Goal: Task Accomplishment & Management: Use online tool/utility

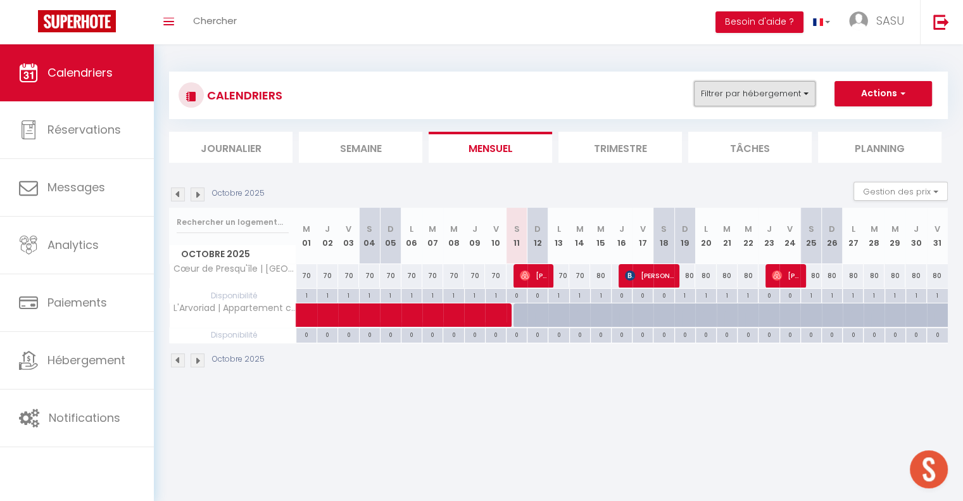
click at [780, 89] on button "Filtrer par hébergement" at bounding box center [755, 93] width 122 height 25
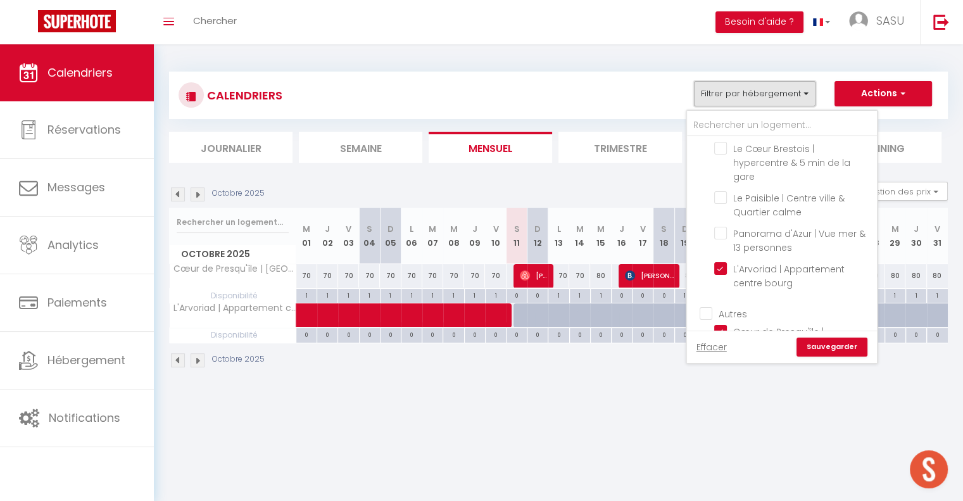
scroll to position [763, 0]
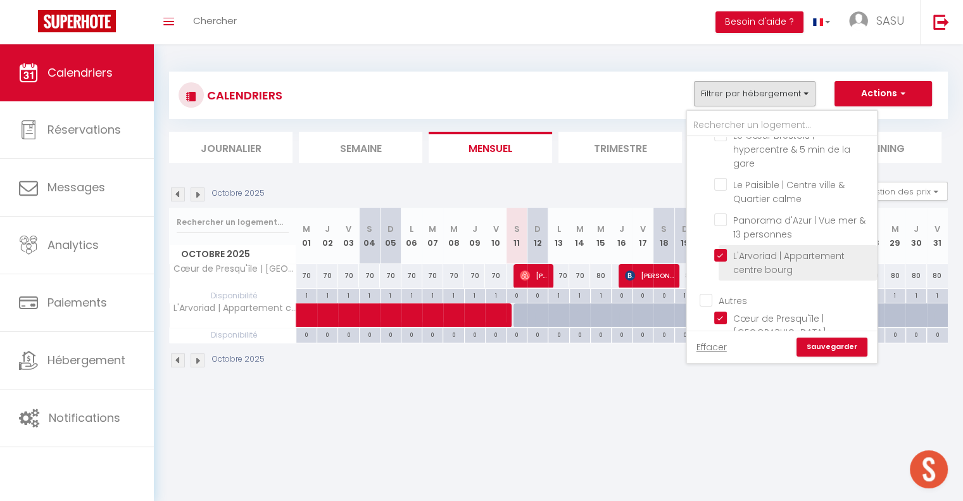
click at [718, 249] on input "L'Arvoriad | Appartement centre bourg" at bounding box center [793, 255] width 158 height 13
checkbox input "false"
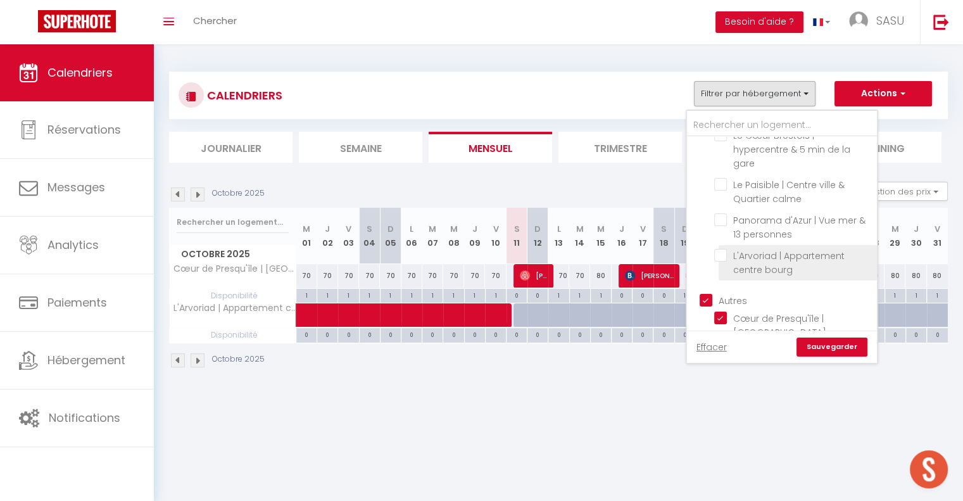
checkbox input "false"
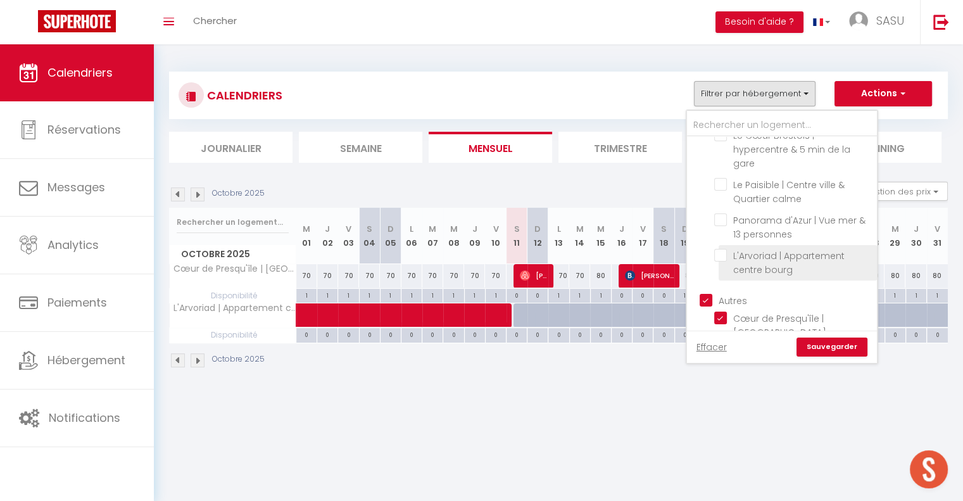
checkbox input "false"
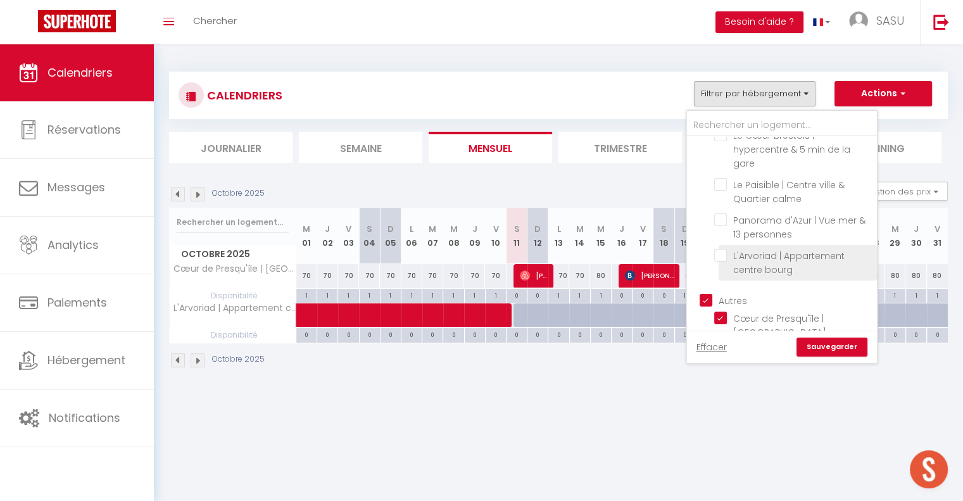
checkbox input "false"
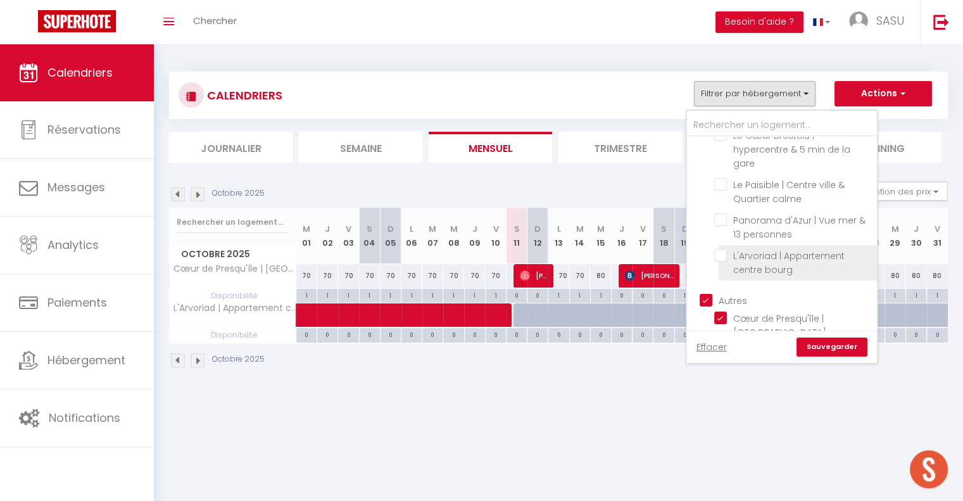
checkbox input "false"
click at [702, 293] on input "Autres" at bounding box center [795, 299] width 190 height 13
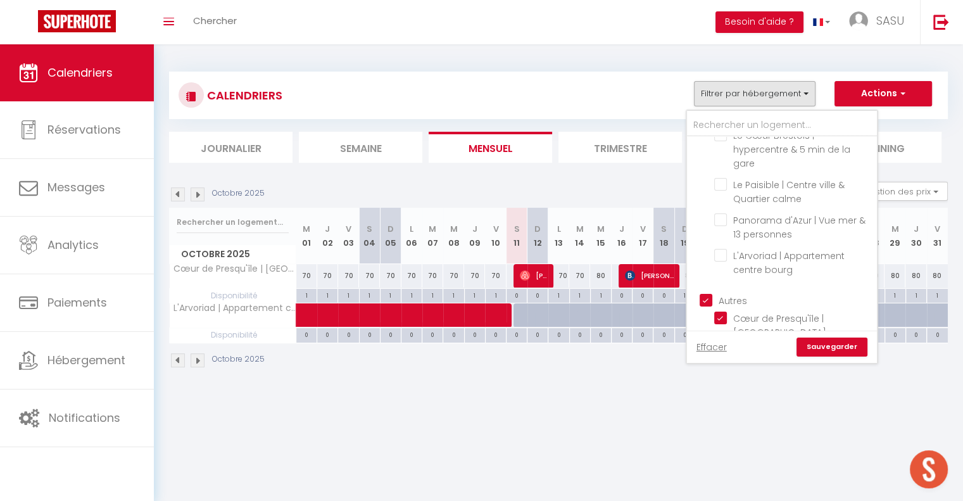
checkbox input "false"
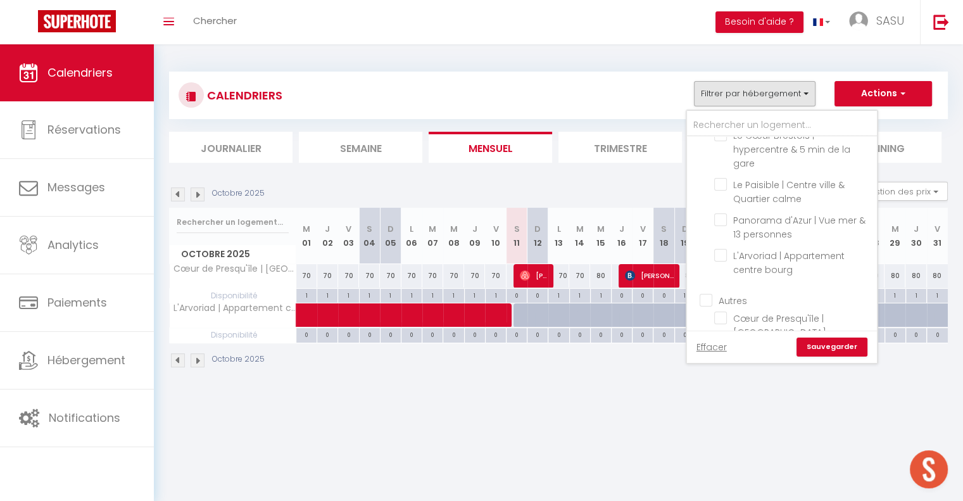
checkbox input "false"
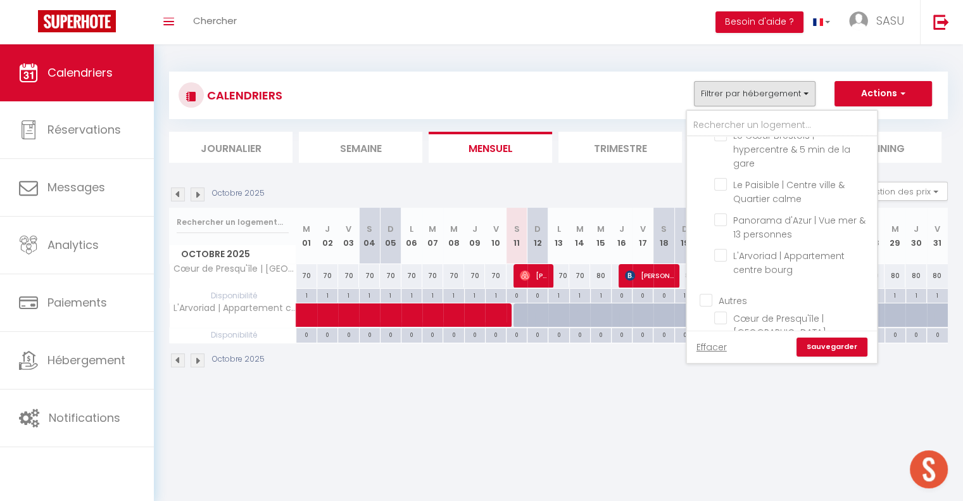
checkbox input "false"
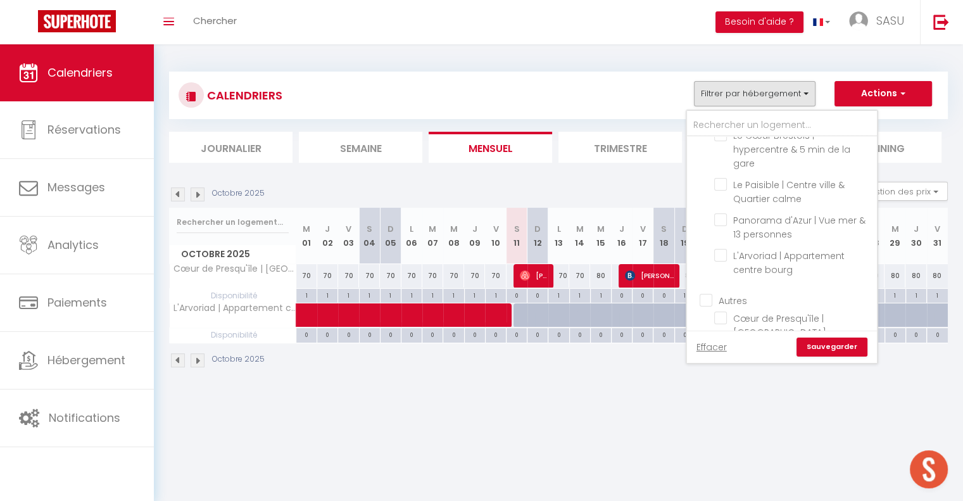
checkbox input "false"
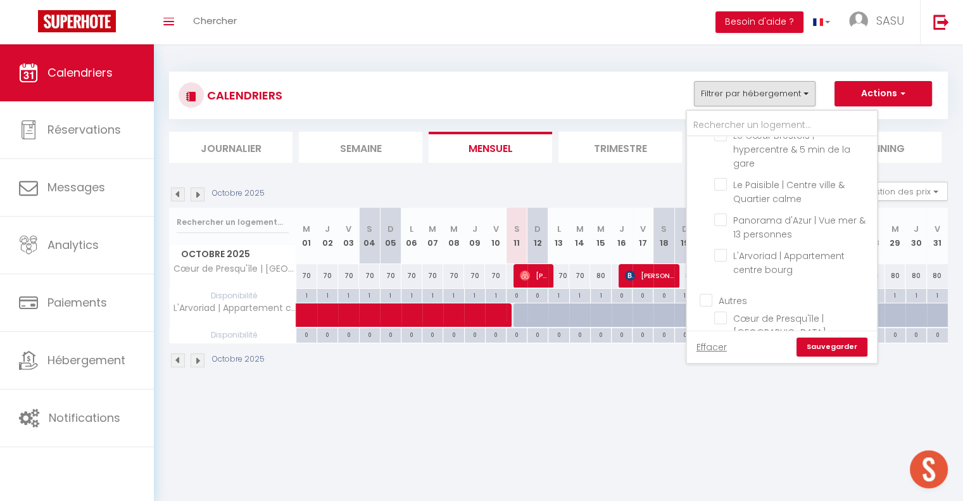
checkbox input "false"
click at [721, 213] on input "Panorama d'Azur | Vue mer & 13 personnes" at bounding box center [793, 219] width 158 height 13
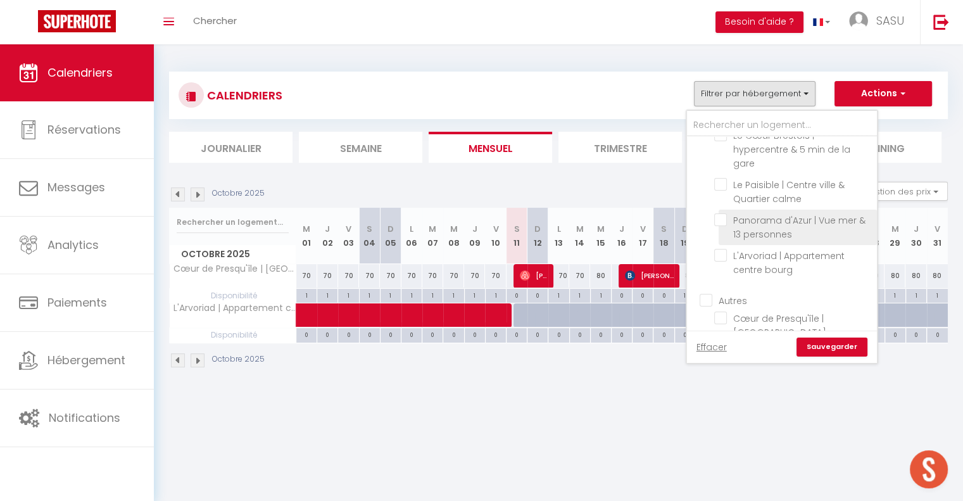
checkbox input "true"
checkbox input "false"
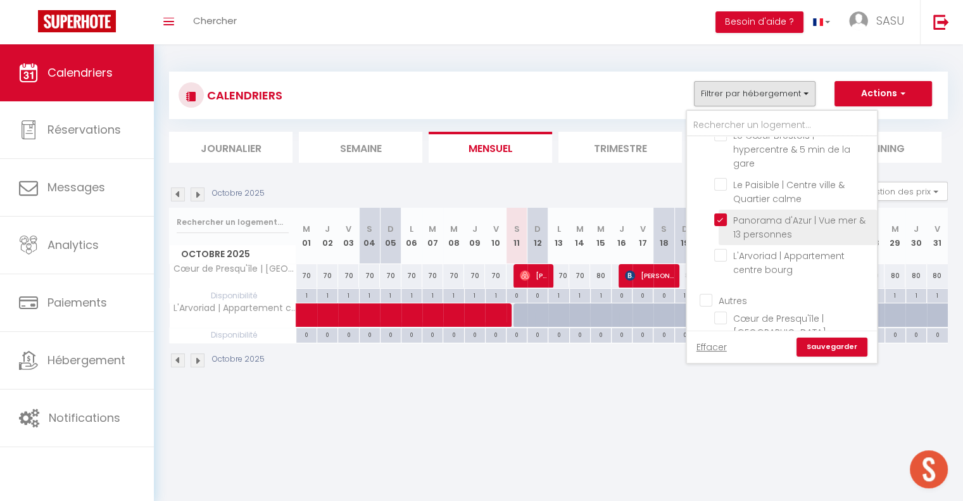
checkbox input "false"
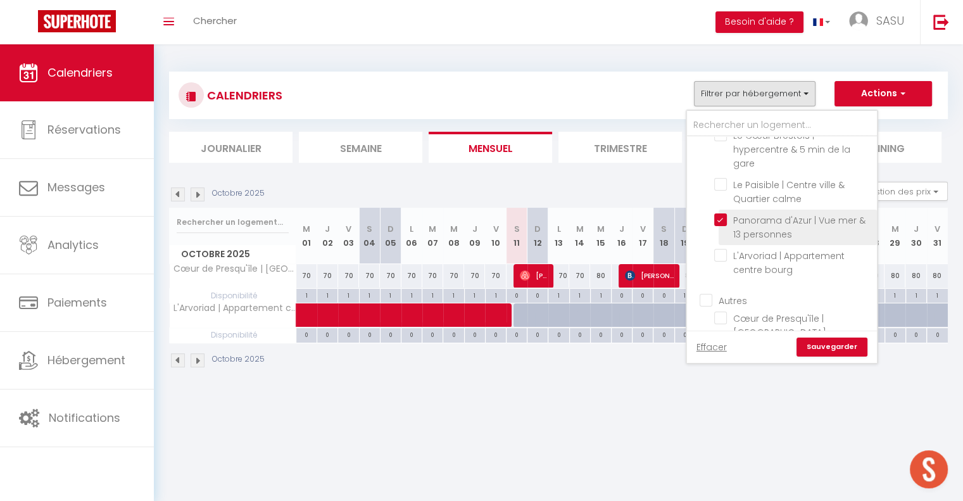
checkbox input "false"
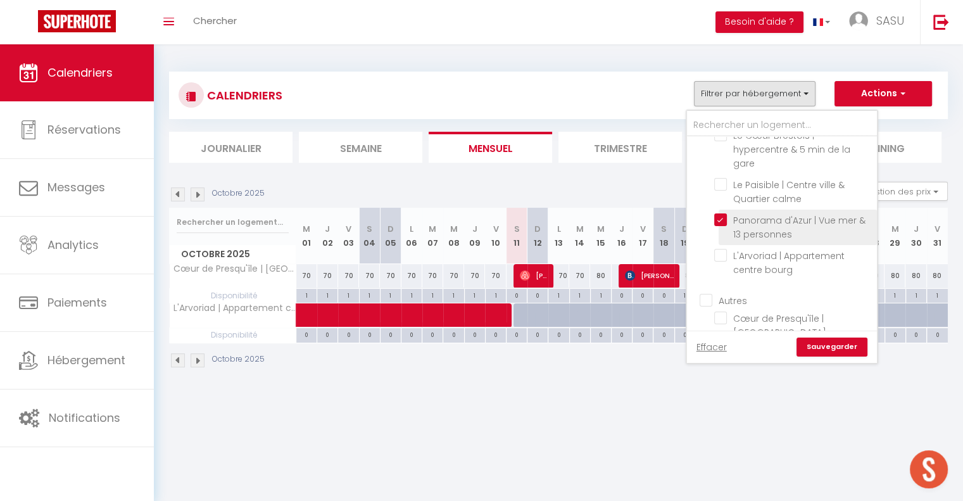
checkbox input "false"
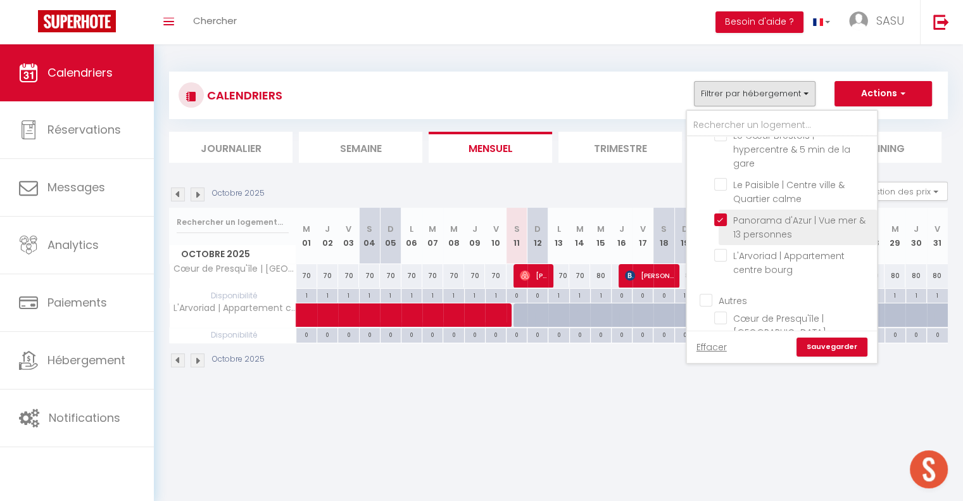
checkbox input "false"
click at [845, 349] on link "Sauvegarder" at bounding box center [832, 347] width 71 height 19
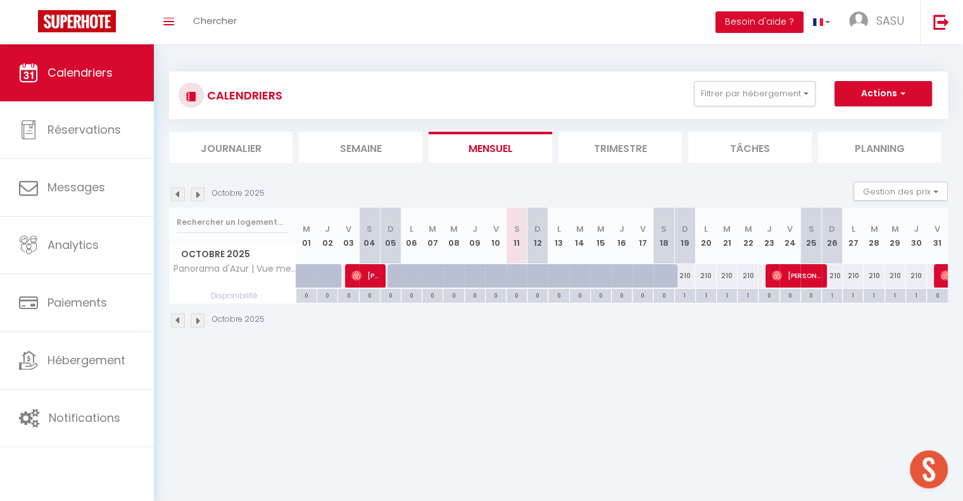
click at [198, 197] on img at bounding box center [198, 194] width 14 height 14
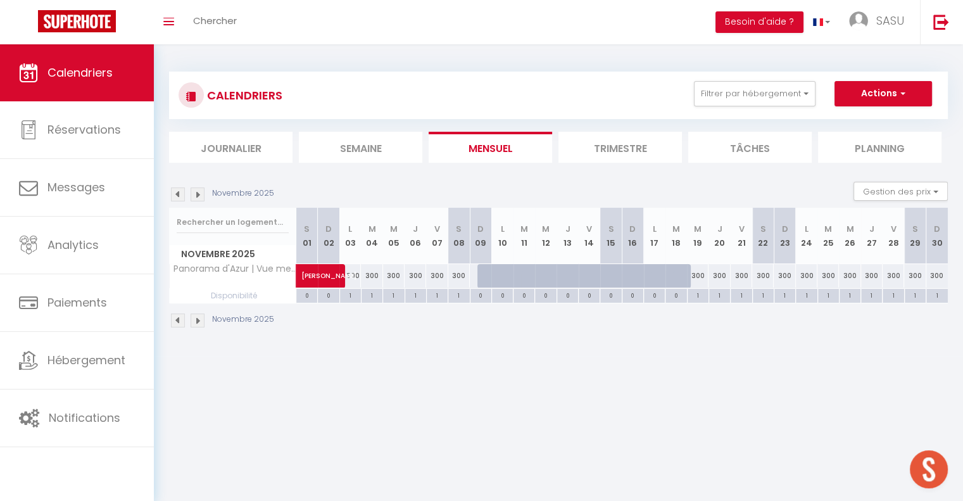
click at [699, 274] on div "300" at bounding box center [698, 275] width 22 height 23
type input "300"
type input "Mer 19 Novembre 2025"
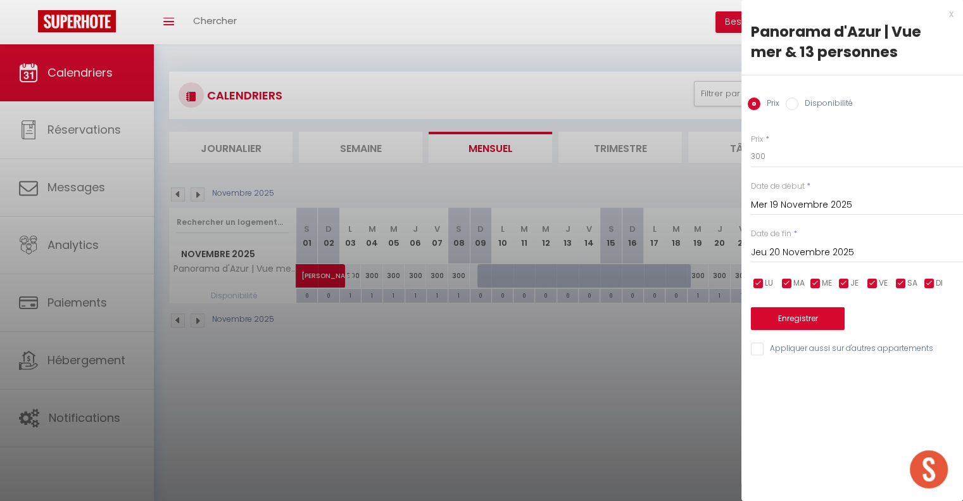
click at [807, 255] on input "Jeu 20 Novembre 2025" at bounding box center [857, 252] width 212 height 16
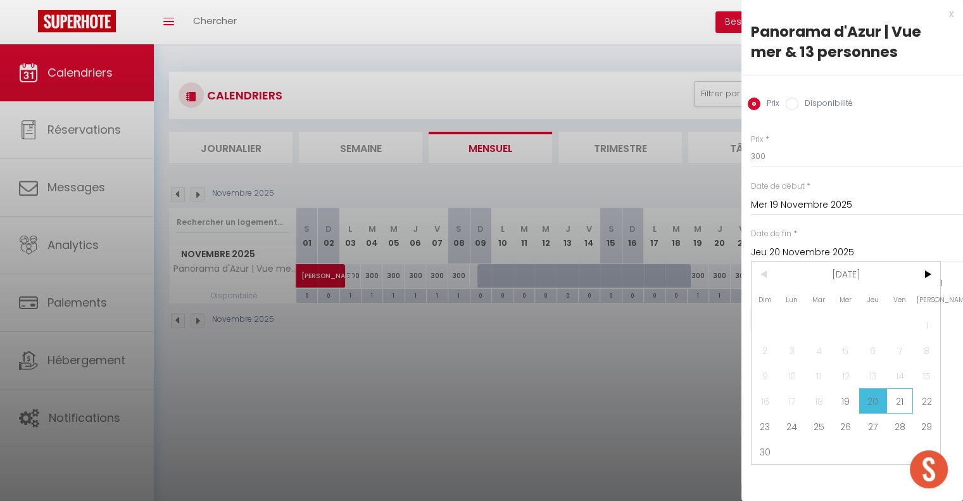
click at [902, 398] on span "21" at bounding box center [900, 400] width 27 height 25
type input "Ven 21 Novembre 2025"
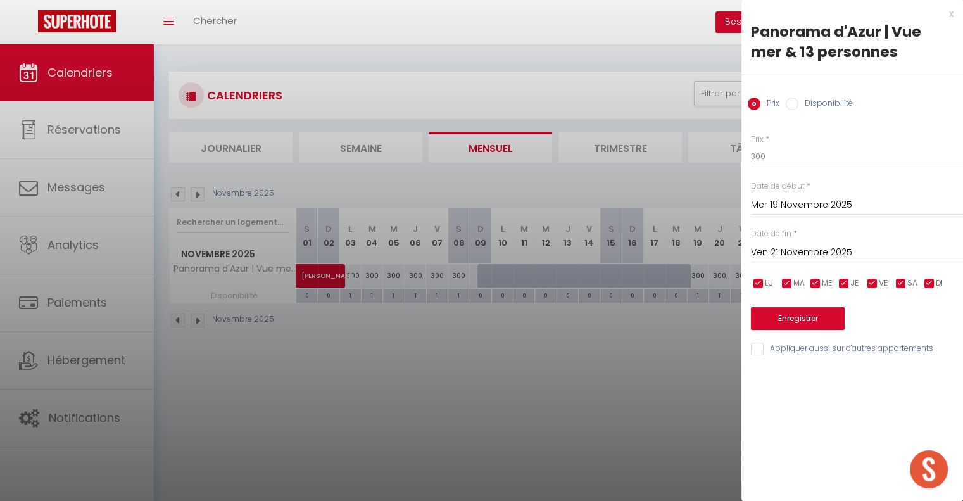
click at [793, 98] on input "Disponibilité" at bounding box center [792, 104] width 13 height 13
radio input "true"
radio input "false"
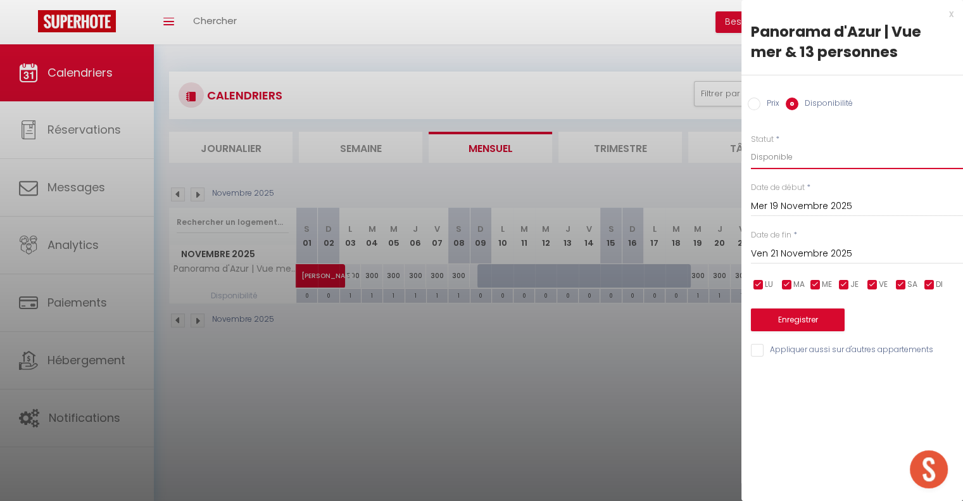
click at [794, 164] on select "Disponible Indisponible" at bounding box center [857, 157] width 212 height 24
select select "0"
click at [751, 145] on select "Disponible Indisponible" at bounding box center [857, 157] width 212 height 24
click at [808, 322] on button "Enregistrer" at bounding box center [798, 319] width 94 height 23
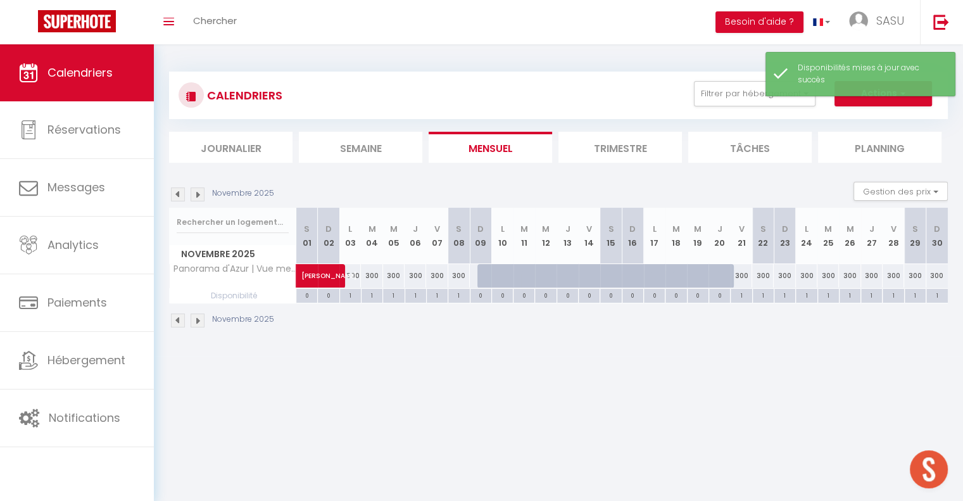
click at [179, 194] on img at bounding box center [178, 194] width 14 height 14
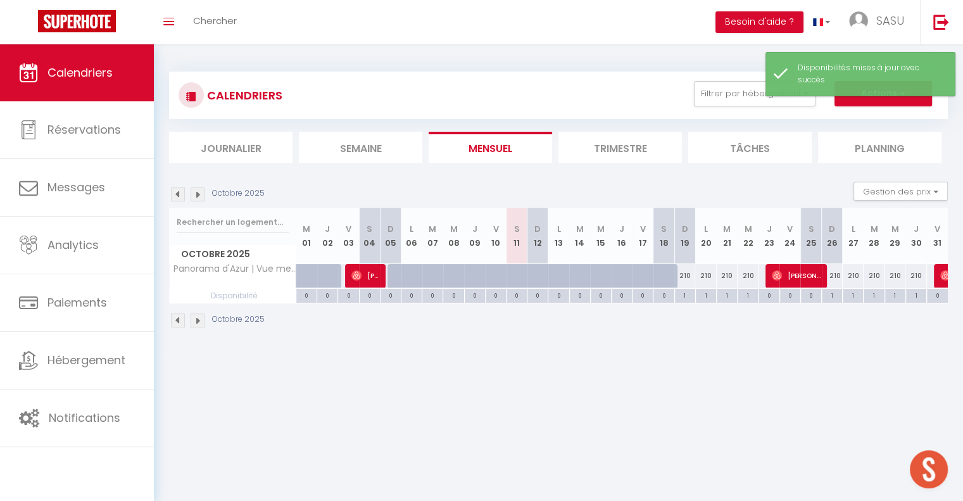
click at [198, 194] on img at bounding box center [198, 194] width 14 height 14
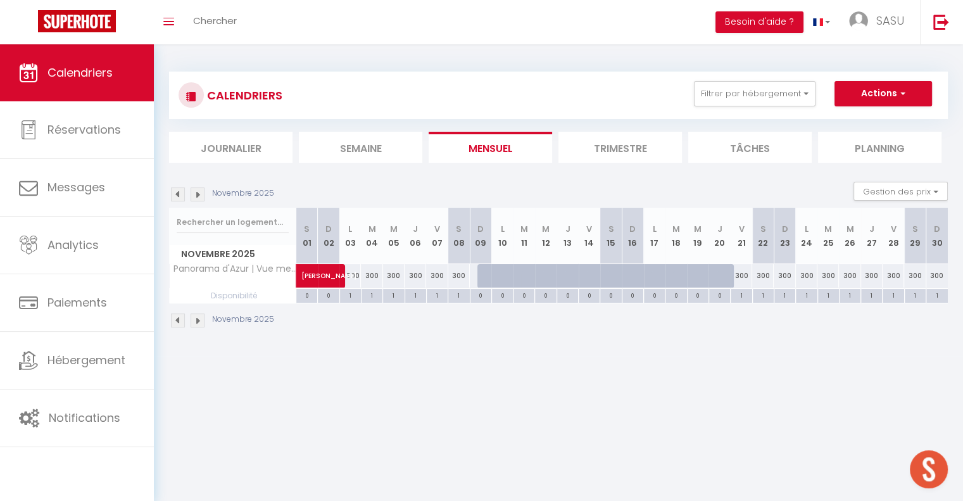
click at [198, 194] on img at bounding box center [198, 194] width 14 height 14
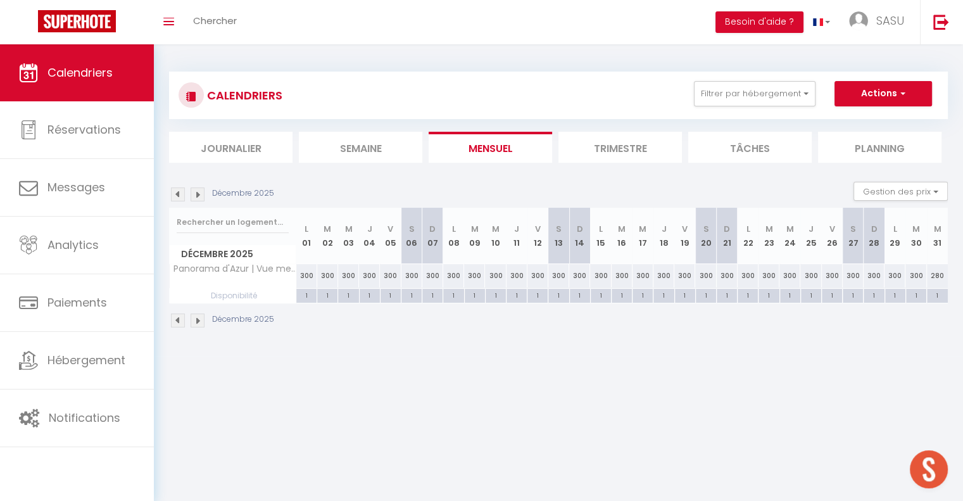
click at [431, 273] on div "300" at bounding box center [432, 275] width 21 height 23
select select "1"
type input "Dim 07 Décembre 2025"
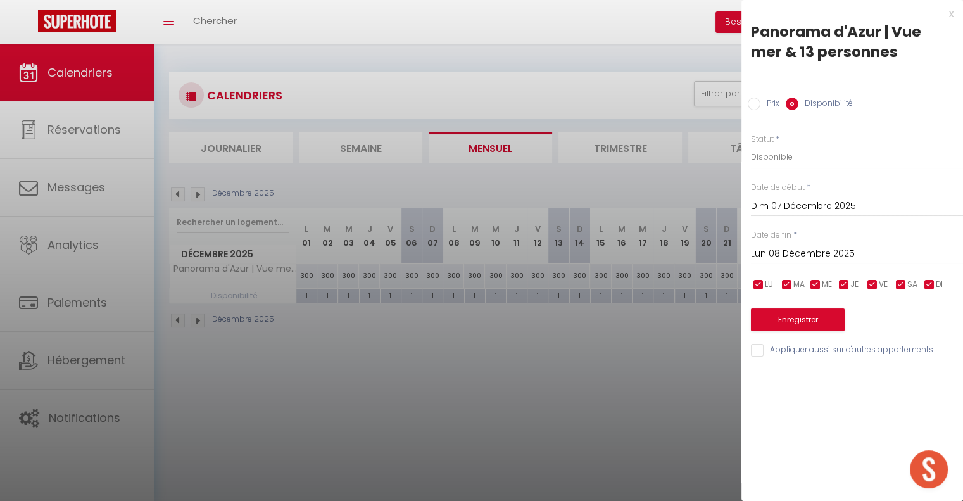
click at [869, 255] on input "Lun 08 Décembre 2025" at bounding box center [857, 254] width 212 height 16
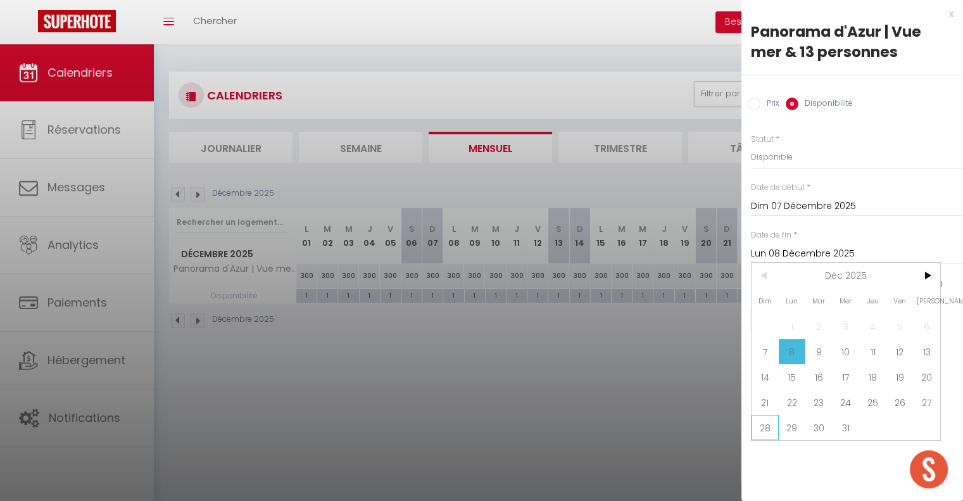
click at [771, 431] on span "28" at bounding box center [765, 427] width 27 height 25
type input "Dim 28 Décembre 2025"
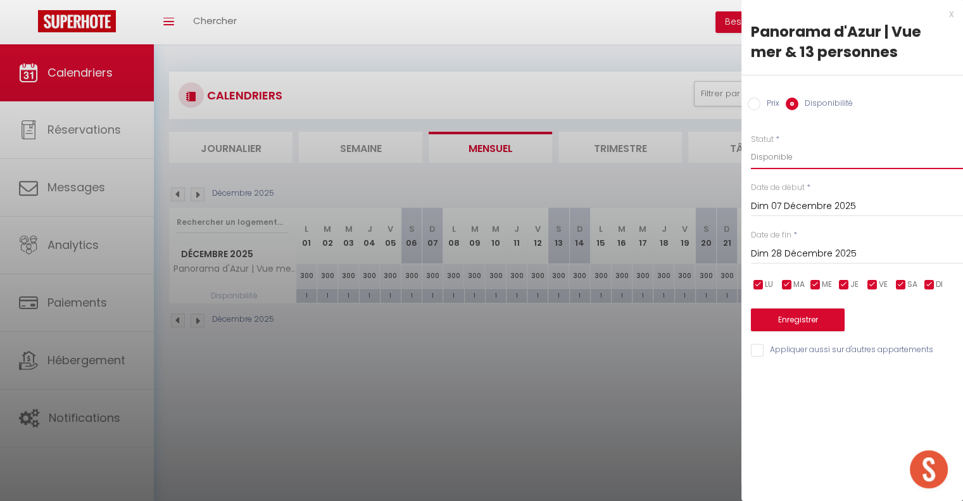
click at [804, 156] on select "Disponible Indisponible" at bounding box center [857, 157] width 212 height 24
select select "0"
click at [751, 145] on select "Disponible Indisponible" at bounding box center [857, 157] width 212 height 24
click at [815, 324] on button "Enregistrer" at bounding box center [798, 319] width 94 height 23
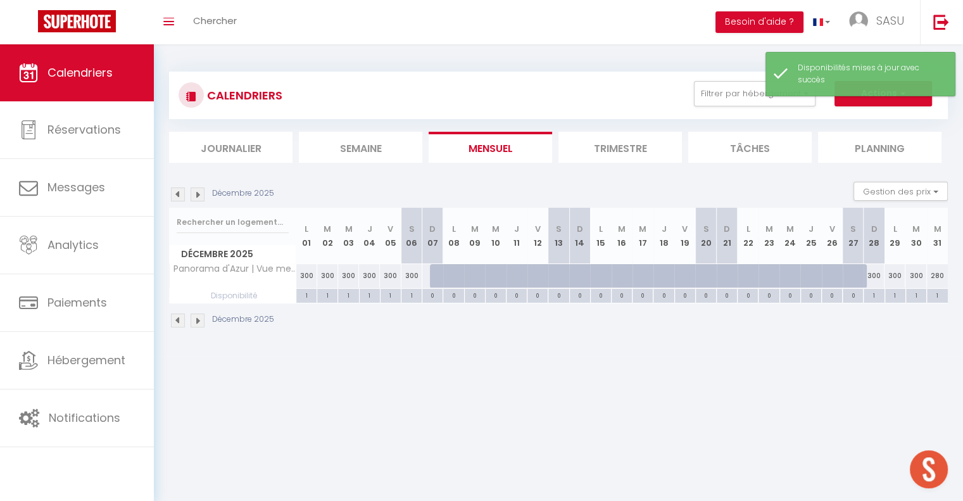
click at [203, 320] on img at bounding box center [198, 320] width 14 height 14
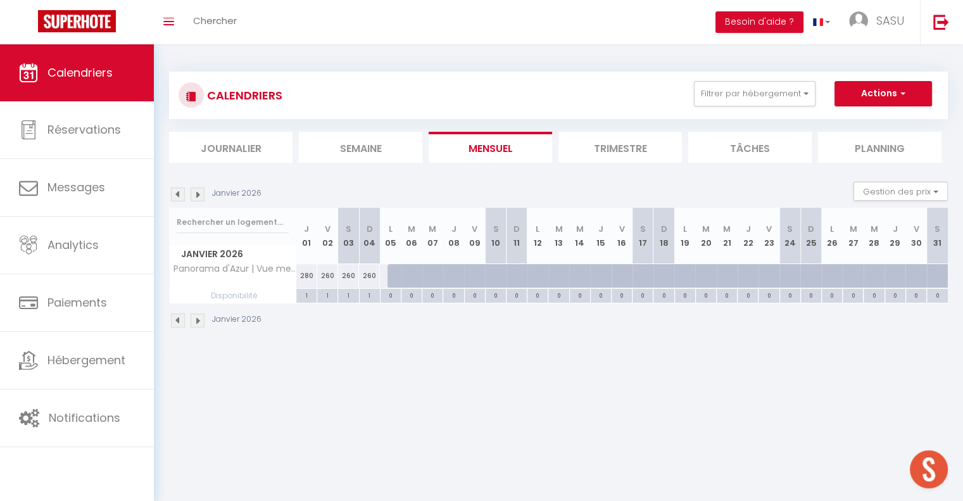
click at [199, 321] on img at bounding box center [198, 320] width 14 height 14
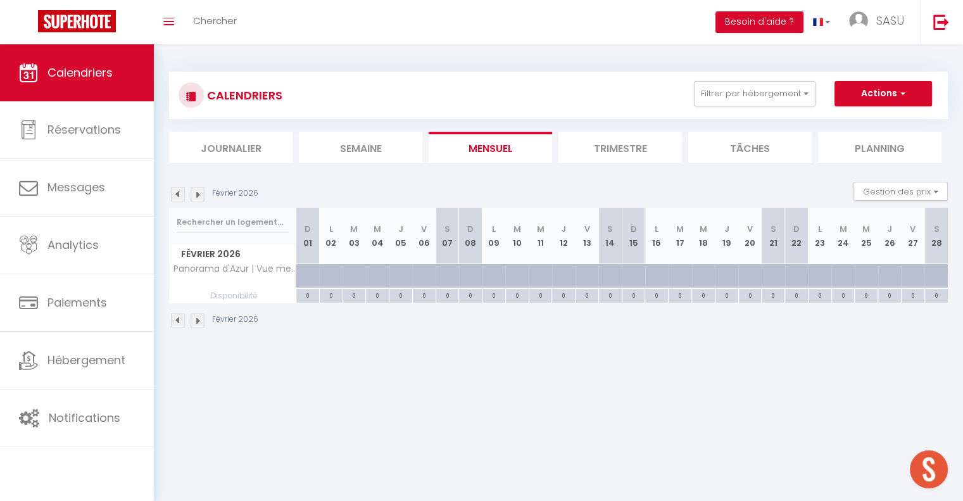
click at [170, 317] on div "Février 2026" at bounding box center [215, 320] width 93 height 14
click at [174, 320] on img at bounding box center [178, 320] width 14 height 14
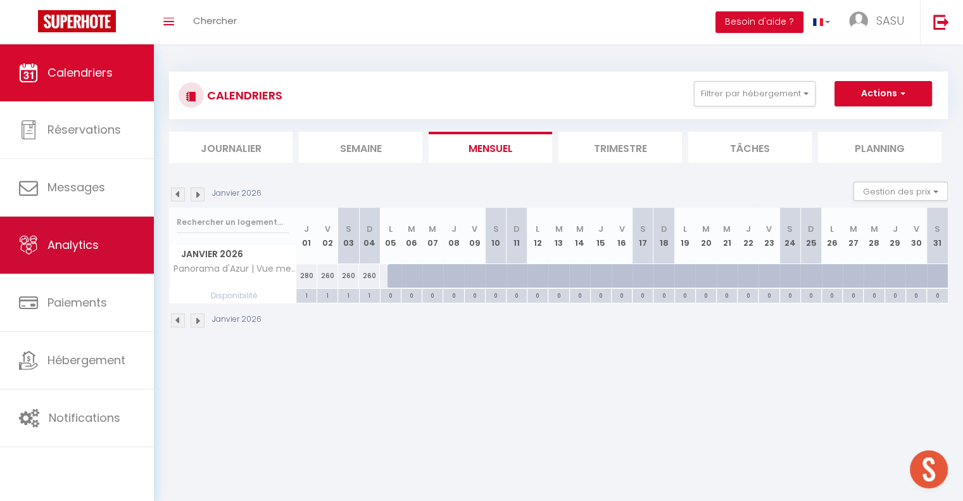
click at [63, 241] on span "Analytics" at bounding box center [72, 245] width 51 height 16
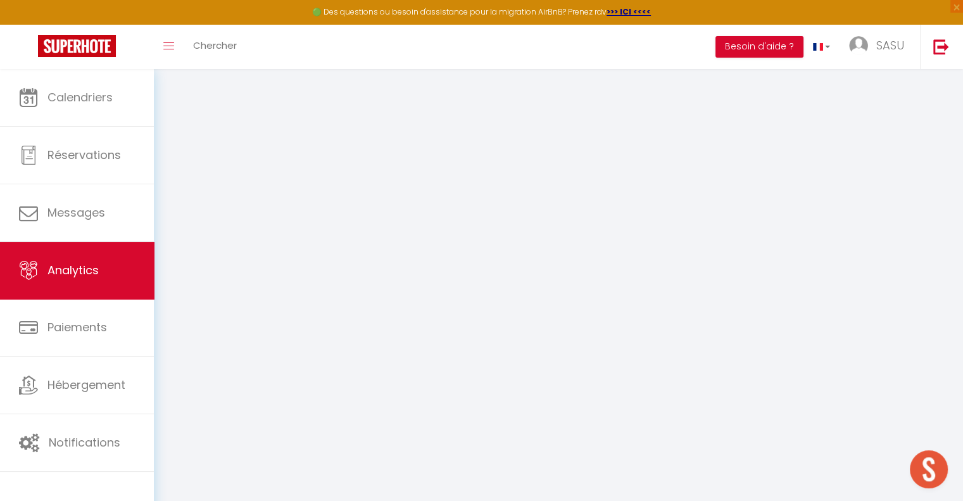
select select "2025"
select select "10"
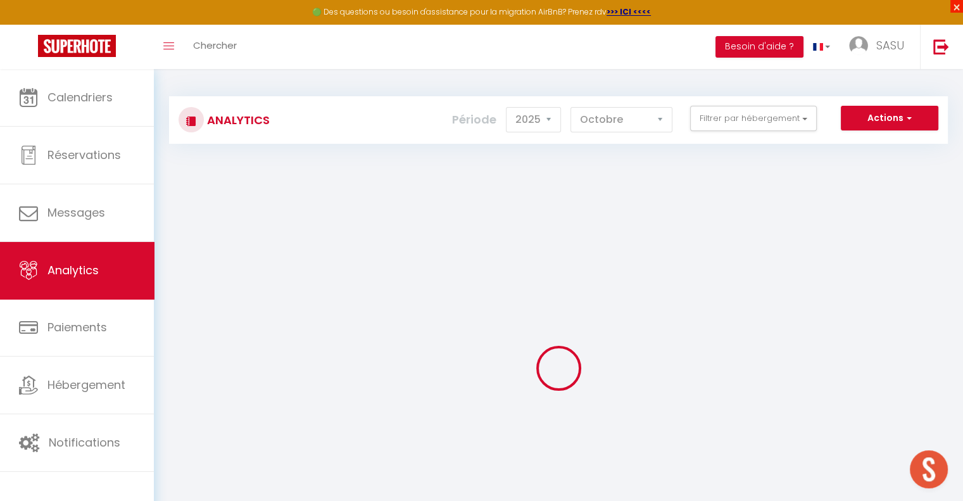
click at [953, 7] on span "×" at bounding box center [957, 6] width 13 height 13
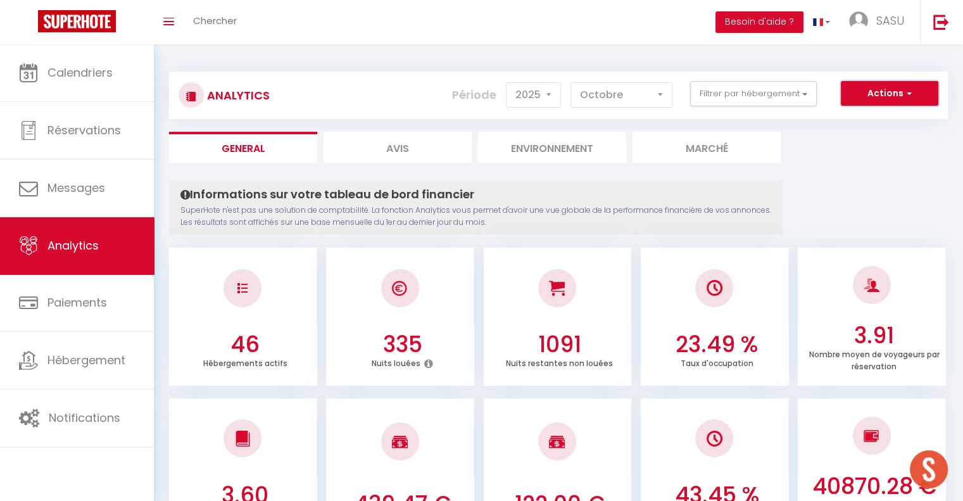
click at [890, 89] on button "Actions" at bounding box center [890, 93] width 98 height 25
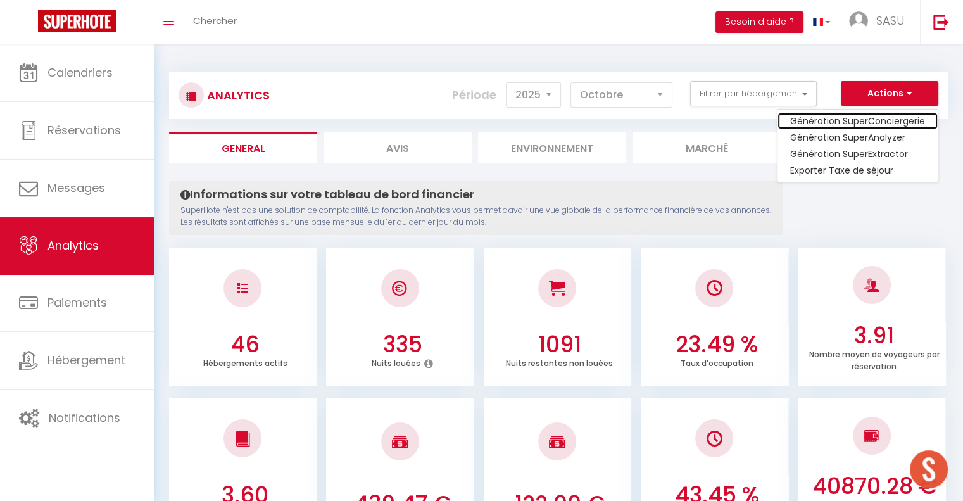
click at [885, 119] on link "Génération SuperConciergerie" at bounding box center [858, 121] width 160 height 16
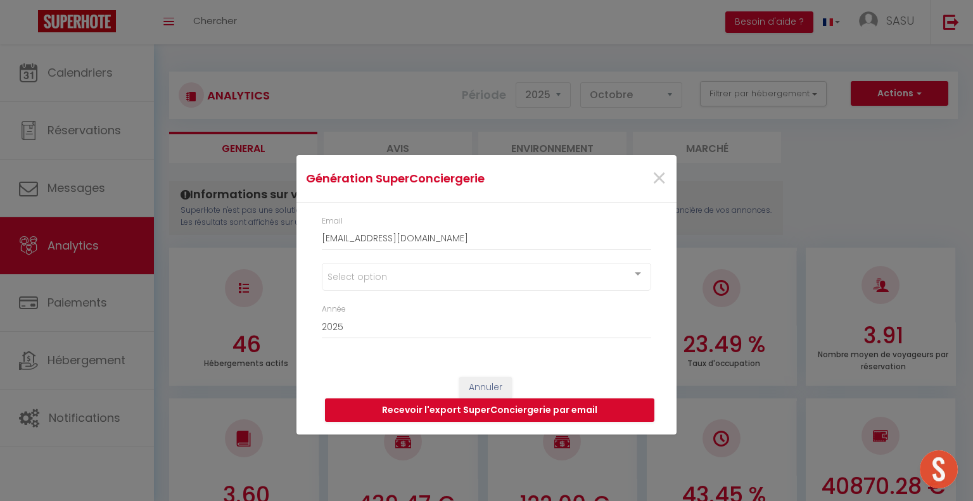
click at [641, 274] on div at bounding box center [637, 275] width 25 height 24
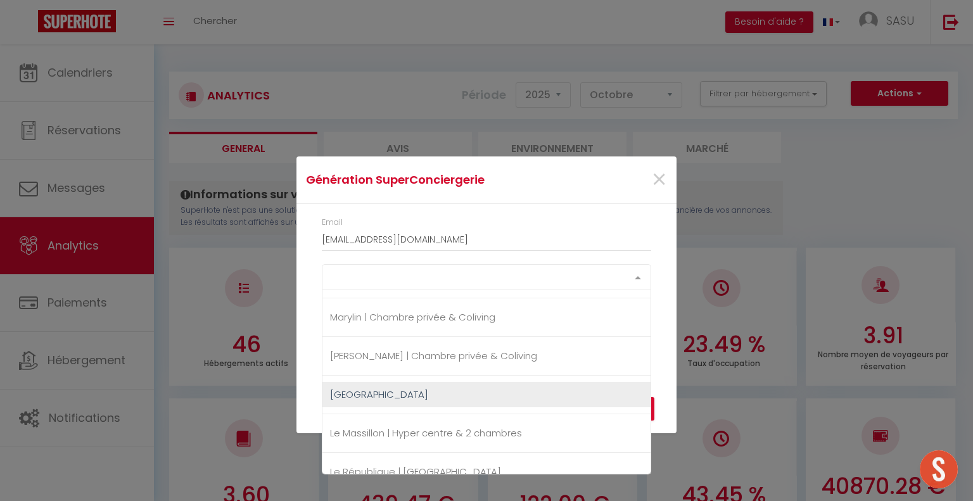
scroll to position [654, 0]
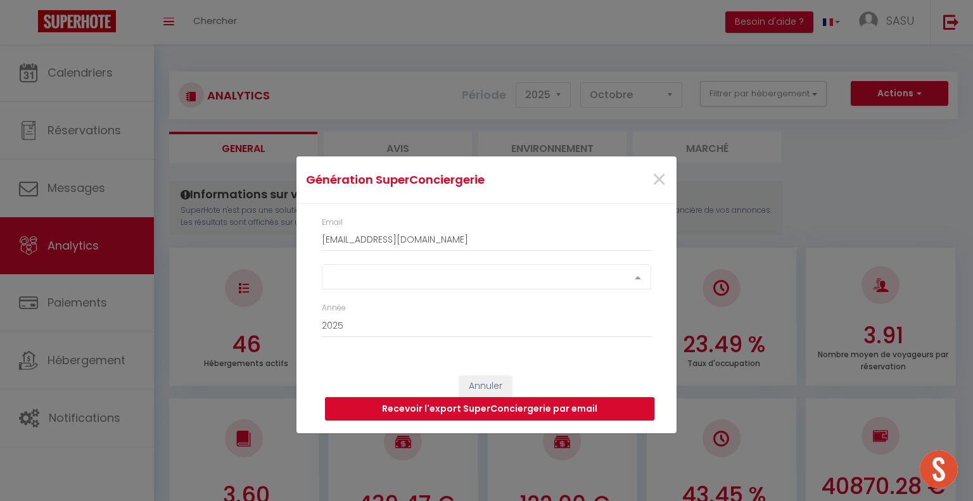
click at [635, 275] on div at bounding box center [637, 277] width 25 height 24
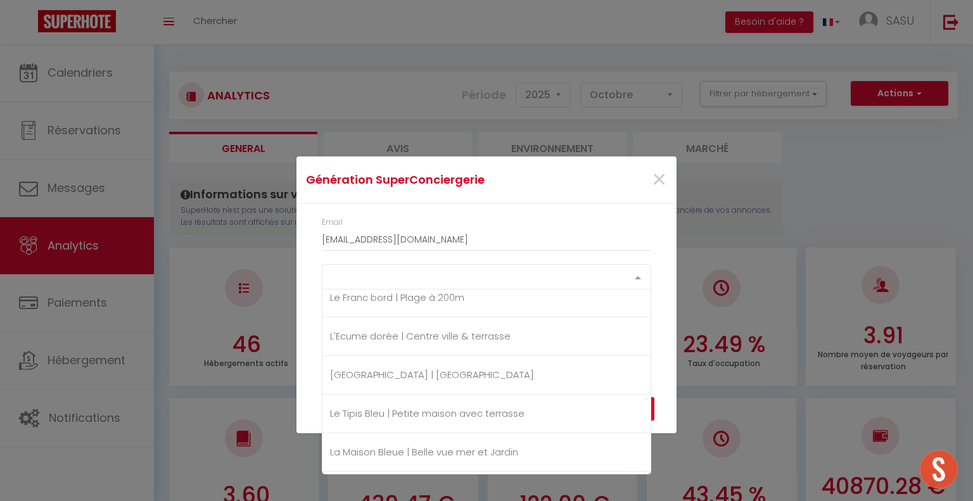
scroll to position [1086, 0]
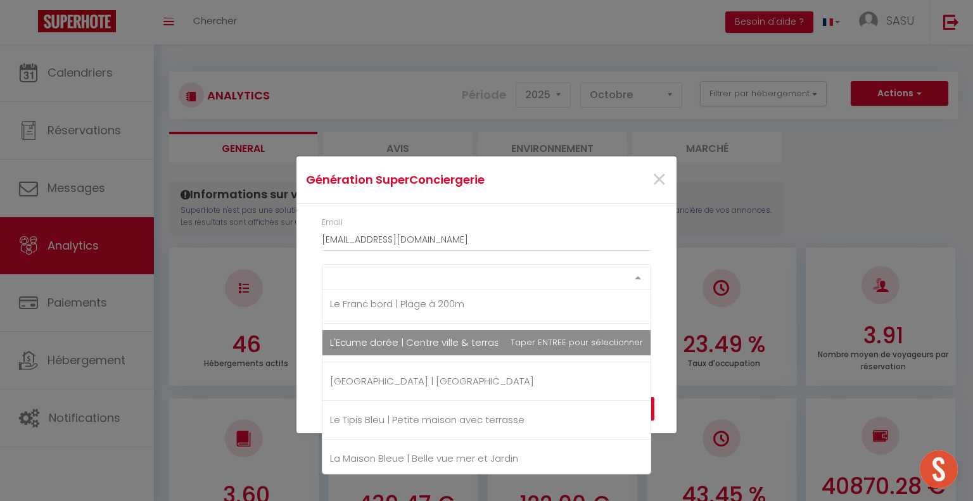
click at [450, 338] on span "L'Ecume dorée | Centre ville & terrasse" at bounding box center [420, 342] width 180 height 13
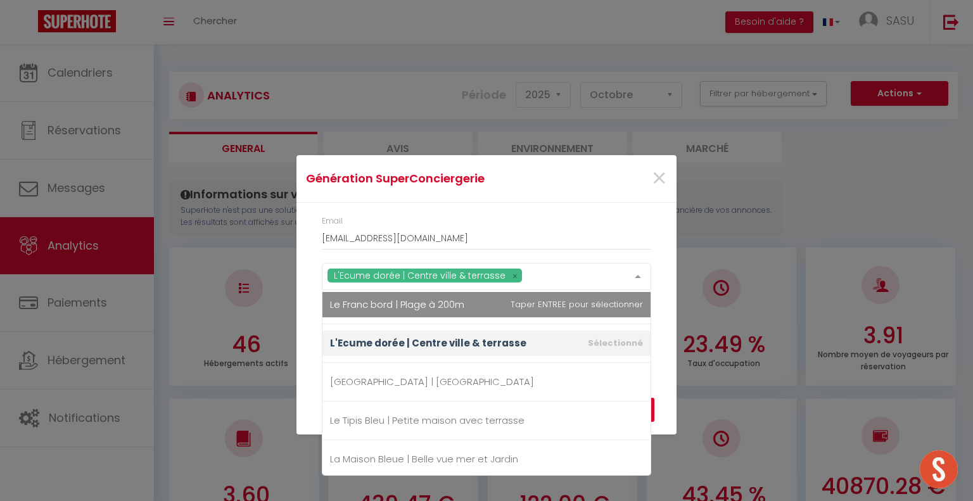
click at [663, 285] on div "Email [EMAIL_ADDRESS][DOMAIN_NAME] L'Ecume dorée | Centre ville & terrasse Cloo…" at bounding box center [486, 283] width 380 height 161
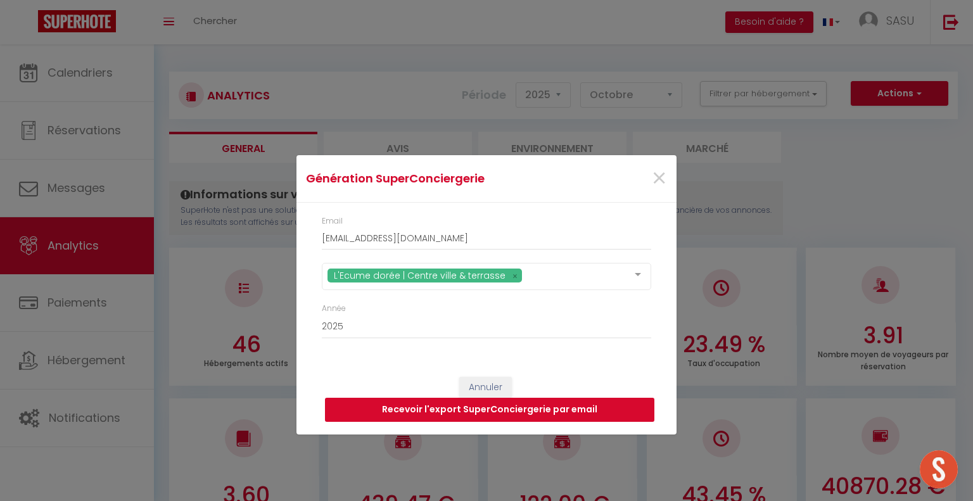
click at [600, 406] on button "Recevoir l'export SuperConciergerie par email" at bounding box center [489, 410] width 329 height 24
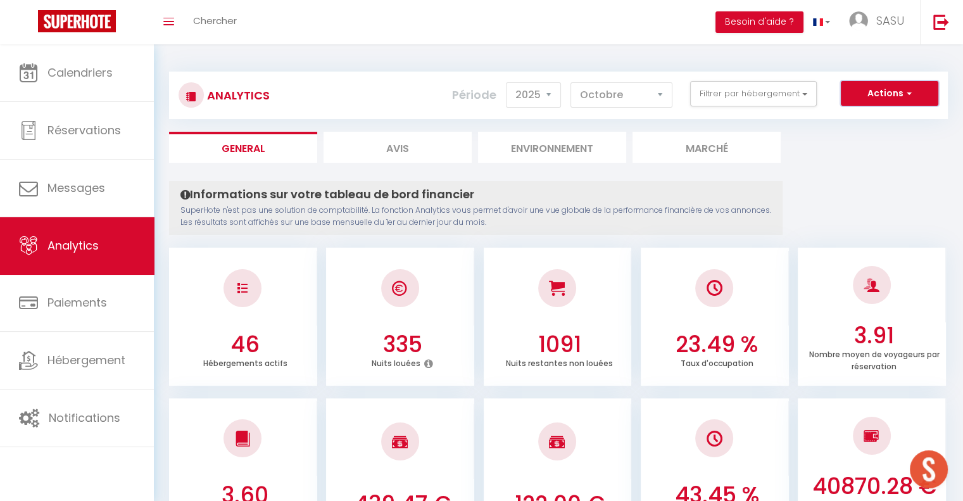
click at [887, 91] on button "Actions" at bounding box center [890, 93] width 98 height 25
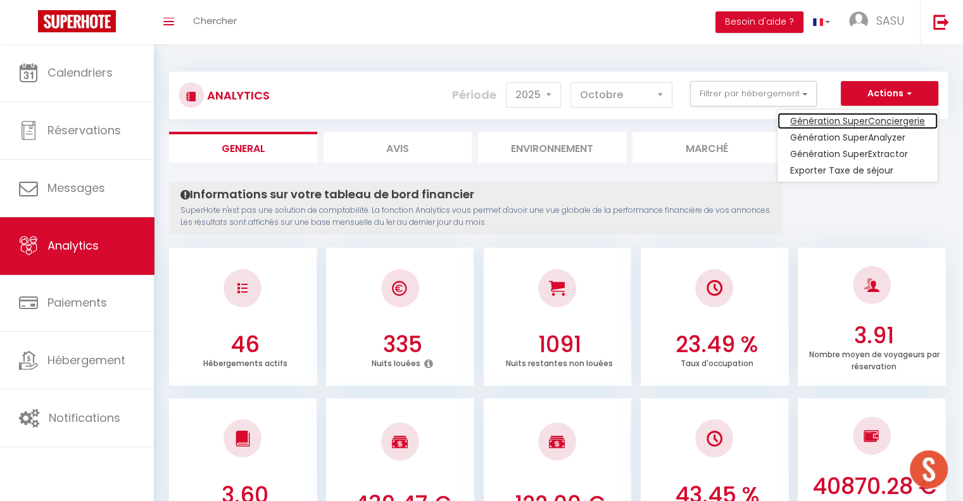
click at [873, 117] on link "Génération SuperConciergerie" at bounding box center [858, 121] width 160 height 16
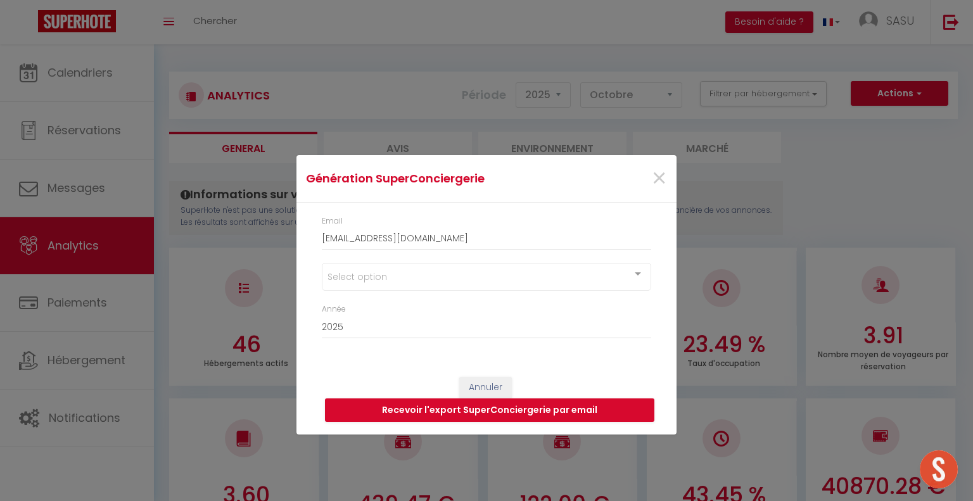
click at [633, 275] on div at bounding box center [637, 275] width 25 height 24
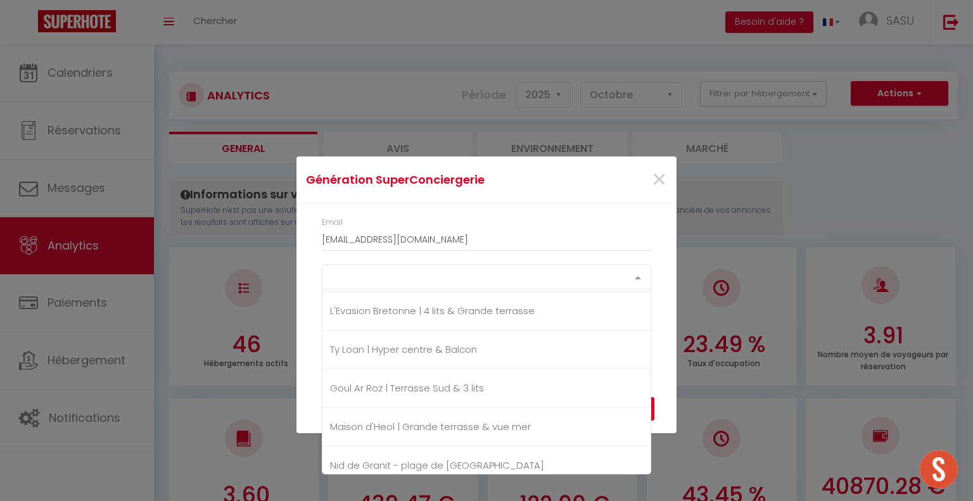
scroll to position [1260, 0]
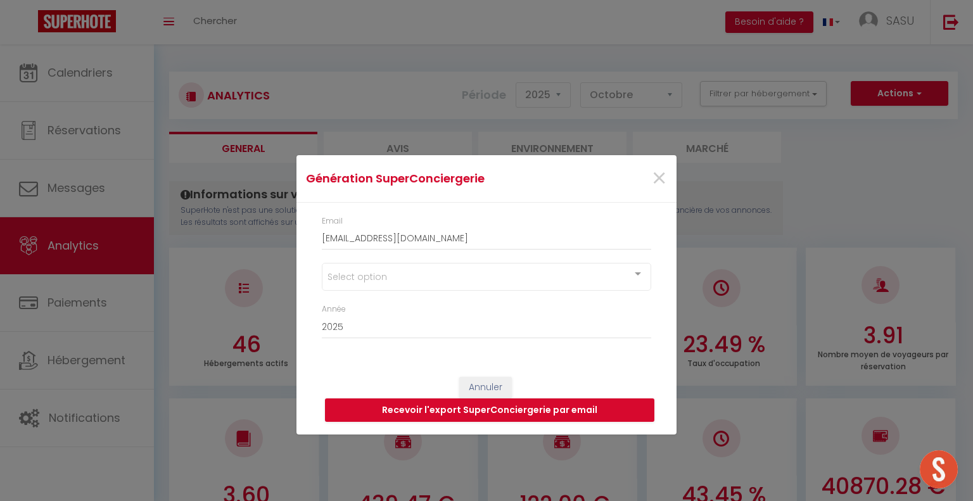
click at [631, 271] on div at bounding box center [637, 275] width 25 height 24
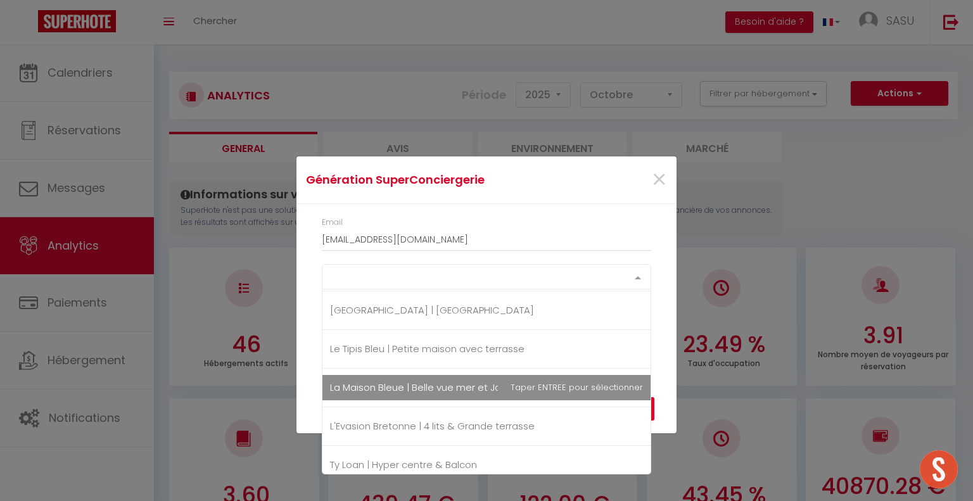
scroll to position [1120, 0]
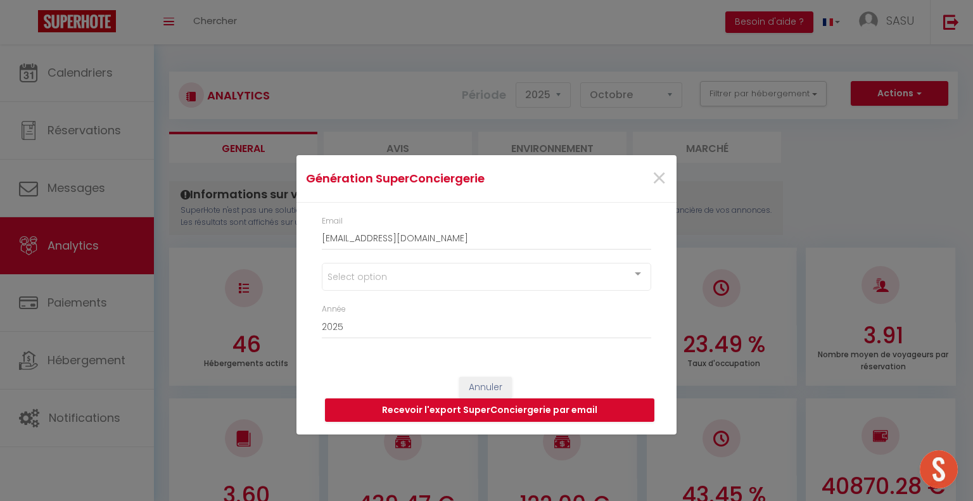
click at [635, 277] on div at bounding box center [637, 275] width 25 height 24
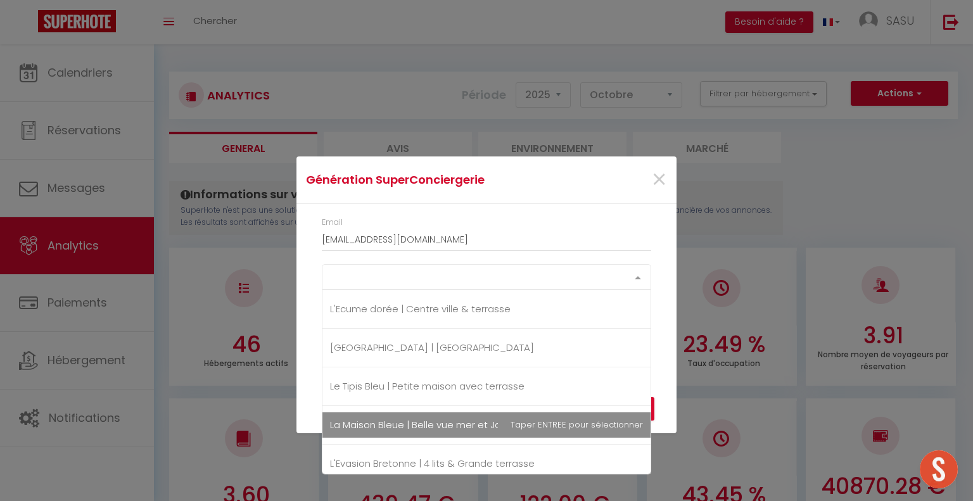
click at [529, 420] on span "La Maison Bleue | Belle vue mer et Jardin" at bounding box center [486, 424] width 328 height 25
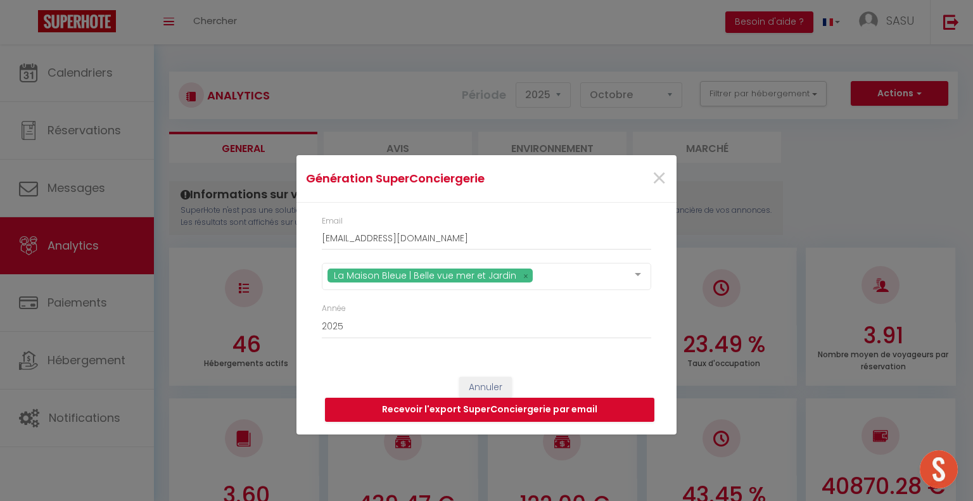
click at [666, 305] on div "Email [EMAIL_ADDRESS][DOMAIN_NAME] [GEOGRAPHIC_DATA] | Belle vue mer et [GEOGRA…" at bounding box center [486, 283] width 380 height 161
click at [603, 410] on button "Recevoir l'export SuperConciergerie par email" at bounding box center [489, 410] width 329 height 24
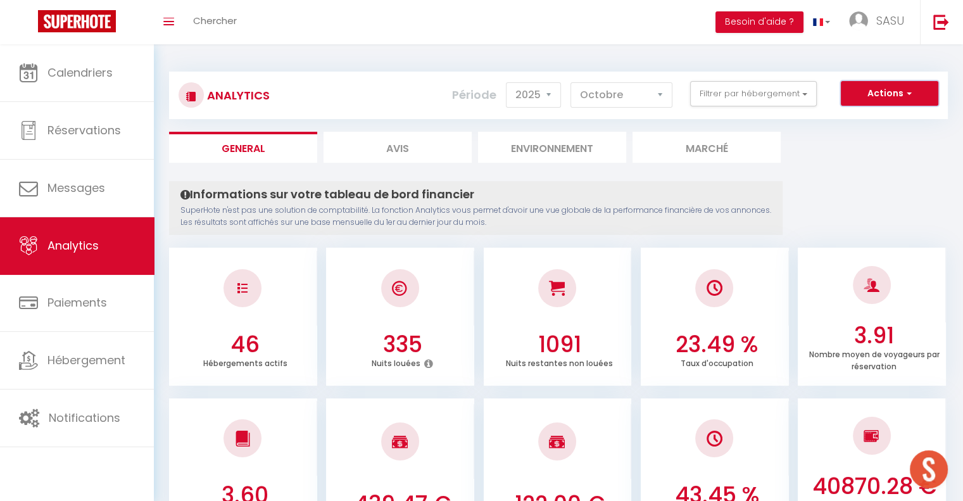
click at [902, 101] on button "Actions" at bounding box center [890, 93] width 98 height 25
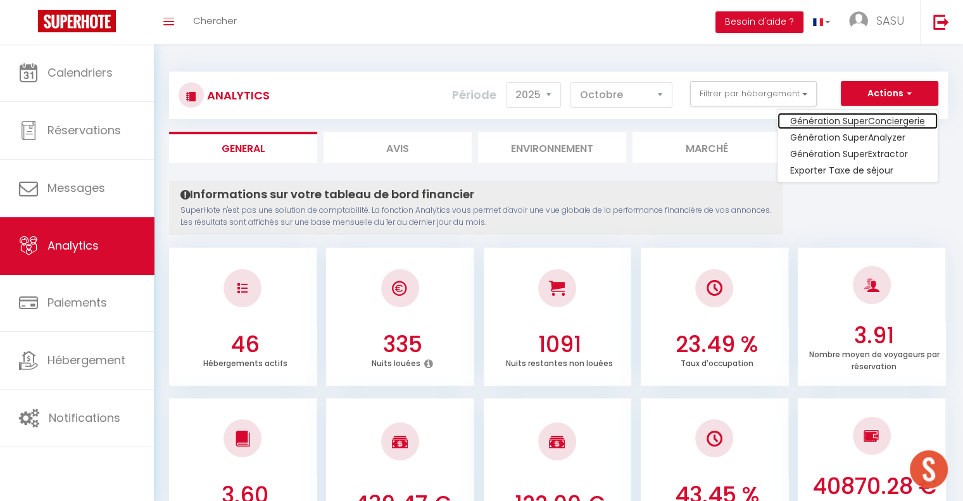
click at [868, 121] on link "Génération SuperConciergerie" at bounding box center [858, 121] width 160 height 16
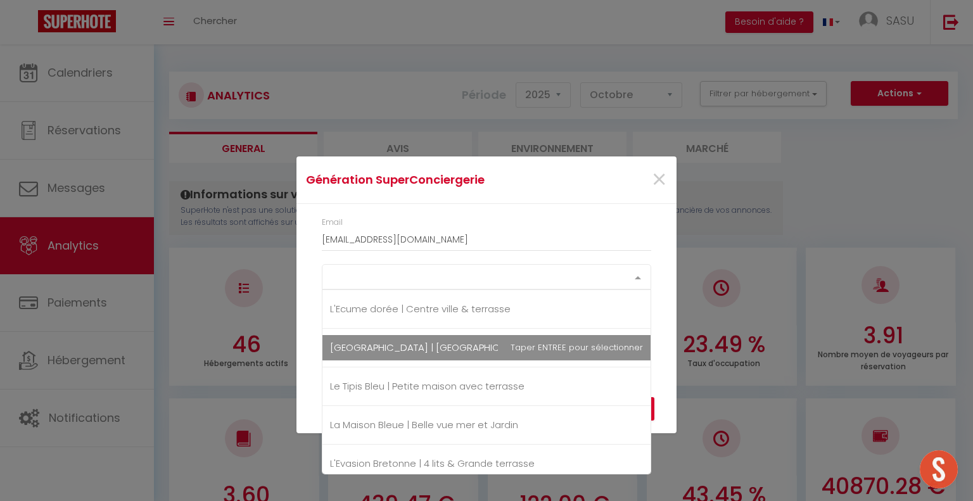
click at [633, 277] on div at bounding box center [637, 277] width 25 height 24
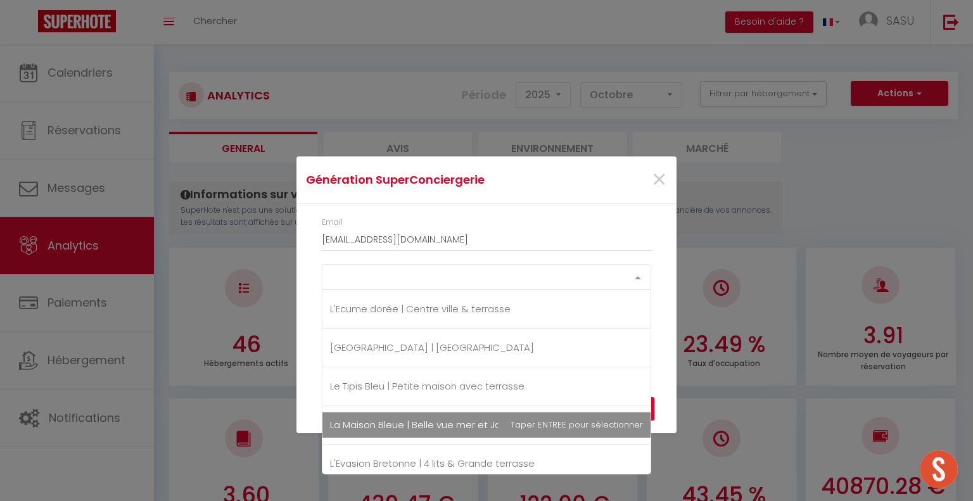
click at [453, 421] on span "La Maison Bleue | Belle vue mer et Jardin" at bounding box center [424, 424] width 188 height 13
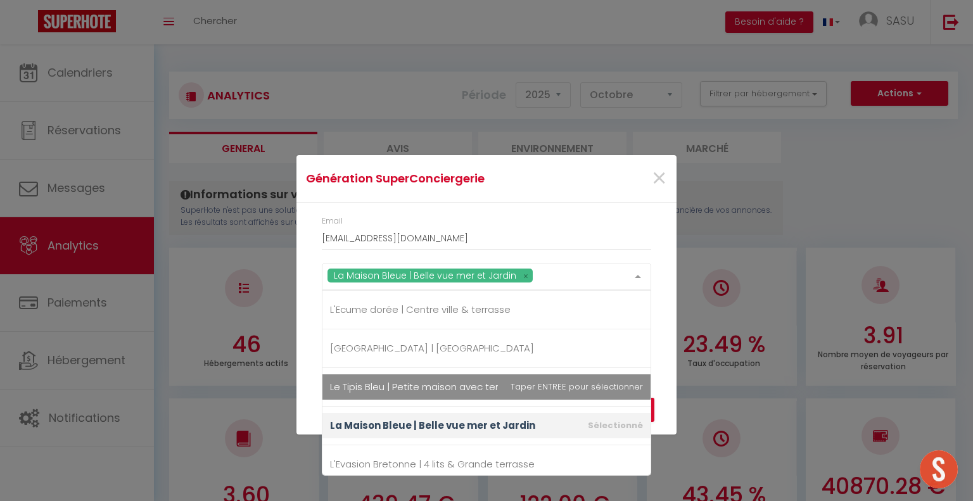
click at [671, 341] on div "Email [EMAIL_ADDRESS][DOMAIN_NAME] [GEOGRAPHIC_DATA] | Belle vue mer et [GEOGRA…" at bounding box center [486, 283] width 380 height 161
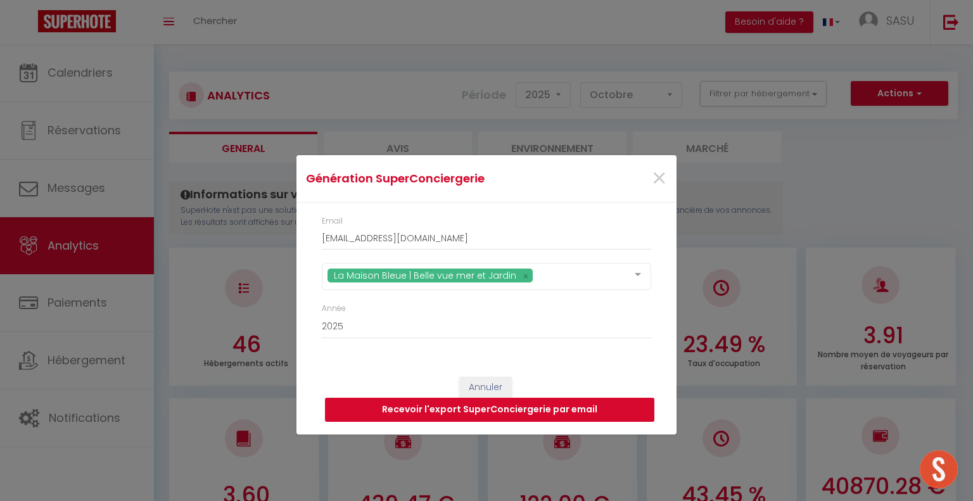
click at [593, 413] on button "Recevoir l'export SuperConciergerie par email" at bounding box center [489, 410] width 329 height 24
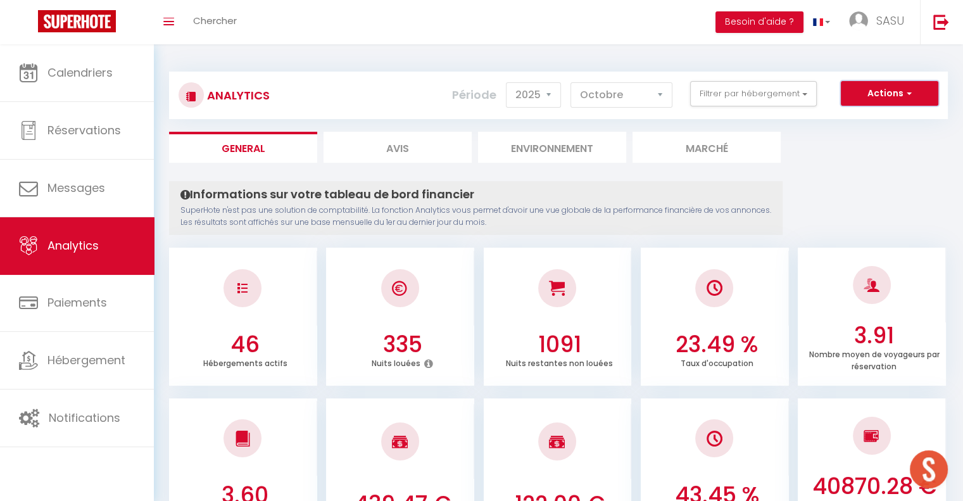
click at [877, 91] on button "Actions" at bounding box center [890, 93] width 98 height 25
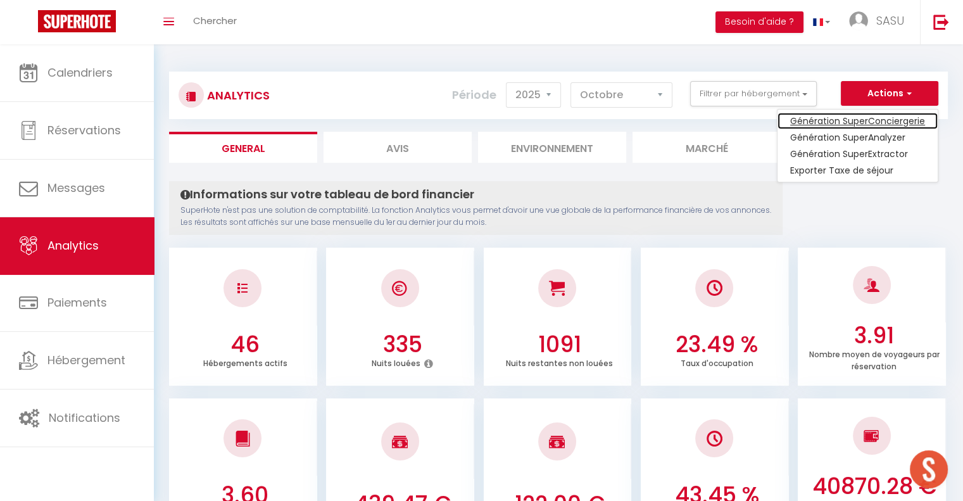
click at [864, 121] on link "Génération SuperConciergerie" at bounding box center [858, 121] width 160 height 16
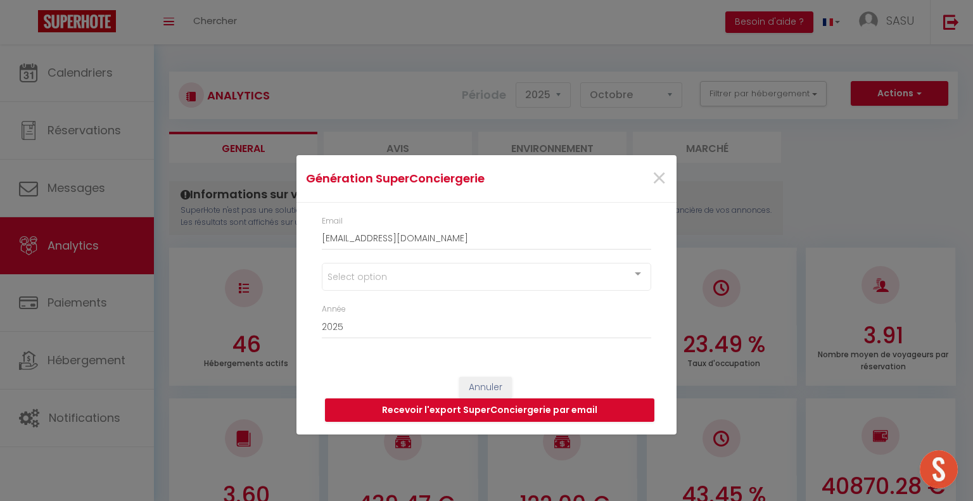
click at [635, 272] on div at bounding box center [637, 275] width 25 height 24
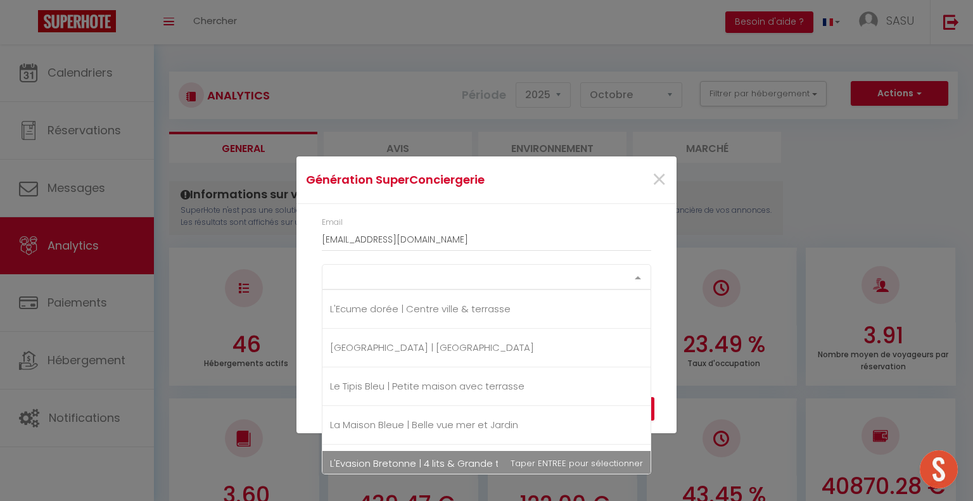
click at [472, 451] on span "L'Evasion Bretonne | 4 lits & Grande terrasse" at bounding box center [486, 463] width 328 height 25
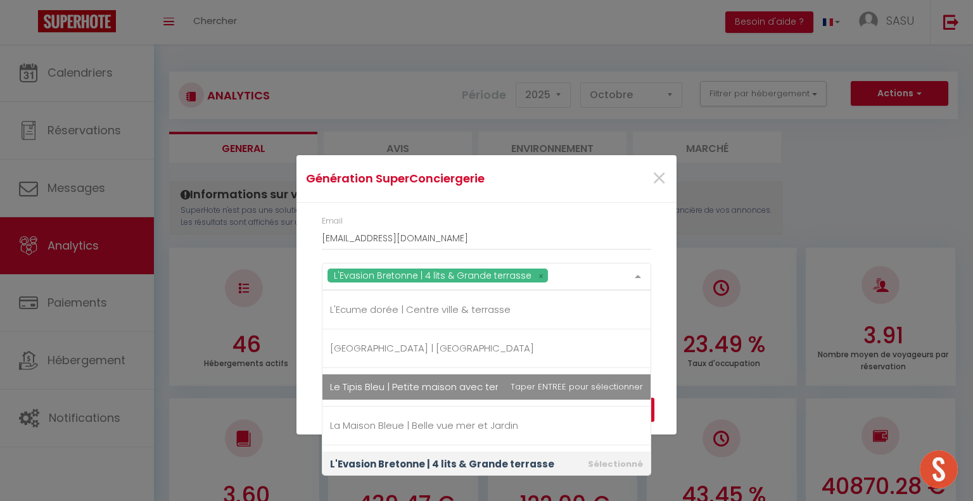
click at [666, 339] on div "Email [EMAIL_ADDRESS][DOMAIN_NAME] L'Evasion Bretonne | 4 lits & Grande terrass…" at bounding box center [486, 283] width 380 height 161
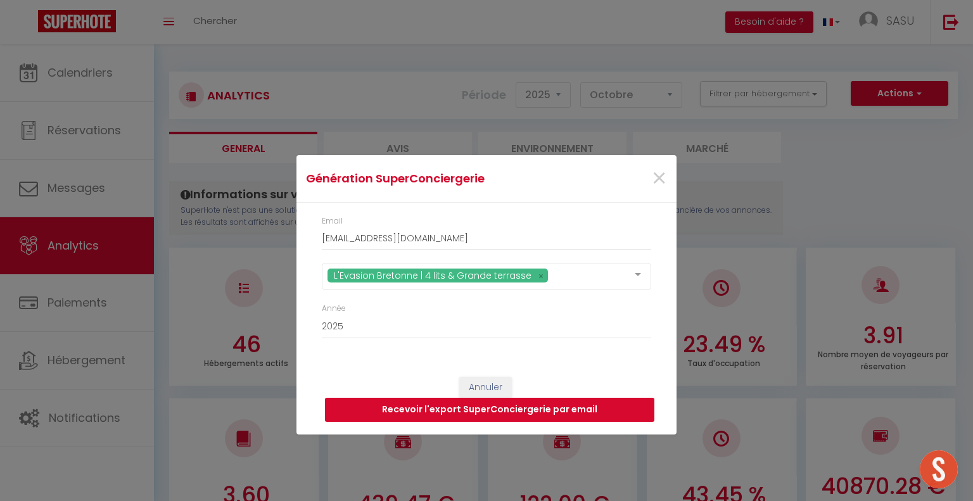
click at [608, 412] on button "Recevoir l'export SuperConciergerie par email" at bounding box center [489, 410] width 329 height 24
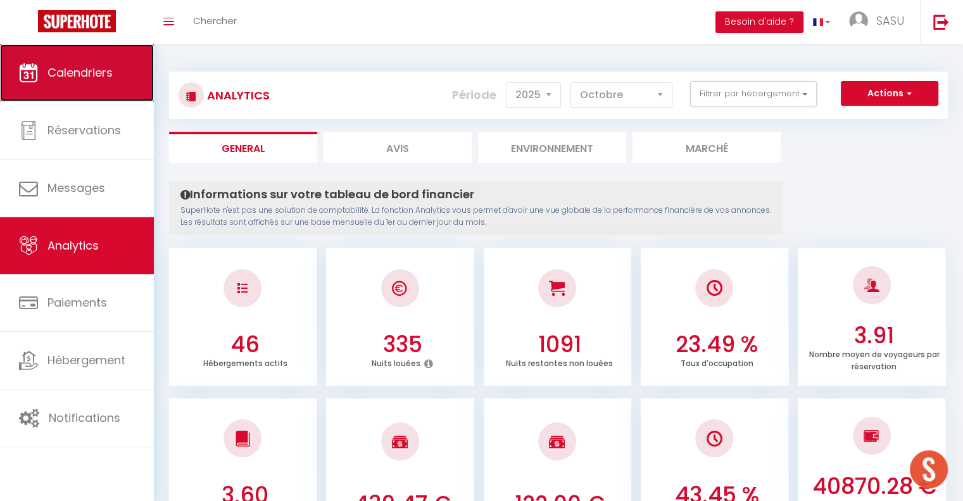
click at [73, 57] on link "Calendriers" at bounding box center [77, 72] width 154 height 57
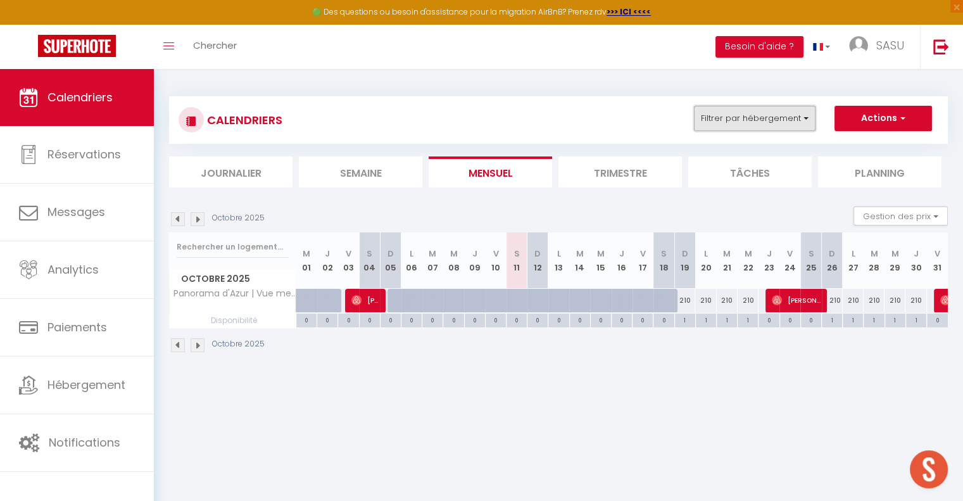
click at [806, 110] on button "Filtrer par hébergement" at bounding box center [755, 118] width 122 height 25
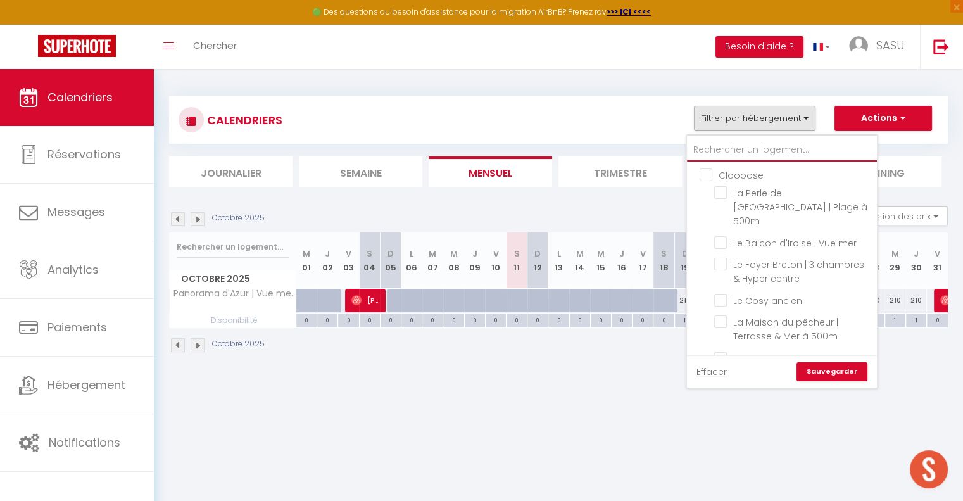
click at [795, 151] on input "text" at bounding box center [782, 150] width 190 height 23
type input "e"
checkbox input "false"
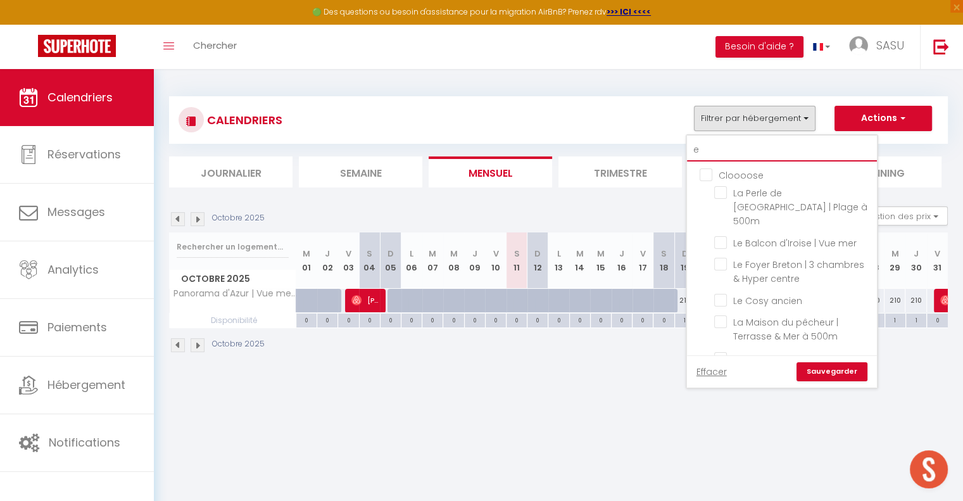
checkbox input "false"
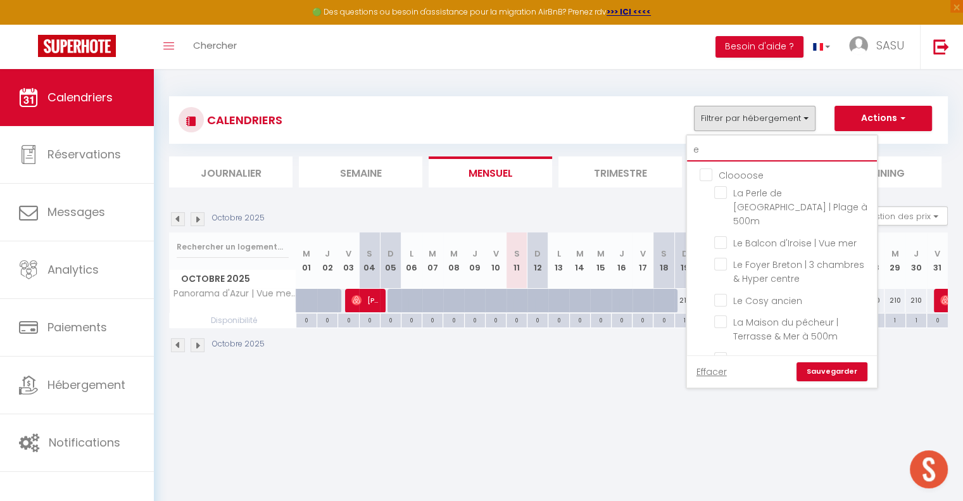
checkbox input "false"
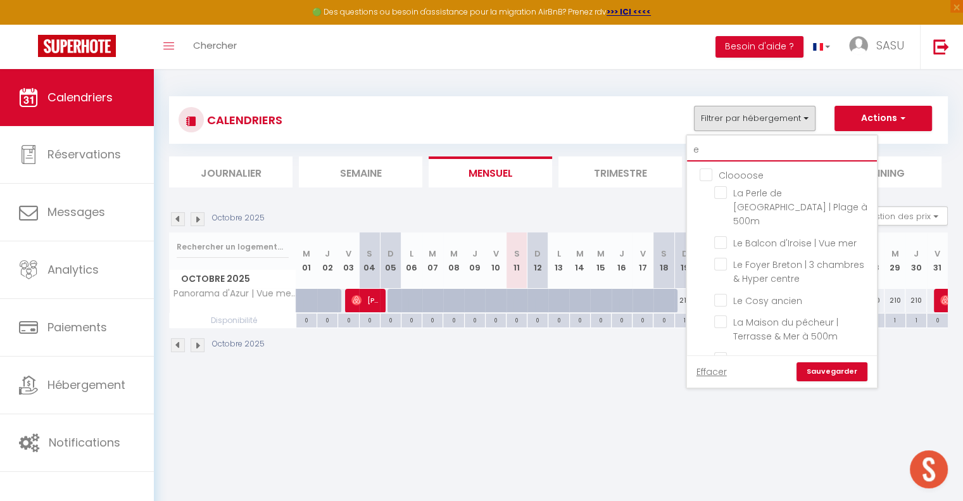
checkbox input "false"
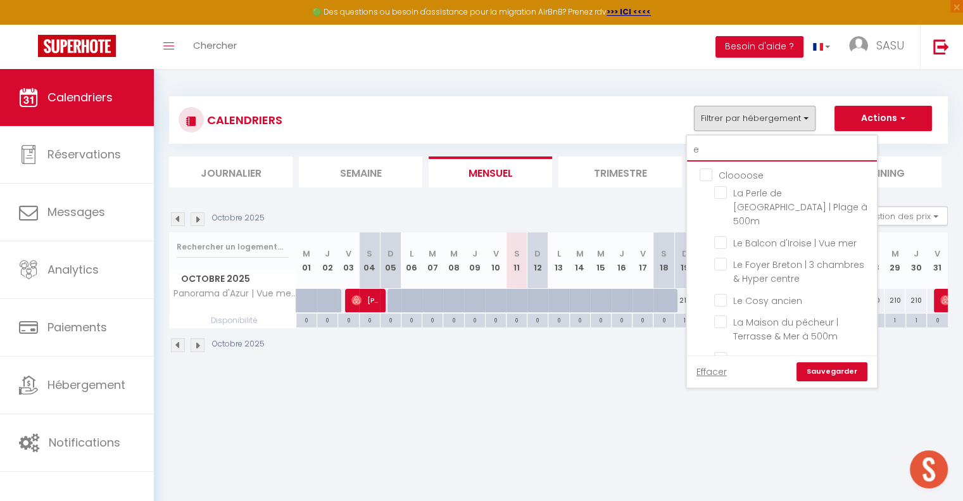
checkbox input "false"
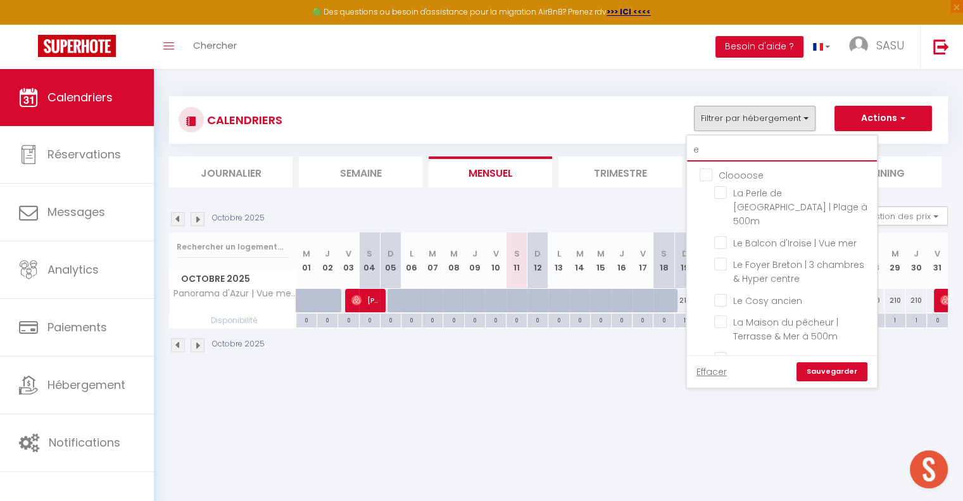
checkbox input "false"
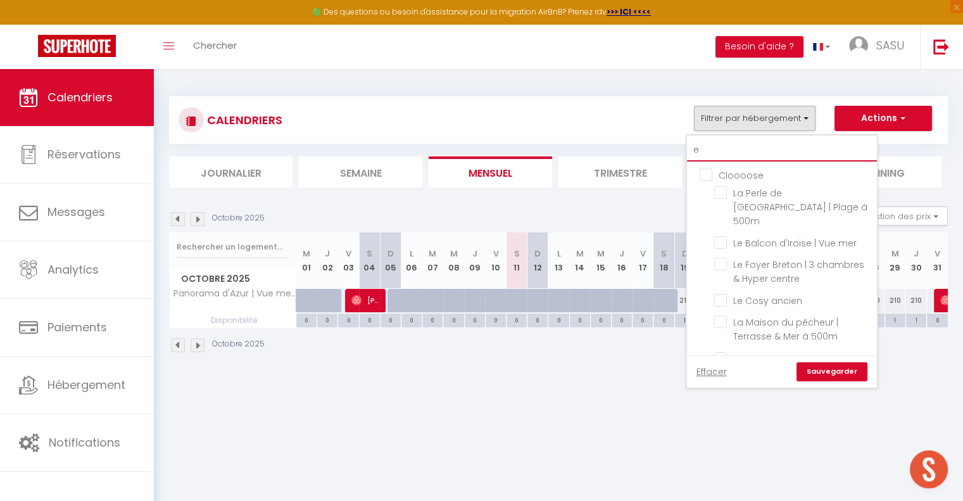
checkbox input "false"
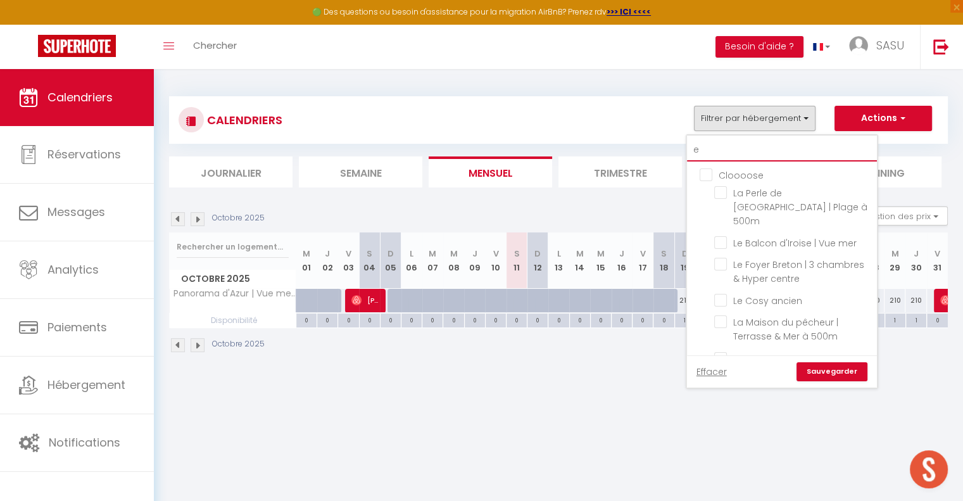
checkbox input "false"
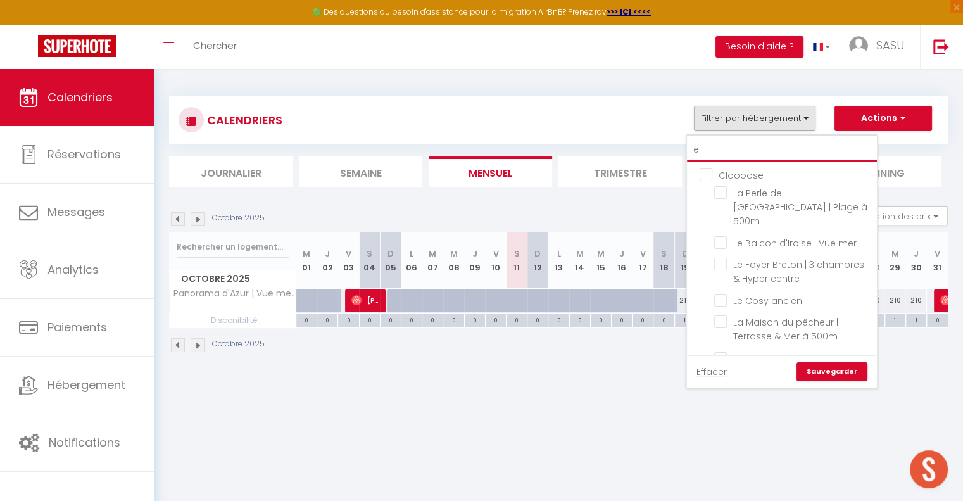
checkbox input "false"
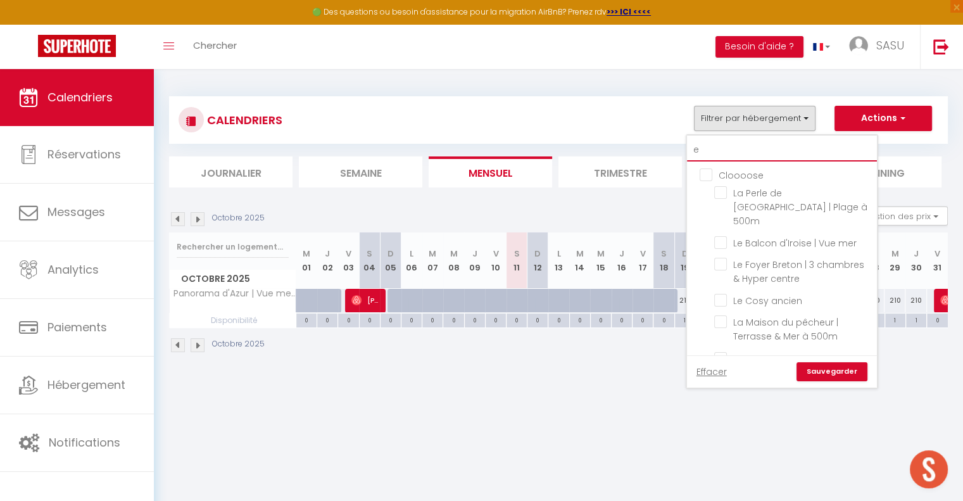
checkbox input "false"
type input "ev"
checkbox input "false"
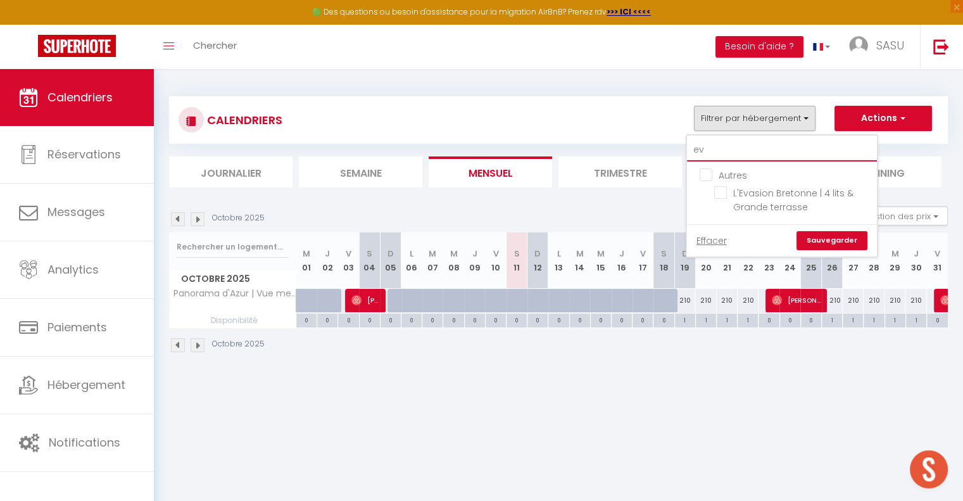
type input "ev"
click at [713, 193] on ul "Autres L'Evasion Bretonne | 4 lits & [GEOGRAPHIC_DATA]" at bounding box center [782, 192] width 190 height 63
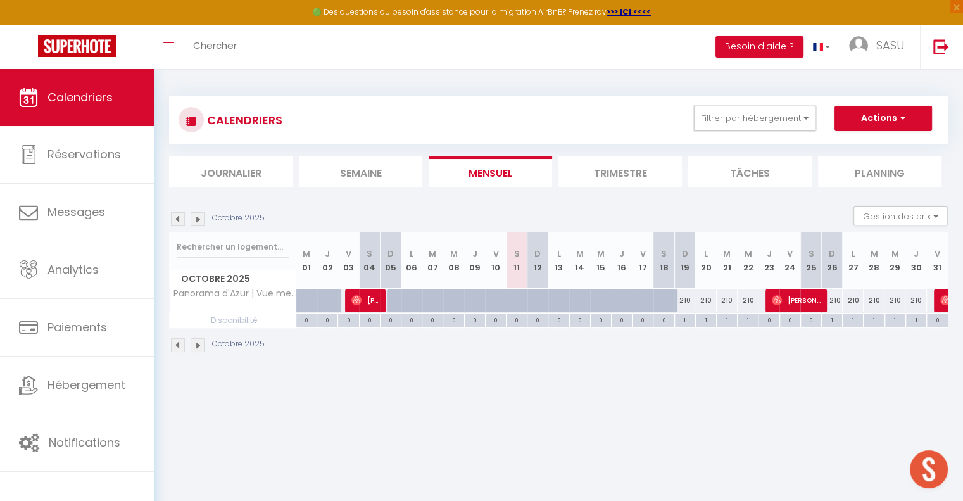
drag, startPoint x: 746, startPoint y: 114, endPoint x: 748, endPoint y: 134, distance: 19.7
click at [747, 114] on button "Filtrer par hébergement" at bounding box center [755, 118] width 122 height 25
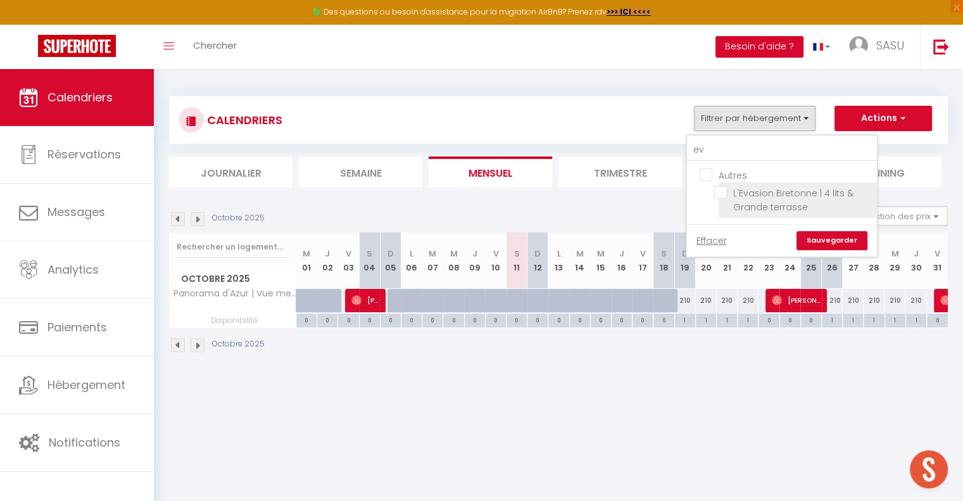
click at [722, 194] on input "L'Evasion Bretonne | 4 lits & Grande terrasse" at bounding box center [793, 192] width 158 height 13
checkbox input "true"
click at [832, 235] on link "Sauvegarder" at bounding box center [832, 240] width 71 height 19
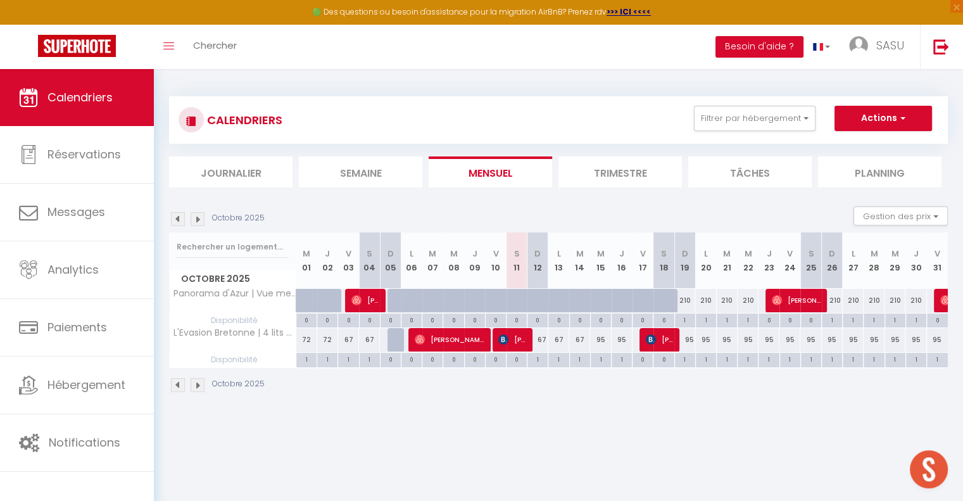
click at [601, 339] on div "95" at bounding box center [600, 339] width 21 height 23
type input "95"
type input "Mer 15 Octobre 2025"
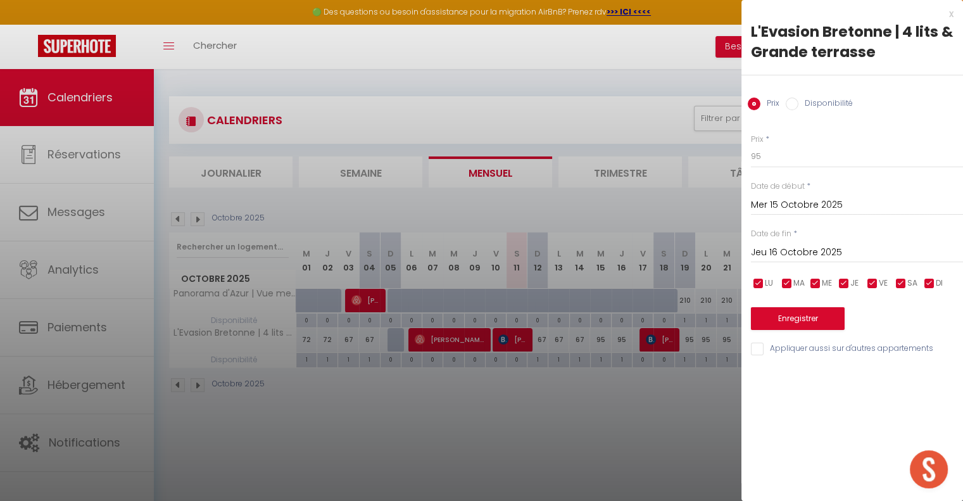
click at [839, 247] on input "Jeu 16 Octobre 2025" at bounding box center [857, 252] width 212 height 16
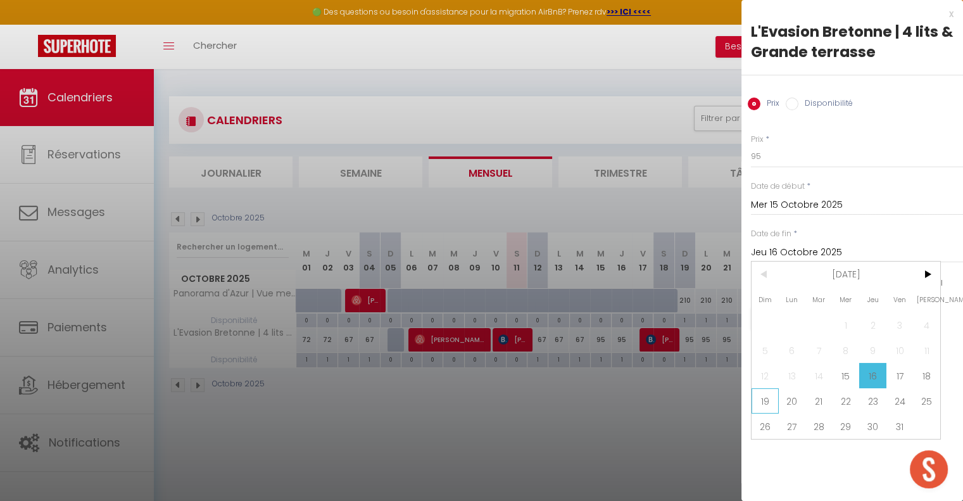
click at [769, 395] on span "19" at bounding box center [765, 400] width 27 height 25
type input "Dim 19 Octobre 2025"
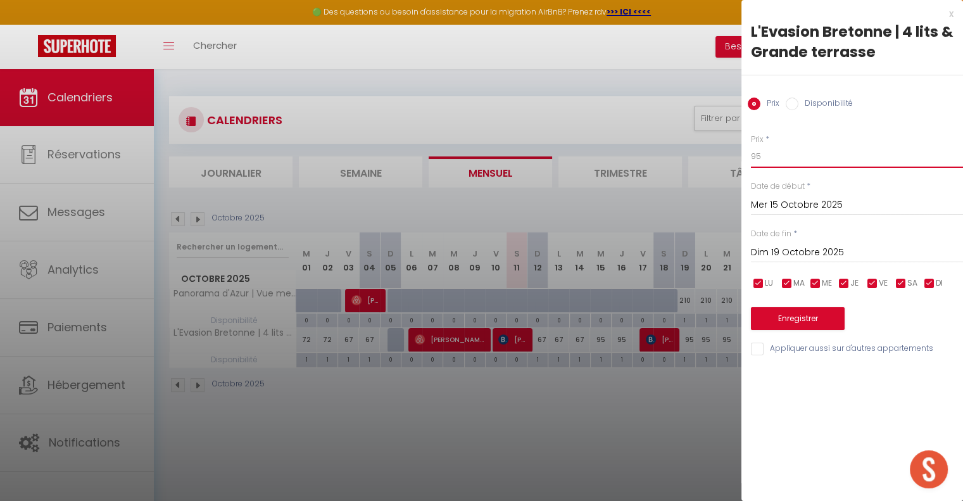
drag, startPoint x: 774, startPoint y: 156, endPoint x: 624, endPoint y: 167, distance: 149.8
click at [649, 167] on body "🟢 Des questions ou besoin d'assistance pour la migration AirBnB? Prenez rdv >>>…" at bounding box center [481, 319] width 963 height 501
drag, startPoint x: 768, startPoint y: 156, endPoint x: 709, endPoint y: 165, distance: 59.5
click at [719, 164] on body "🟢 Des questions ou besoin d'assistance pour la migration AirBnB? Prenez rdv >>>…" at bounding box center [481, 319] width 963 height 501
type input "65"
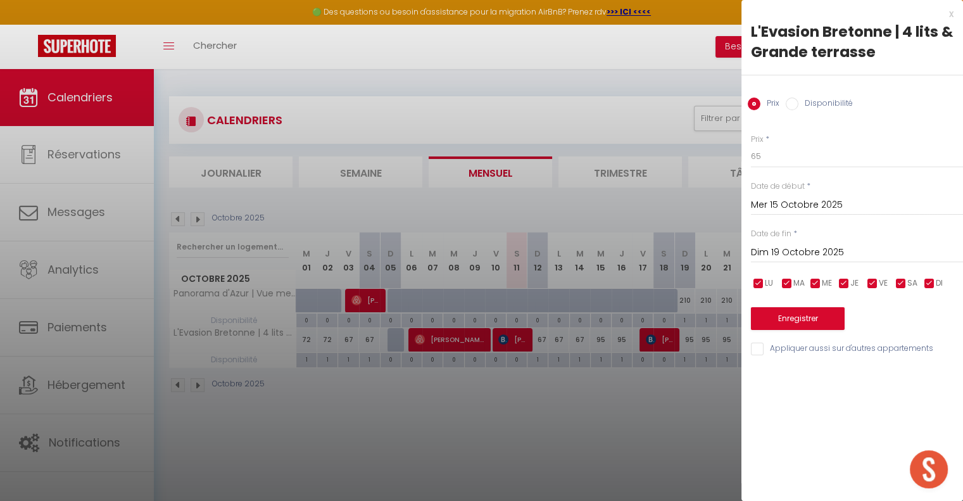
click at [794, 306] on div "Enregistrer" at bounding box center [857, 310] width 212 height 39
click at [795, 313] on button "Enregistrer" at bounding box center [798, 318] width 94 height 23
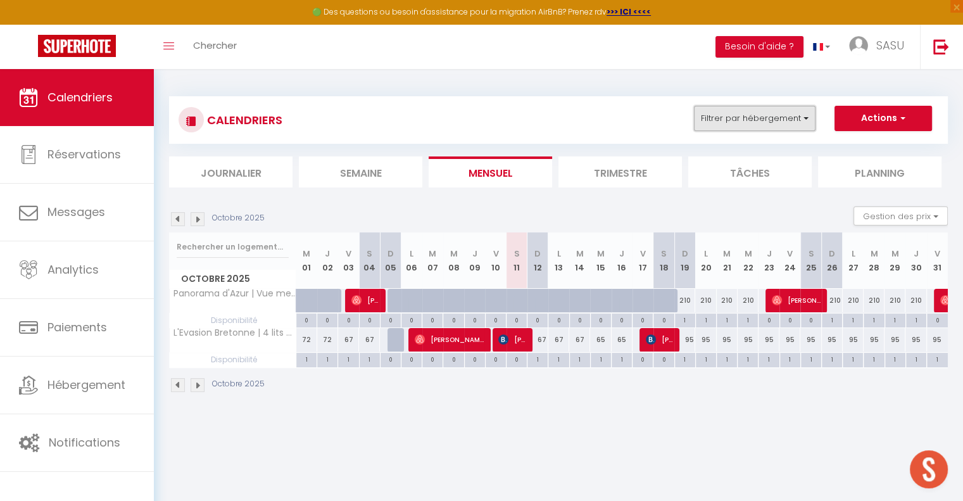
click at [790, 128] on button "Filtrer par hébergement" at bounding box center [755, 118] width 122 height 25
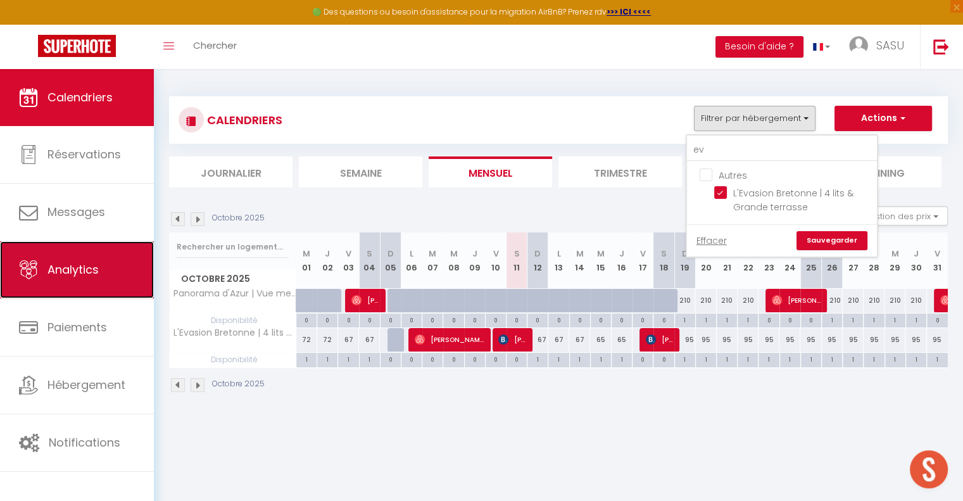
click at [124, 270] on link "Analytics" at bounding box center [77, 269] width 154 height 57
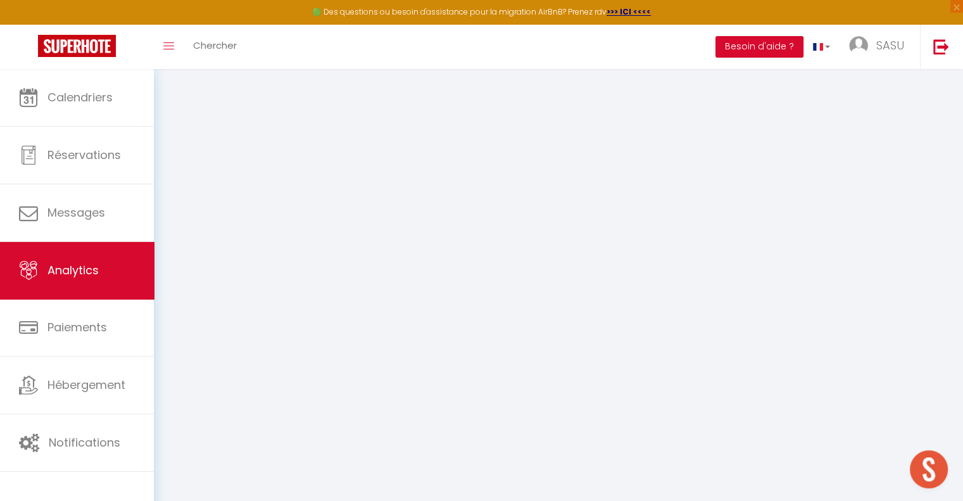
select select "2025"
select select "10"
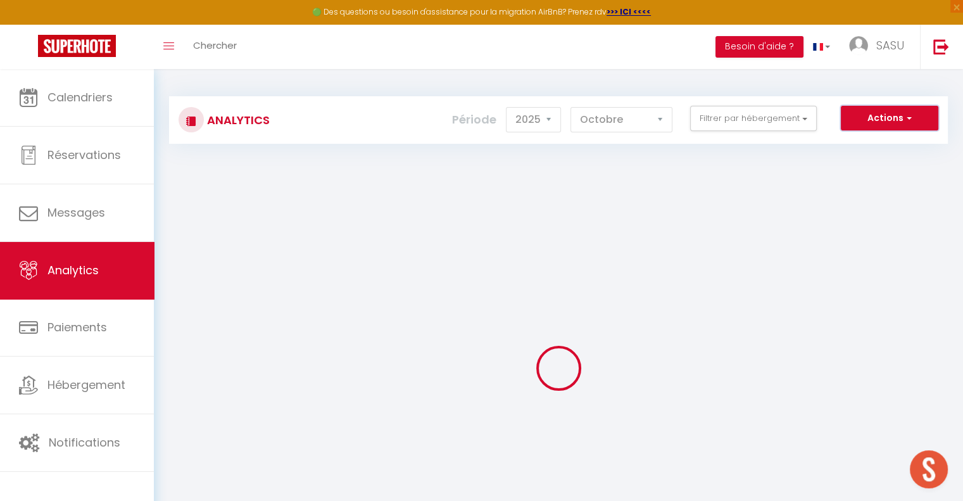
click at [877, 123] on button "Actions" at bounding box center [890, 118] width 98 height 25
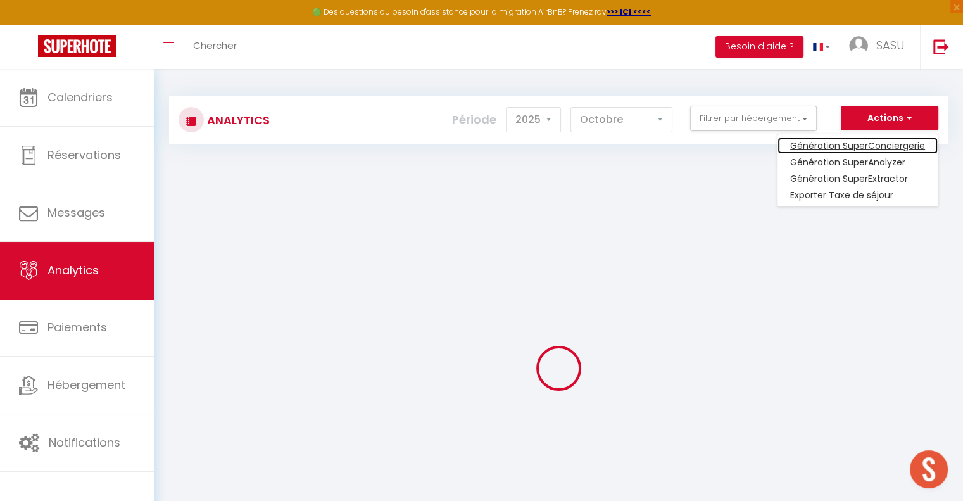
click at [868, 148] on link "Génération SuperConciergerie" at bounding box center [858, 145] width 160 height 16
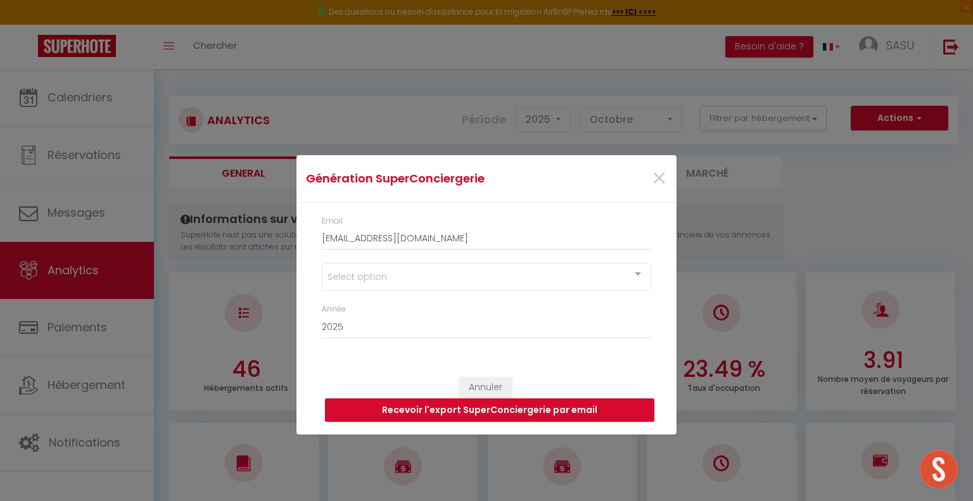
click at [639, 270] on div at bounding box center [637, 275] width 25 height 24
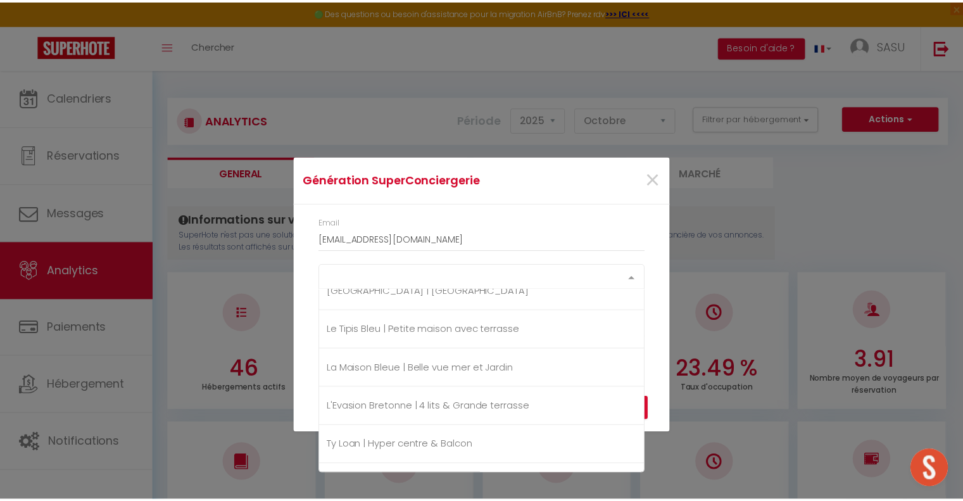
scroll to position [1183, 0]
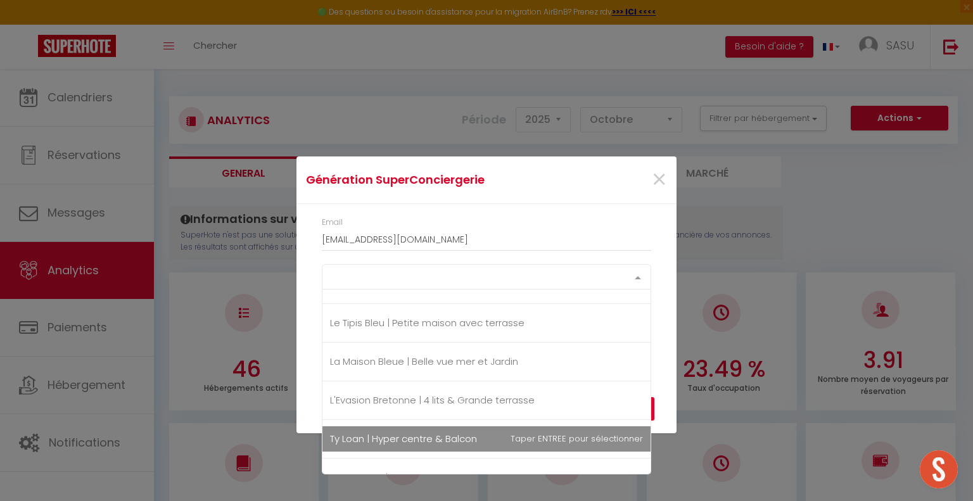
click at [464, 434] on span "Ty Loan | Hyper centre & Balcon" at bounding box center [403, 438] width 147 height 13
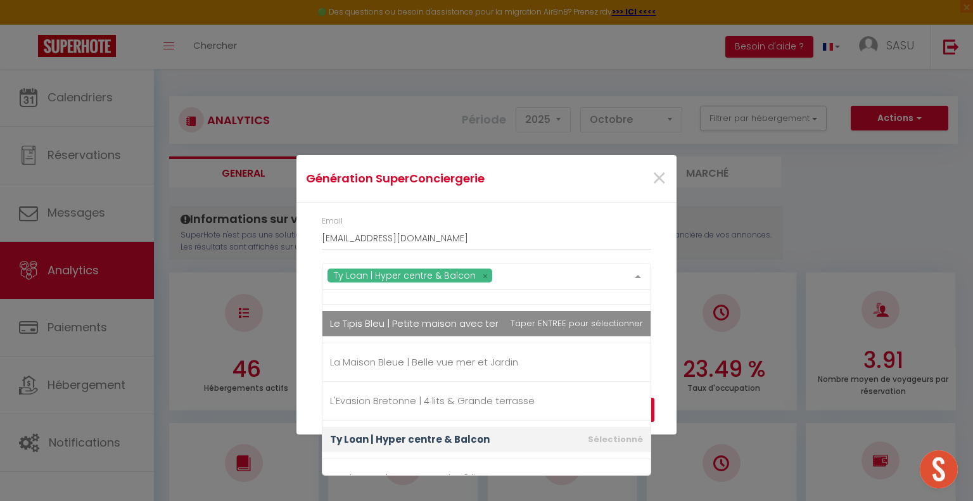
click at [662, 235] on div "Email [EMAIL_ADDRESS][DOMAIN_NAME] Ty Loan | Hyper centre & Balcon Cloooose [GE…" at bounding box center [486, 283] width 380 height 161
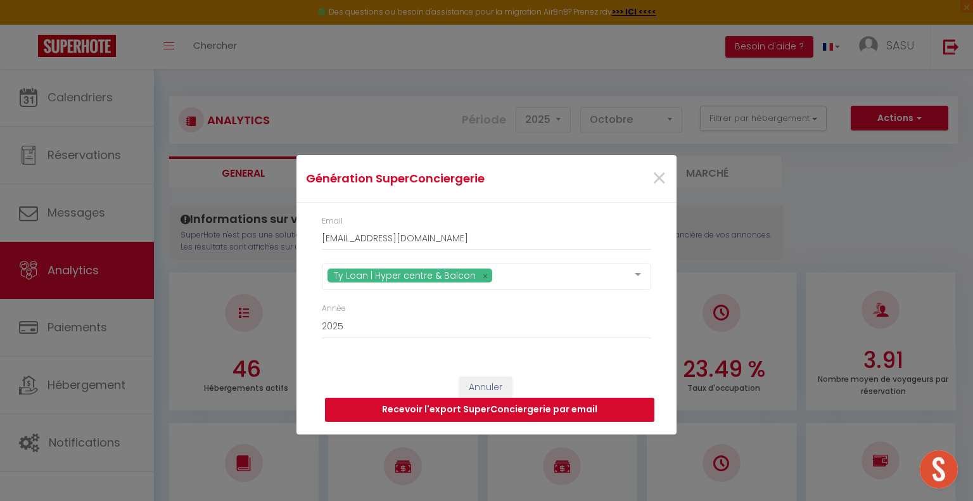
click at [602, 410] on button "Recevoir l'export SuperConciergerie par email" at bounding box center [489, 410] width 329 height 24
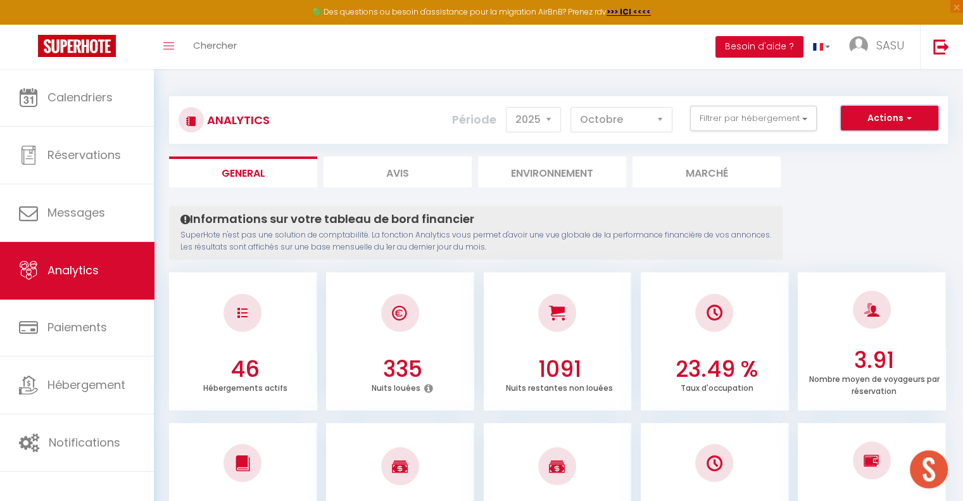
click at [896, 121] on button "Actions" at bounding box center [890, 118] width 98 height 25
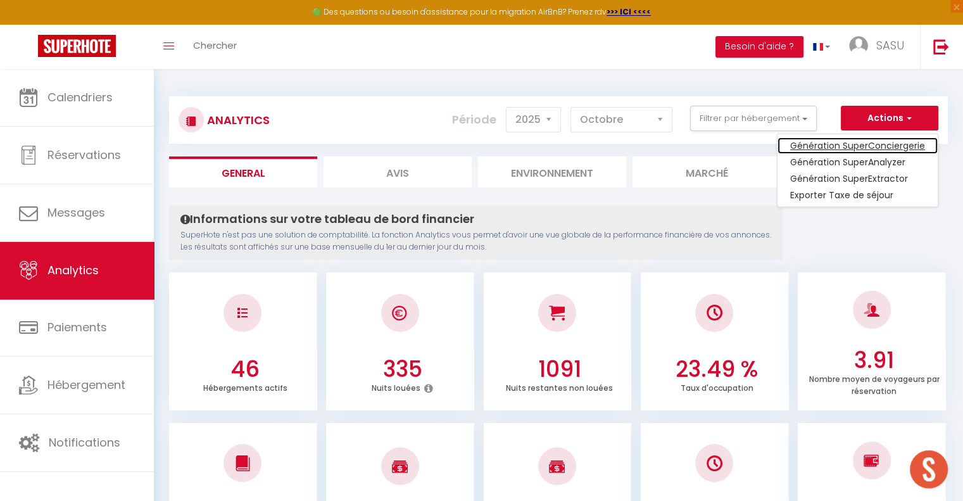
click at [879, 140] on link "Génération SuperConciergerie" at bounding box center [858, 145] width 160 height 16
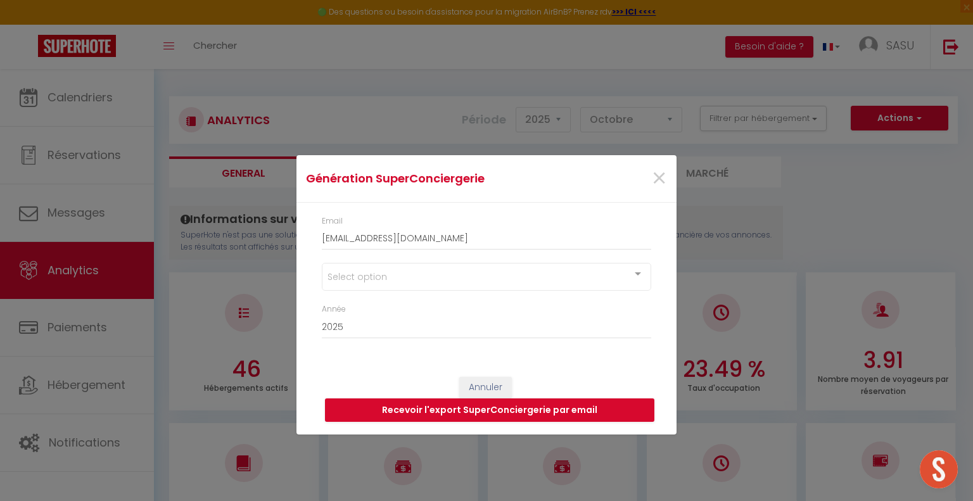
click at [622, 273] on div "Select option" at bounding box center [486, 277] width 329 height 28
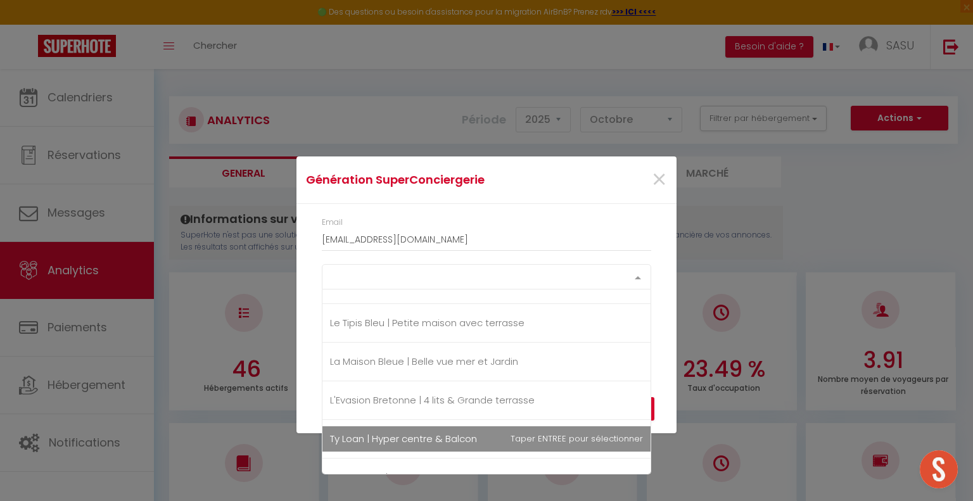
click at [476, 438] on span "Ty Loan | Hyper centre & Balcon" at bounding box center [403, 438] width 147 height 13
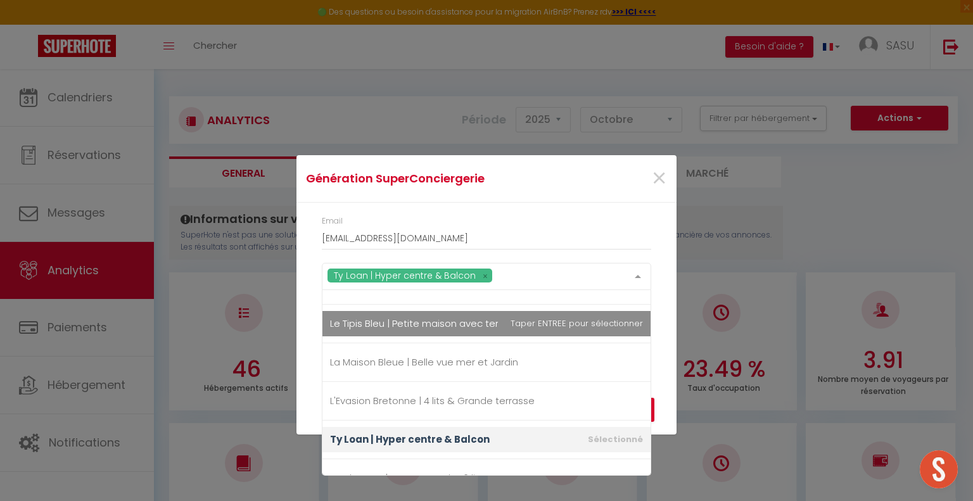
click at [651, 235] on div "Email [EMAIL_ADDRESS][DOMAIN_NAME]" at bounding box center [486, 238] width 346 height 47
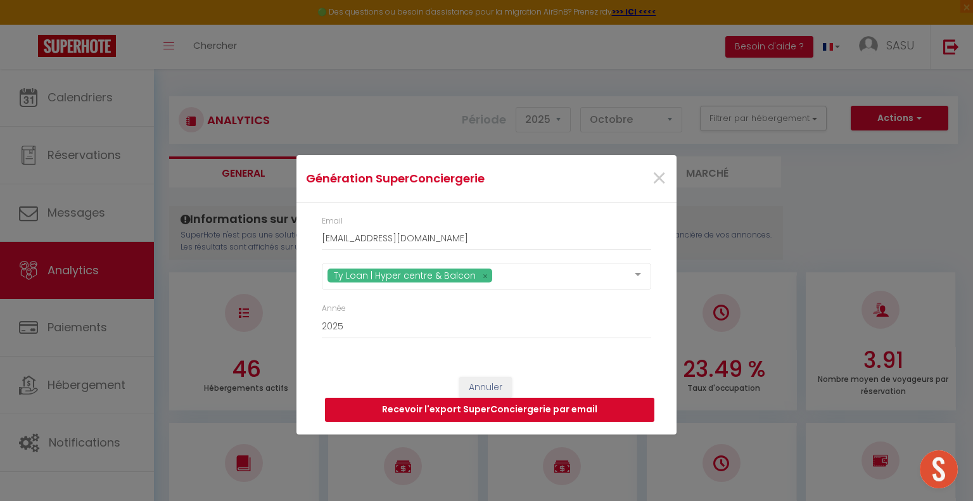
click at [540, 408] on button "Recevoir l'export SuperConciergerie par email" at bounding box center [489, 410] width 329 height 24
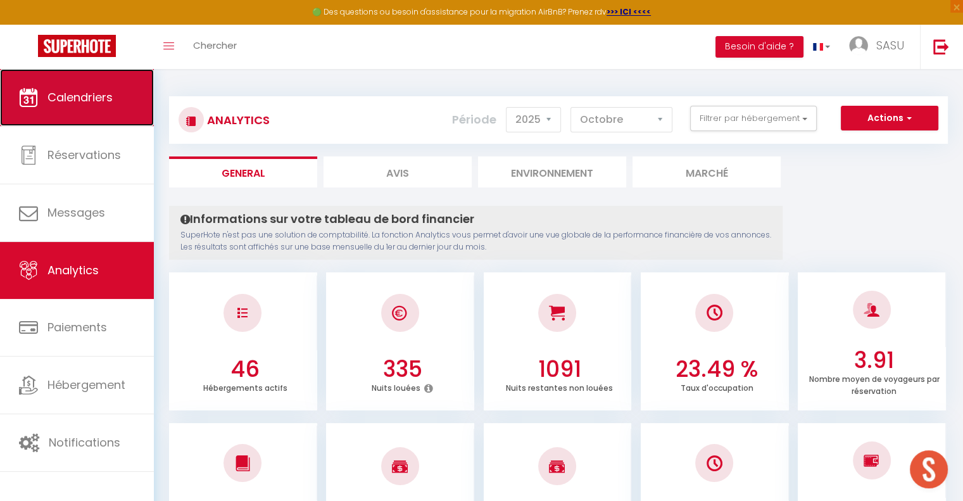
click at [54, 111] on link "Calendriers" at bounding box center [77, 97] width 154 height 57
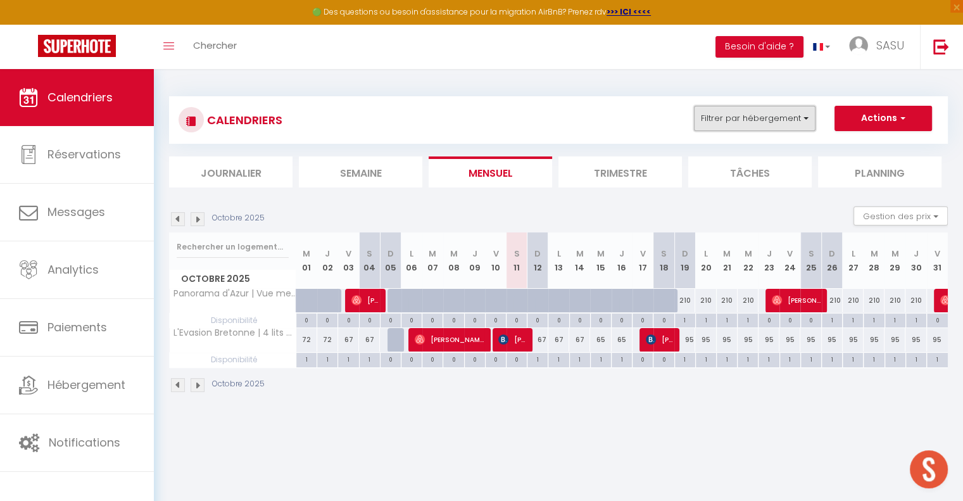
click at [780, 119] on button "Filtrer par hébergement" at bounding box center [755, 118] width 122 height 25
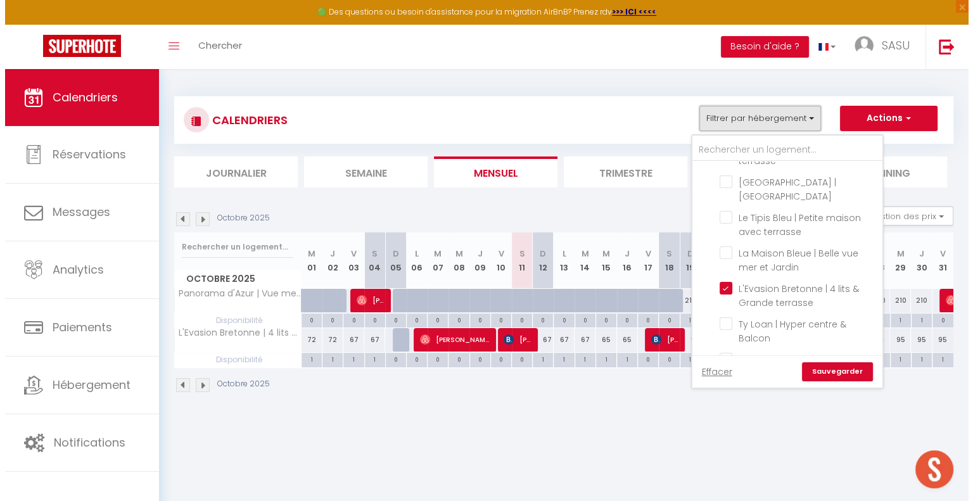
scroll to position [966, 0]
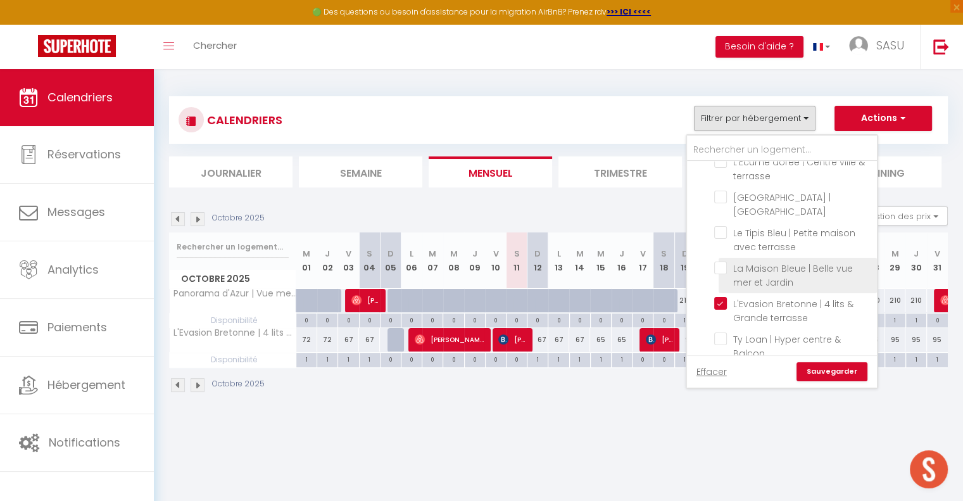
click at [720, 262] on input "La Maison Bleue | Belle vue mer et Jardin" at bounding box center [793, 268] width 158 height 13
checkbox input "true"
checkbox input "false"
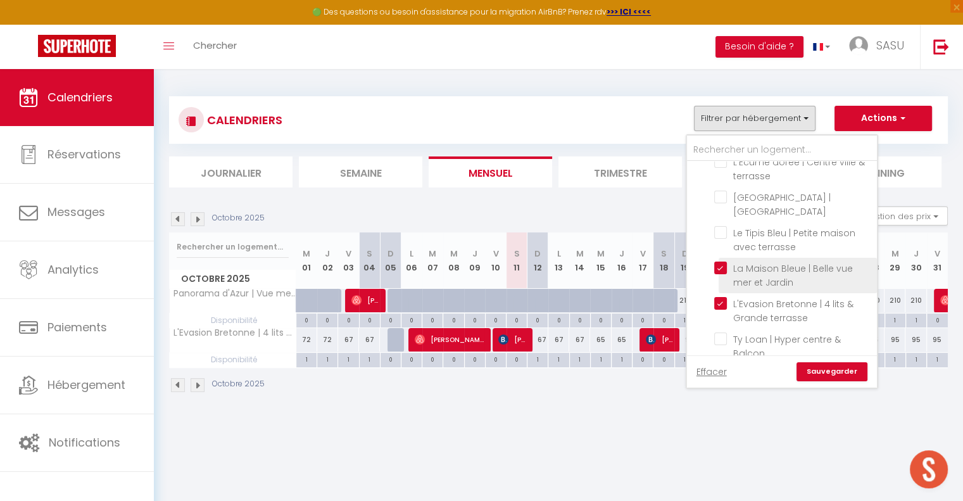
checkbox input "false"
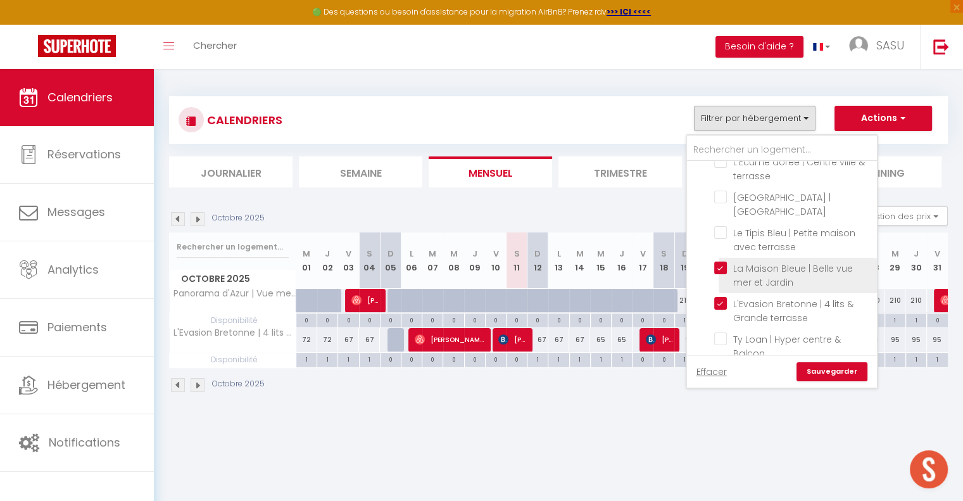
checkbox input "false"
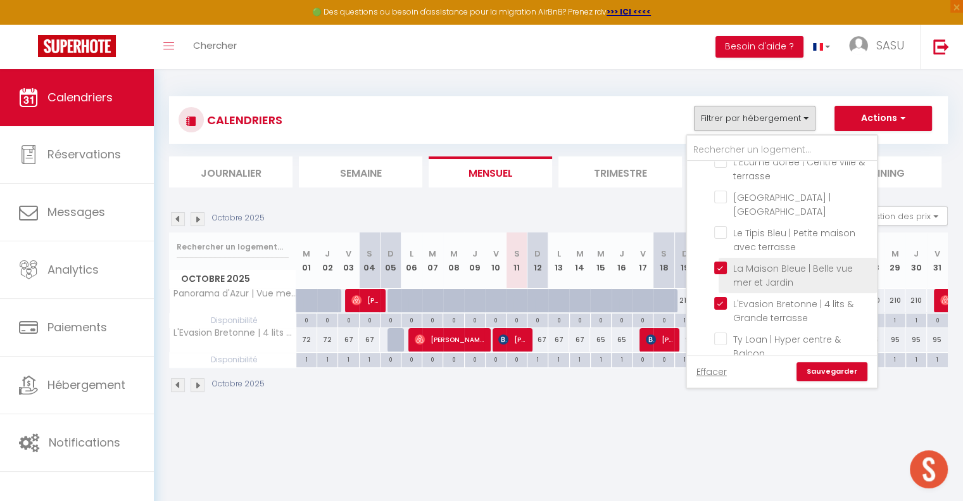
checkbox input "false"
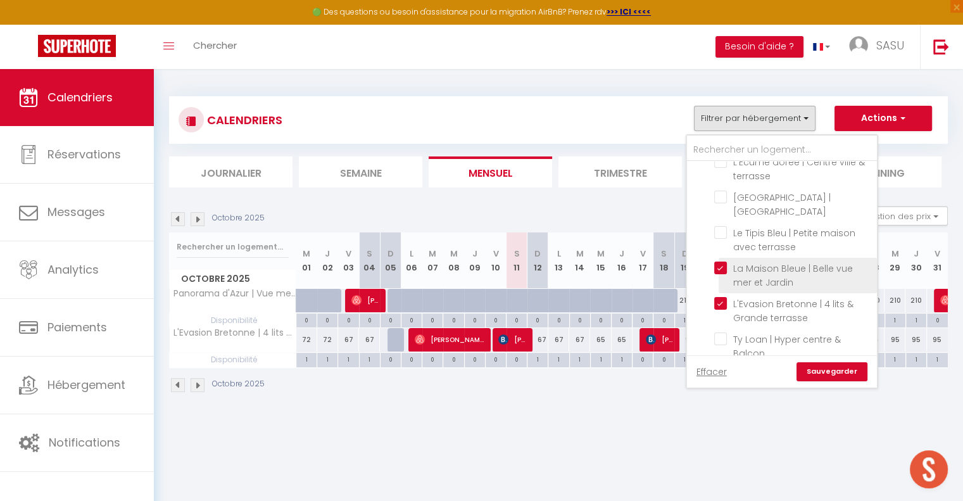
checkbox input "false"
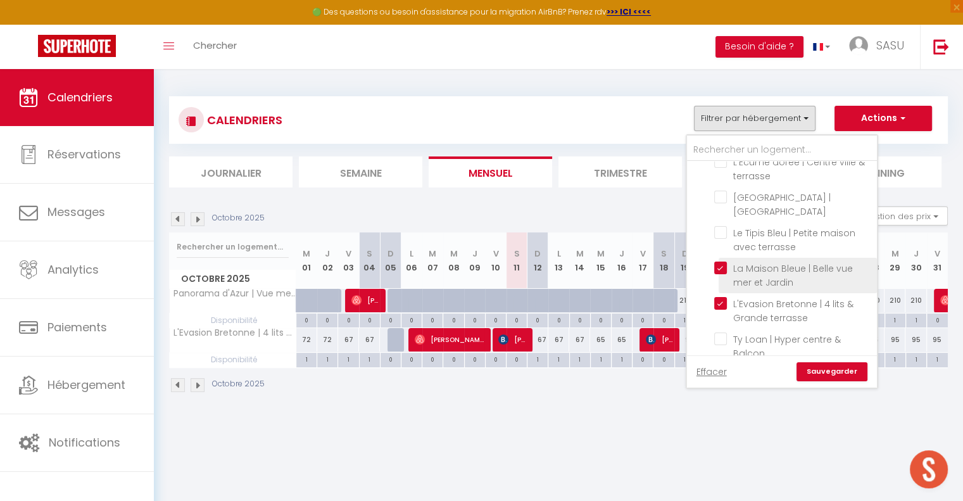
checkbox input "false"
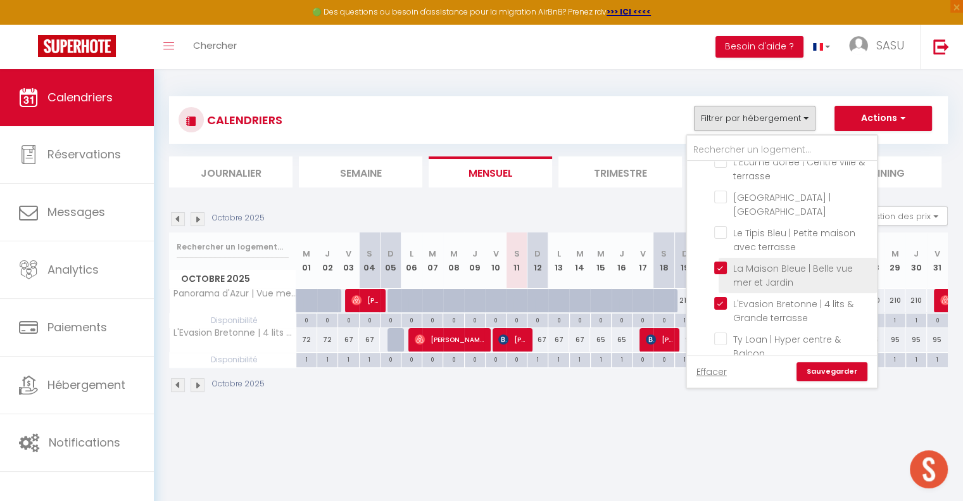
checkbox input "false"
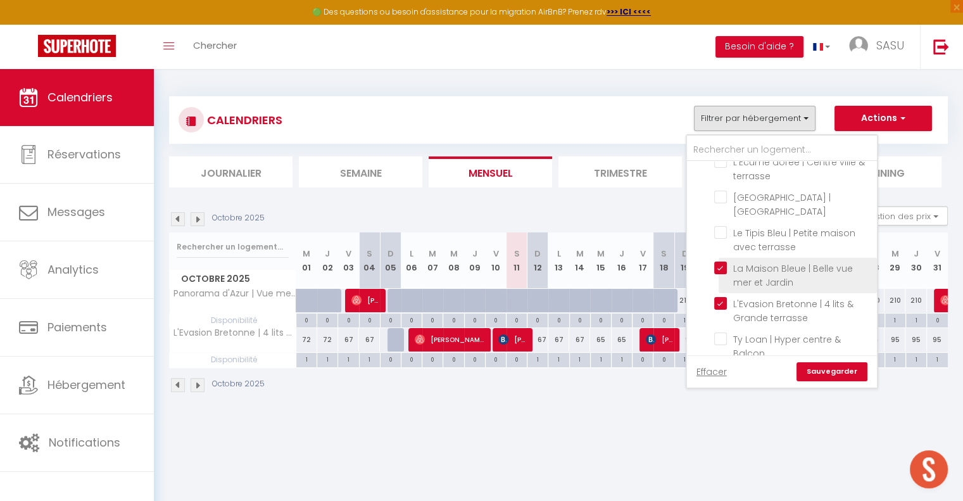
checkbox input "false"
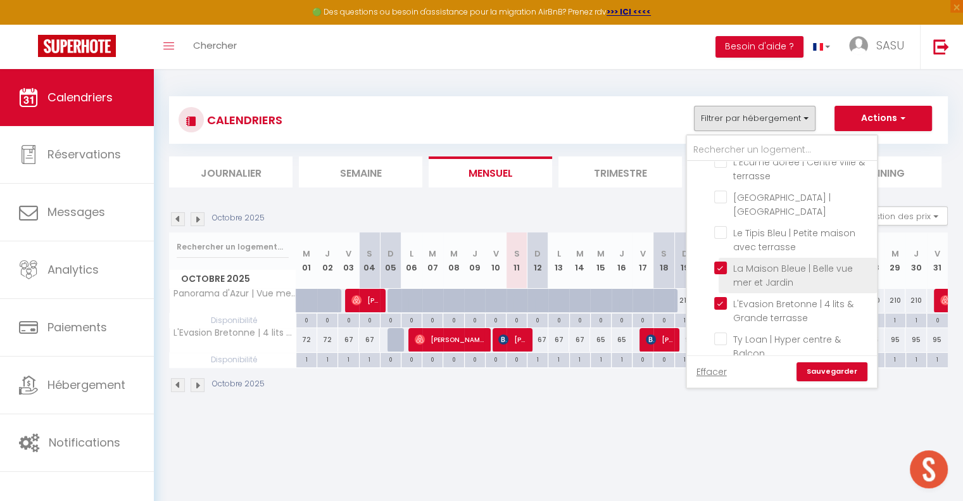
checkbox input "false"
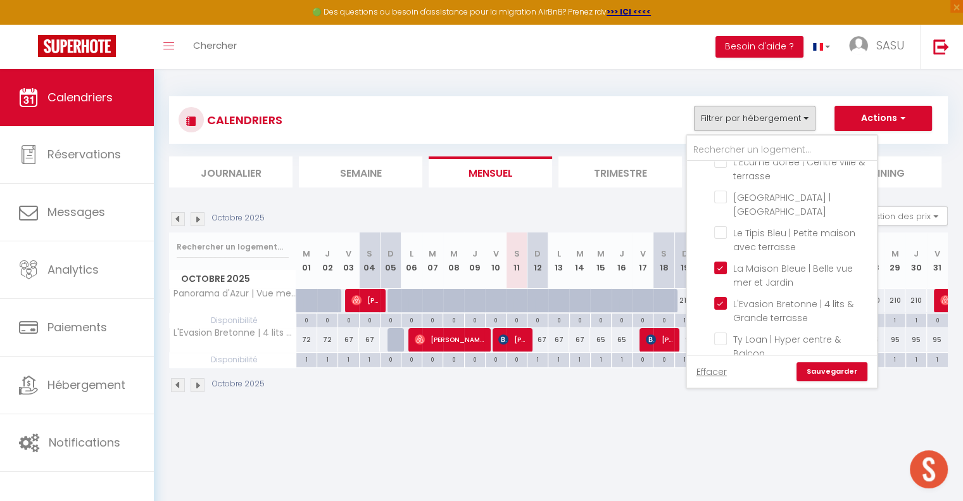
click at [849, 369] on link "Sauvegarder" at bounding box center [832, 371] width 71 height 19
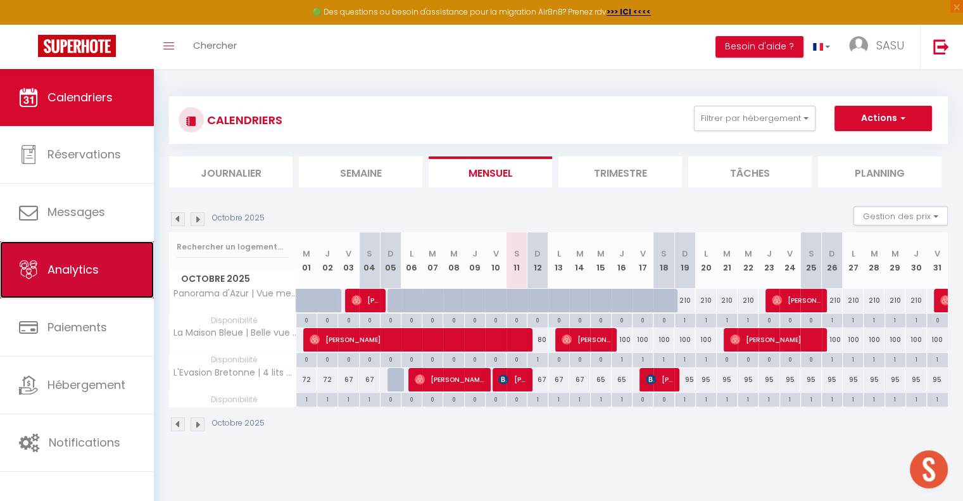
click at [82, 266] on span "Analytics" at bounding box center [72, 270] width 51 height 16
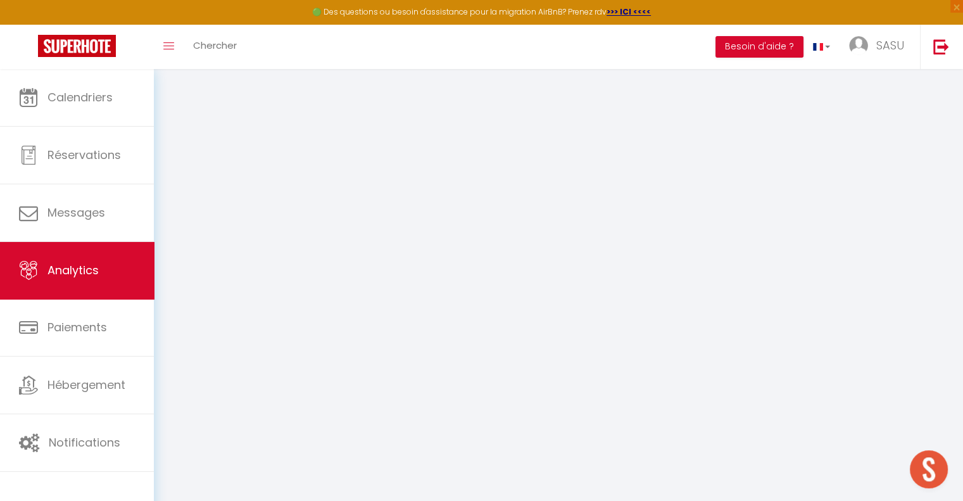
select select "2025"
select select "10"
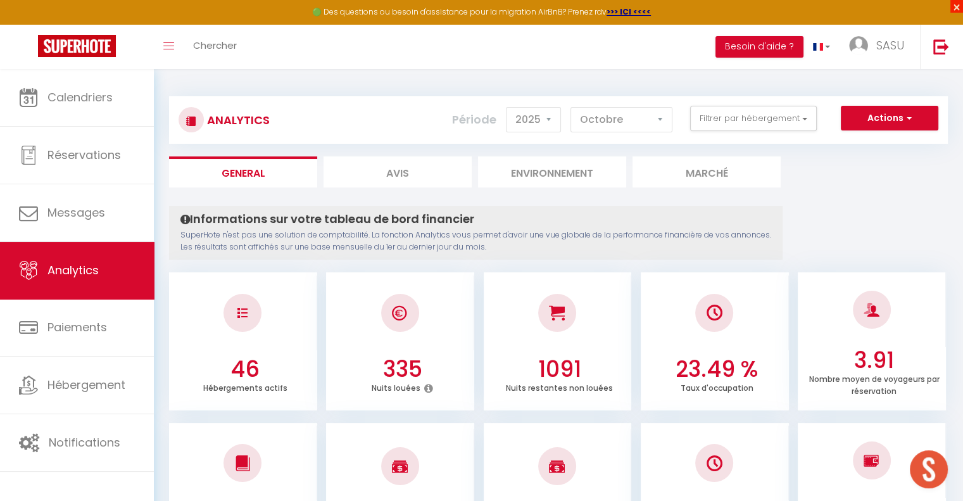
click at [955, 13] on span "×" at bounding box center [957, 6] width 13 height 13
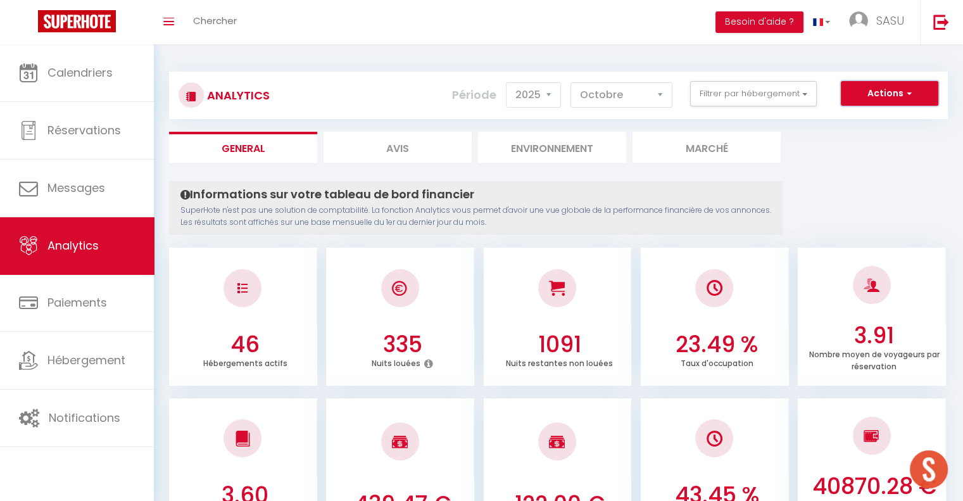
click at [876, 93] on button "Actions" at bounding box center [890, 93] width 98 height 25
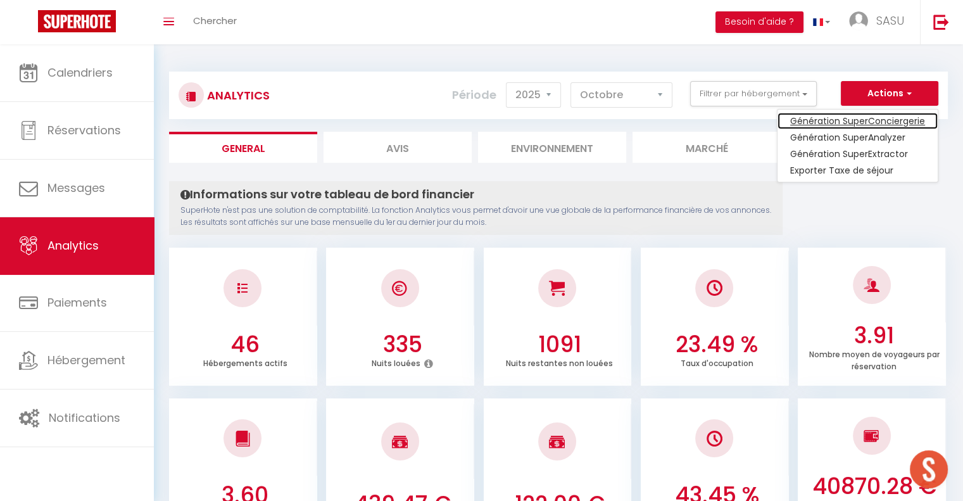
click at [866, 123] on link "Génération SuperConciergerie" at bounding box center [858, 121] width 160 height 16
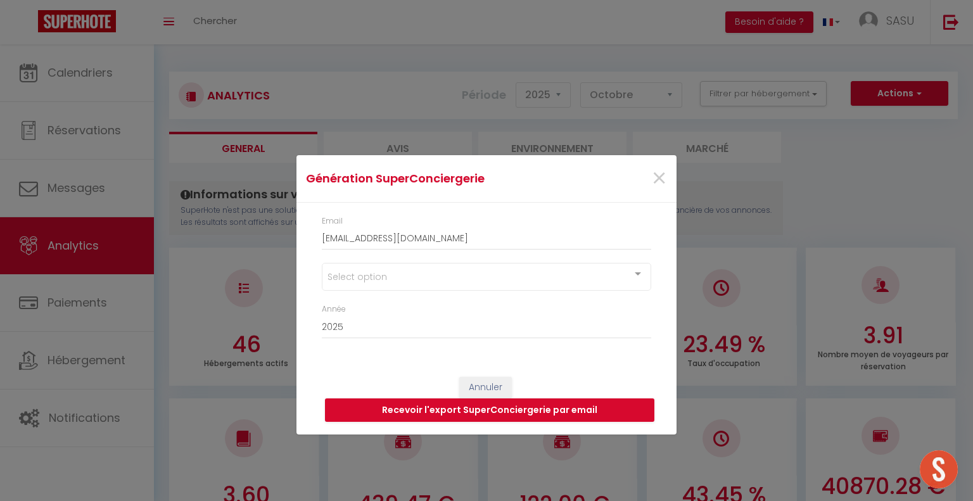
click at [631, 273] on div at bounding box center [637, 275] width 25 height 24
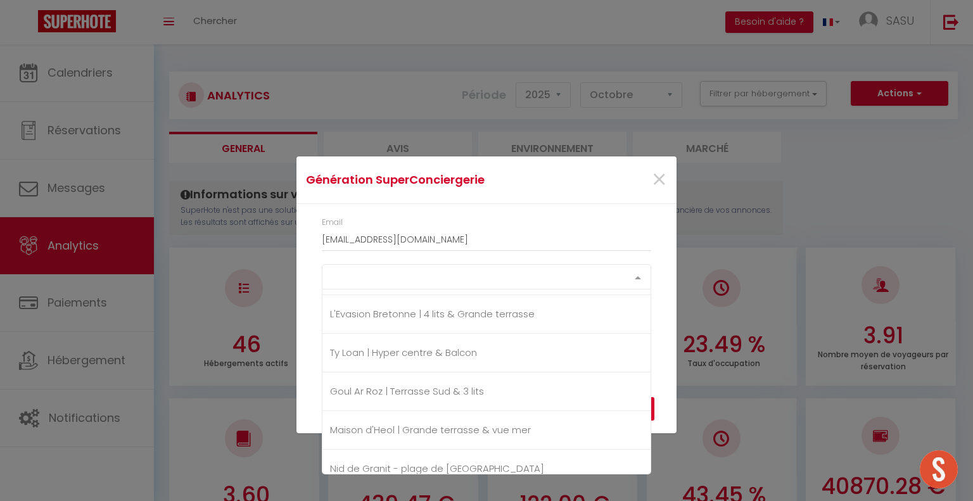
scroll to position [1276, 0]
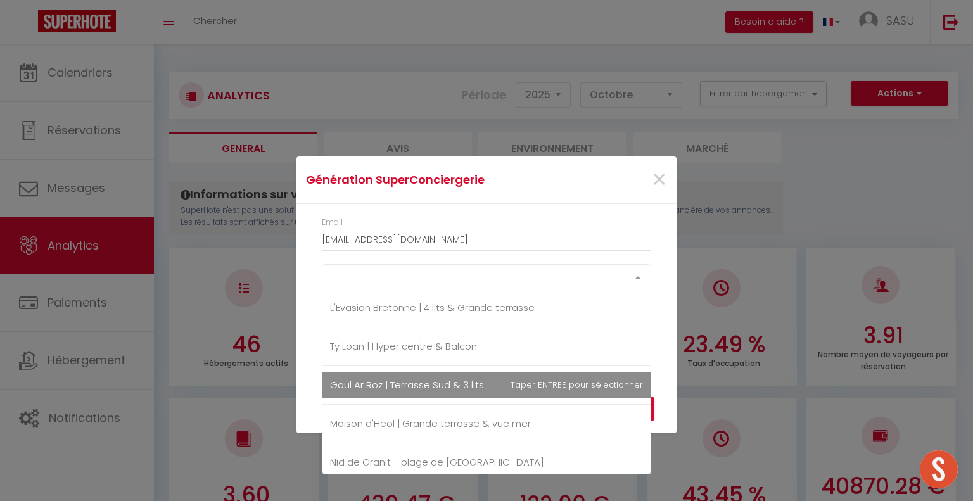
click at [428, 378] on span "Goul Ar Roz | Terrasse Sud & 3 lits" at bounding box center [407, 384] width 154 height 13
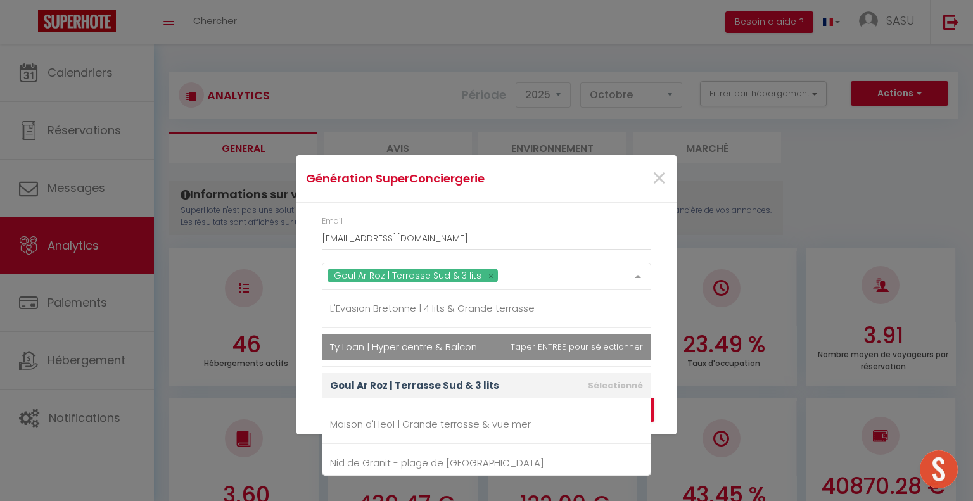
click at [671, 320] on div "Email [EMAIL_ADDRESS][DOMAIN_NAME] Goul Ar Roz | Terrasse Sud & 3 lits Cloooose…" at bounding box center [486, 283] width 380 height 161
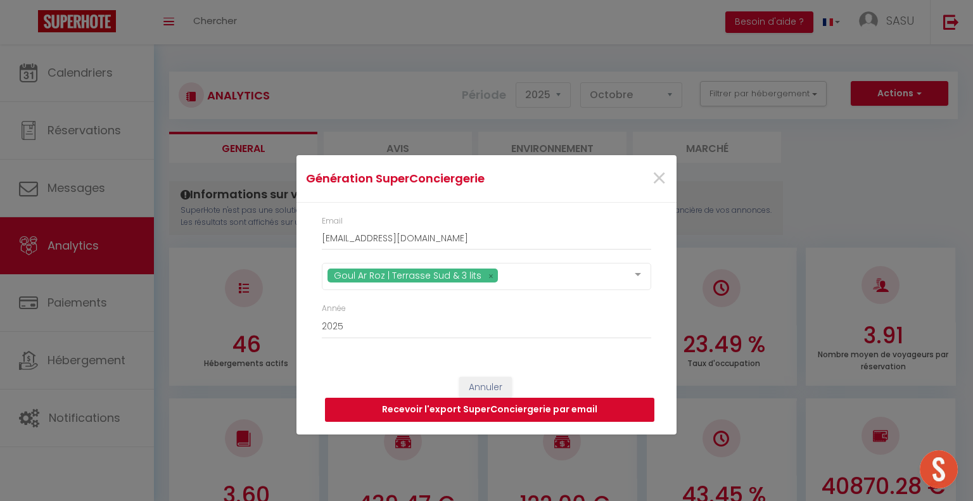
click at [593, 407] on button "Recevoir l'export SuperConciergerie par email" at bounding box center [489, 410] width 329 height 24
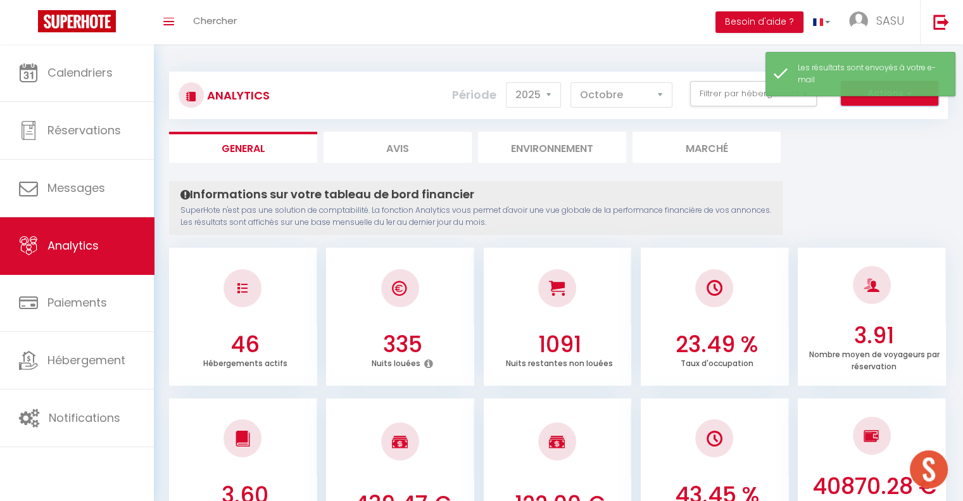
click at [892, 97] on button "Actions" at bounding box center [890, 93] width 98 height 25
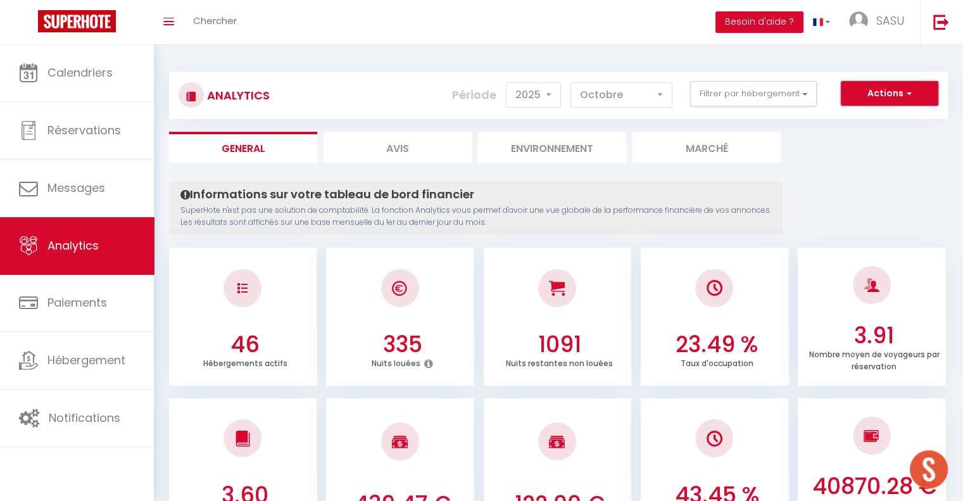
click at [895, 103] on button "Actions" at bounding box center [890, 93] width 98 height 25
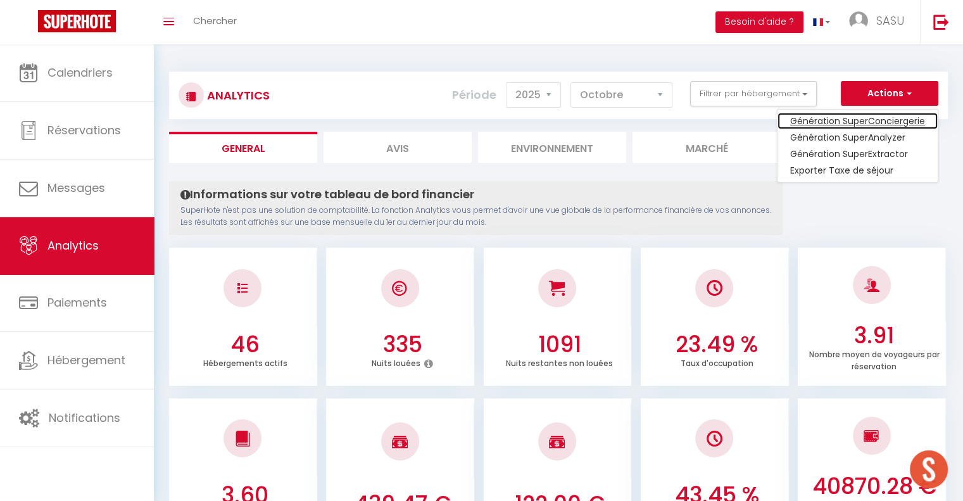
click at [884, 118] on link "Génération SuperConciergerie" at bounding box center [858, 121] width 160 height 16
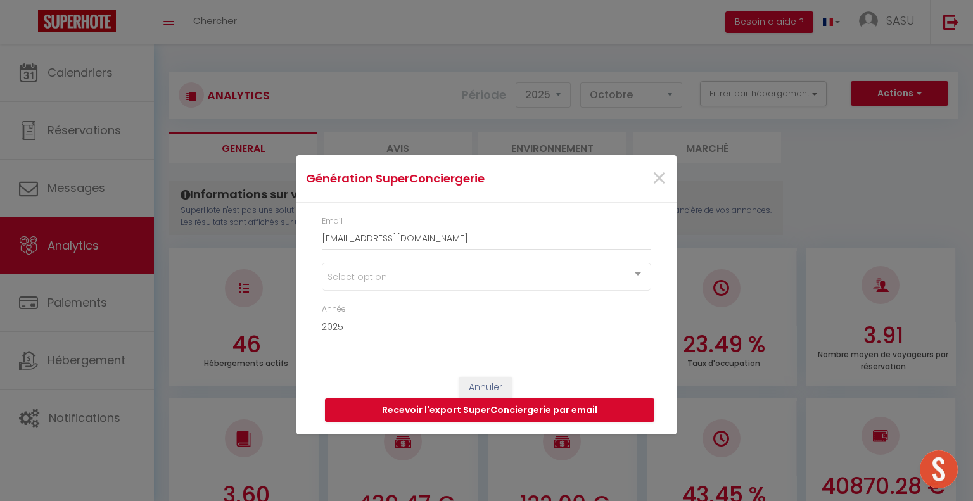
click at [630, 281] on div at bounding box center [637, 275] width 25 height 24
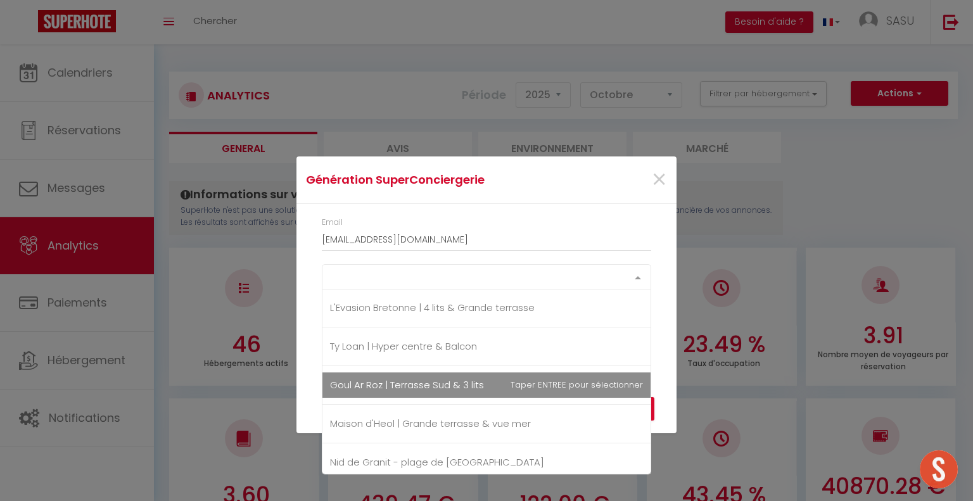
click at [434, 381] on span "Goul Ar Roz | Terrasse Sud & 3 lits" at bounding box center [407, 384] width 154 height 13
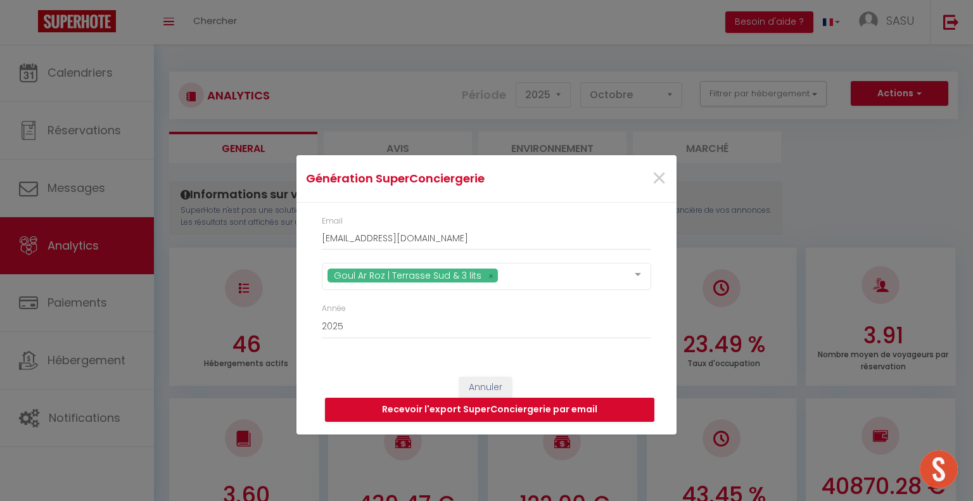
click at [671, 362] on div "Email [EMAIL_ADDRESS][DOMAIN_NAME] Goul Ar Roz | Terrasse Sud & 3 lits Cloooose…" at bounding box center [486, 283] width 380 height 161
click at [608, 407] on button "Recevoir l'export SuperConciergerie par email" at bounding box center [489, 410] width 329 height 24
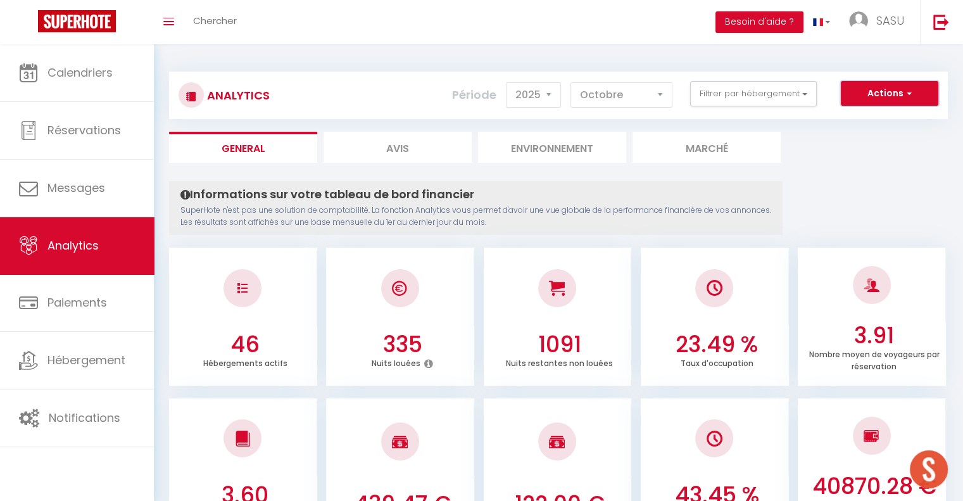
click at [879, 99] on button "Actions" at bounding box center [890, 93] width 98 height 25
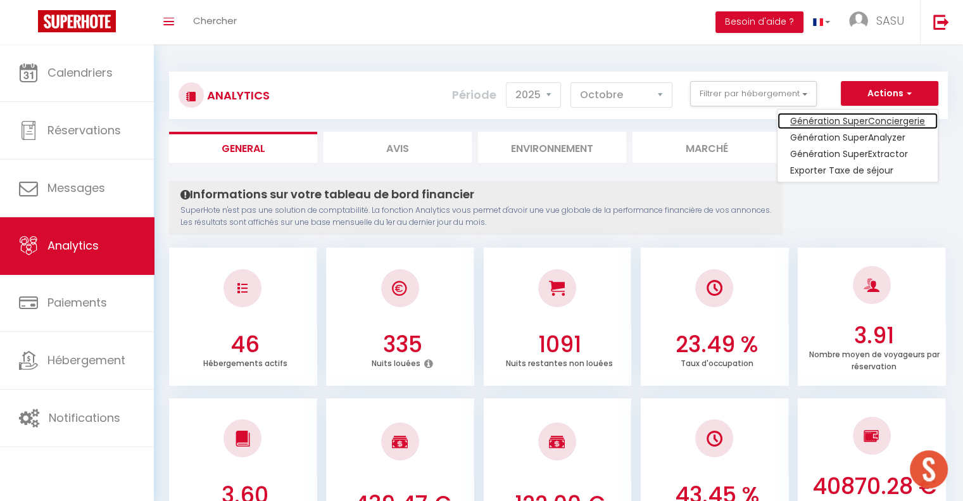
click at [877, 120] on link "Génération SuperConciergerie" at bounding box center [858, 121] width 160 height 16
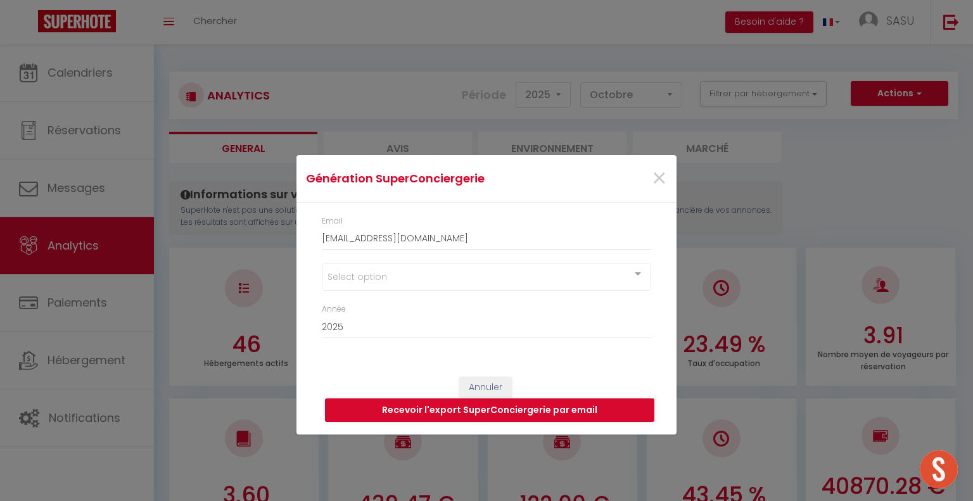
click at [636, 272] on div at bounding box center [637, 275] width 25 height 24
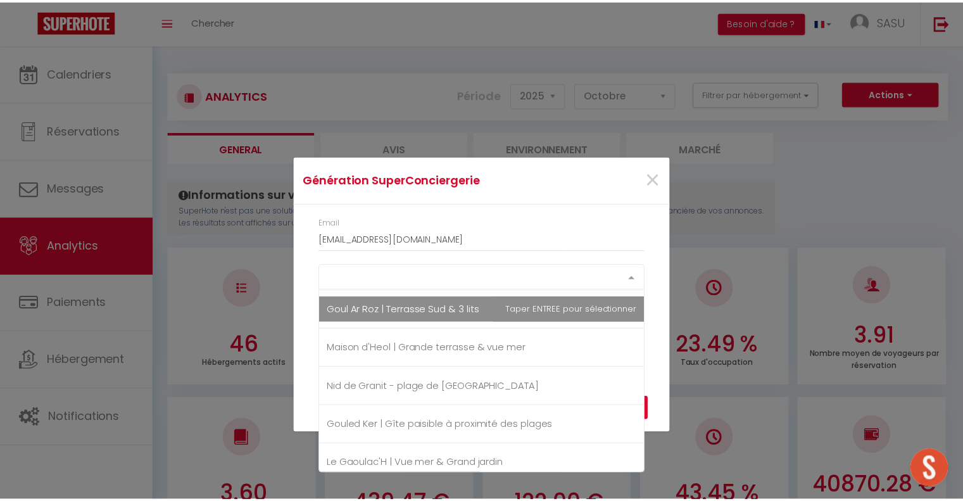
scroll to position [1314, 0]
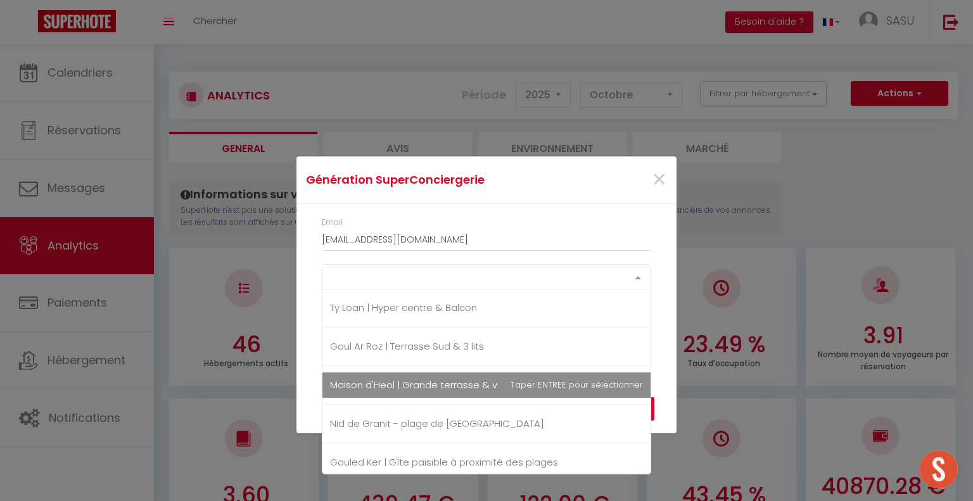
click at [474, 378] on span "Maison d'Heol | Grande terrasse & vue mer" at bounding box center [430, 384] width 201 height 13
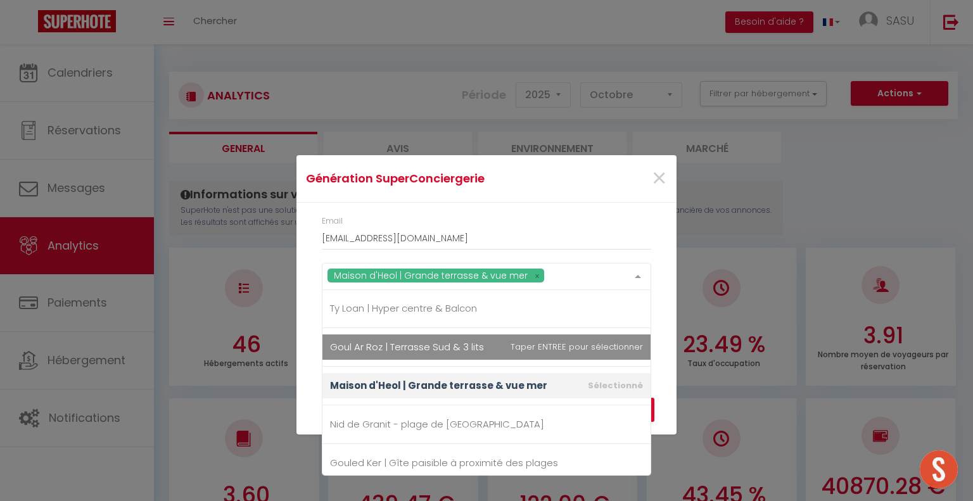
click at [668, 326] on div "Email [EMAIL_ADDRESS][DOMAIN_NAME] [GEOGRAPHIC_DATA] | [GEOGRAPHIC_DATA] & vue …" at bounding box center [486, 283] width 380 height 161
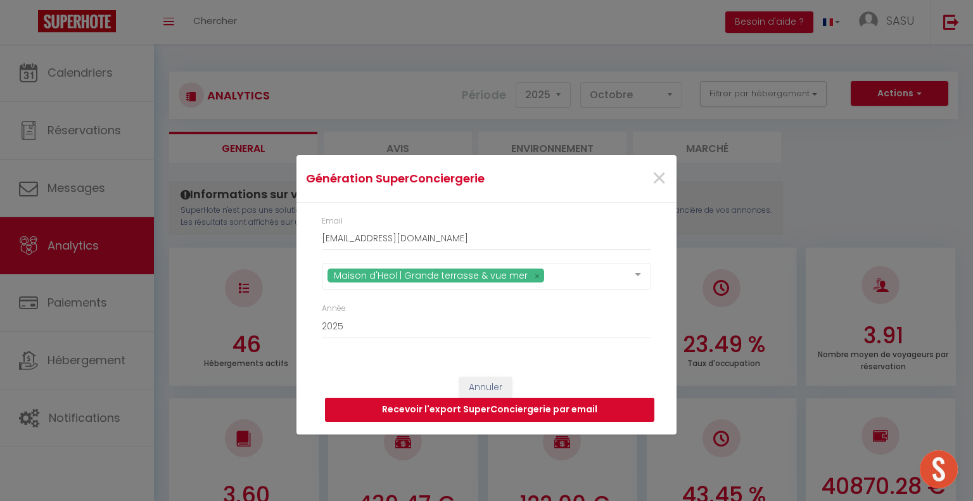
click at [593, 412] on button "Recevoir l'export SuperConciergerie par email" at bounding box center [489, 410] width 329 height 24
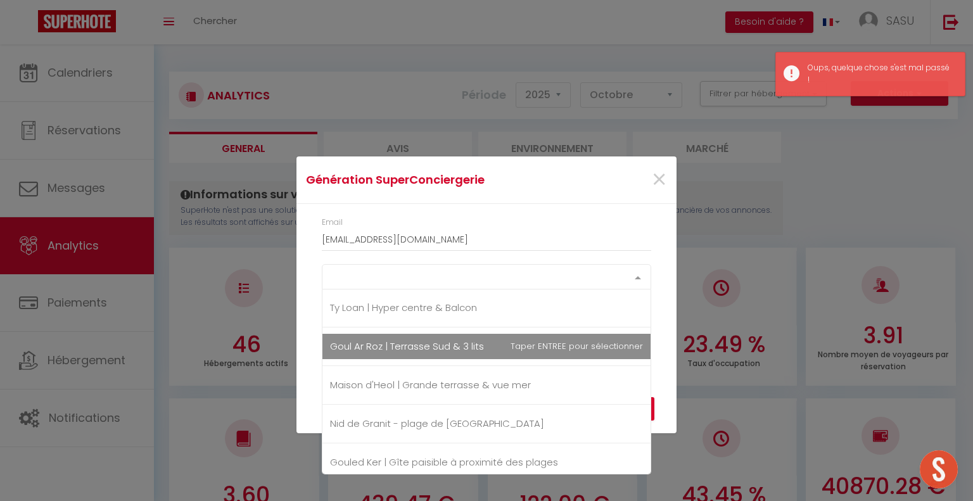
click at [641, 269] on div at bounding box center [637, 277] width 25 height 24
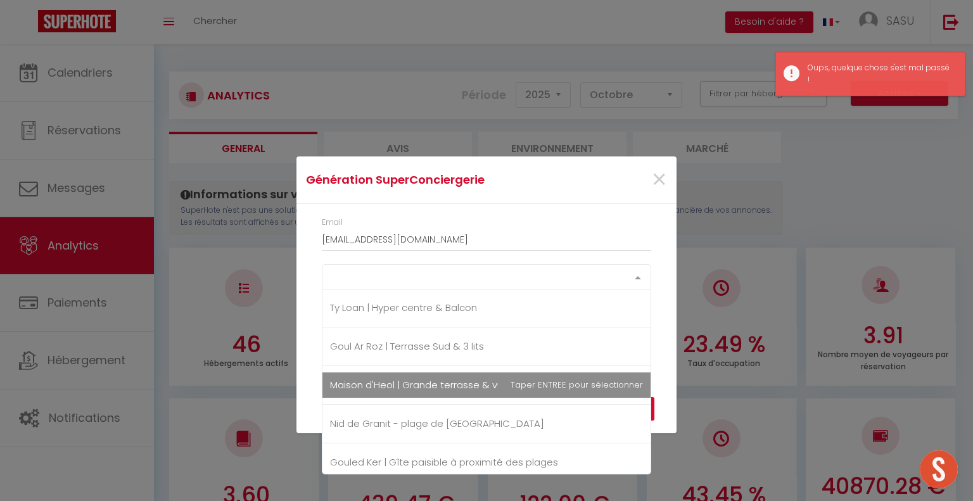
click at [465, 378] on span "Maison d'Heol | Grande terrasse & vue mer" at bounding box center [430, 384] width 201 height 13
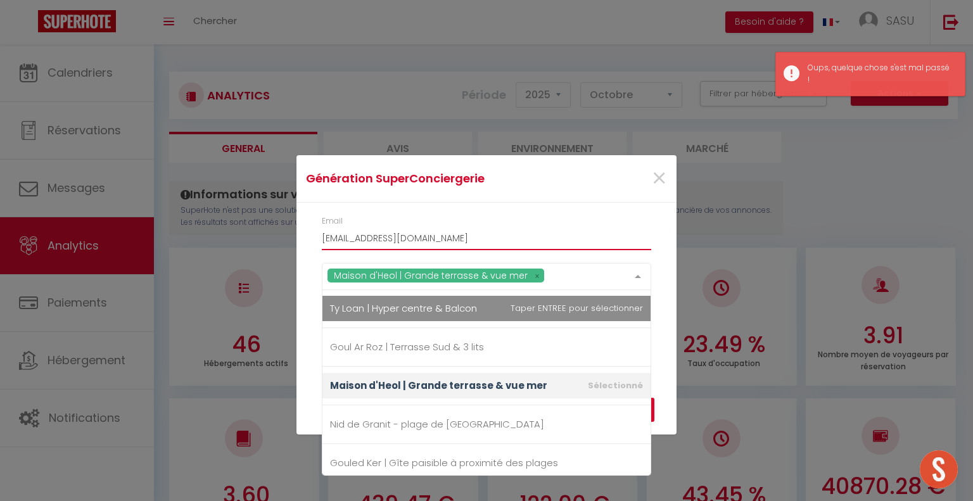
click at [638, 227] on input "[EMAIL_ADDRESS][DOMAIN_NAME]" at bounding box center [486, 238] width 329 height 23
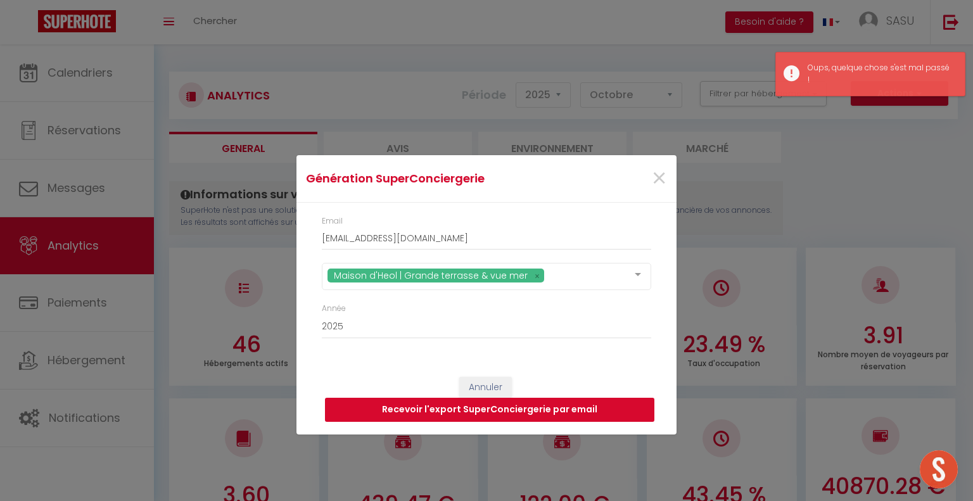
click at [539, 412] on button "Recevoir l'export SuperConciergerie par email" at bounding box center [489, 410] width 329 height 24
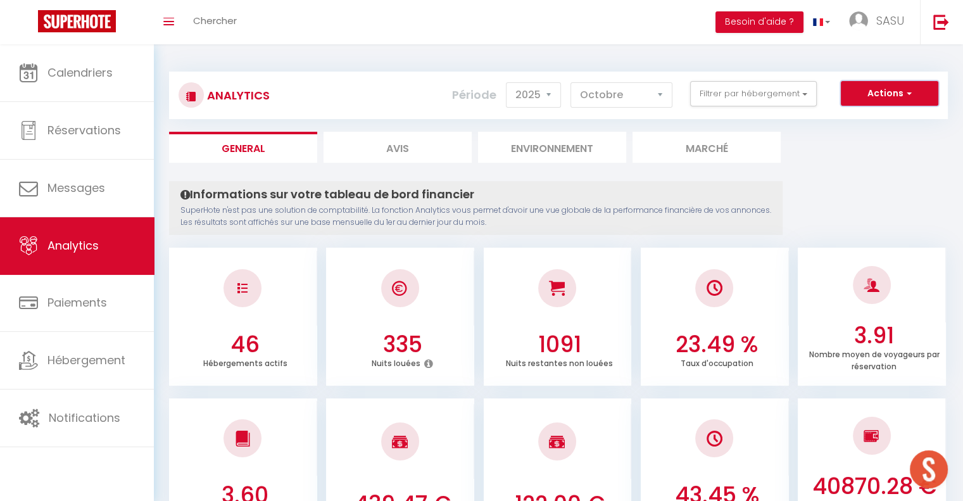
click at [895, 89] on button "Actions" at bounding box center [890, 93] width 98 height 25
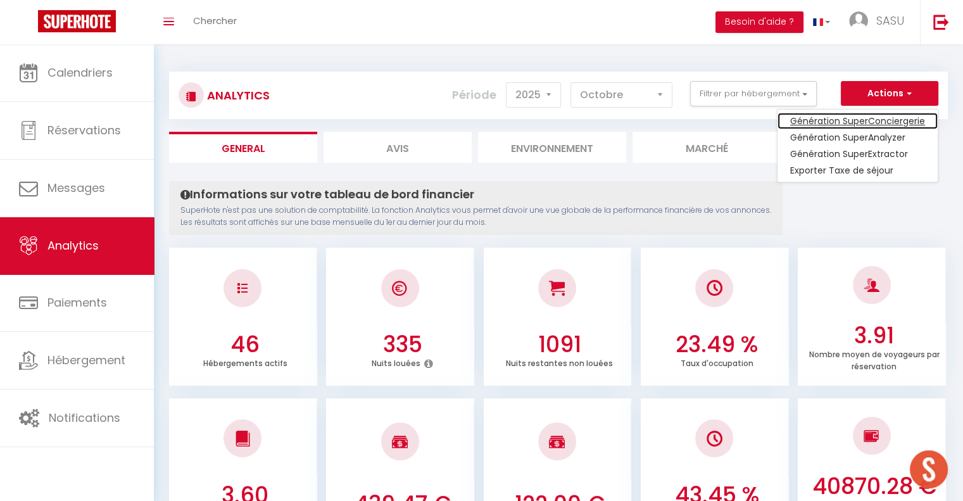
click at [874, 123] on link "Génération SuperConciergerie" at bounding box center [858, 121] width 160 height 16
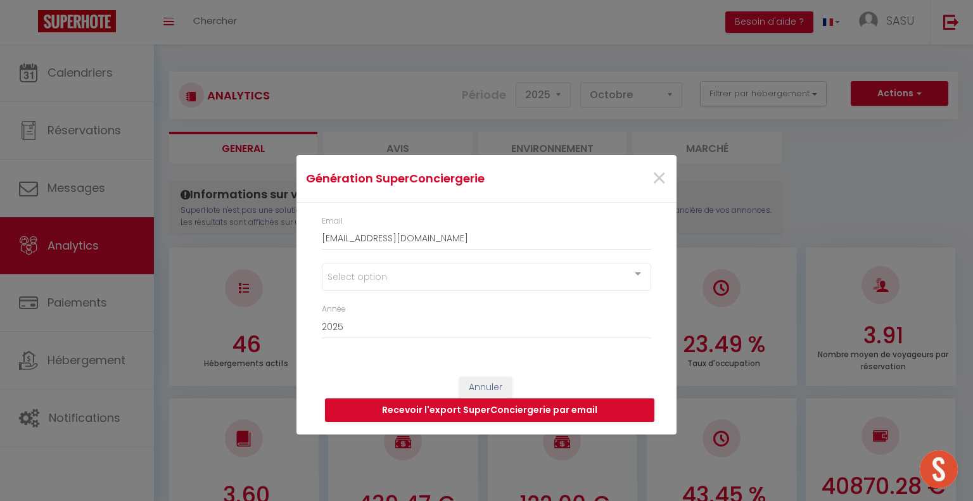
click at [641, 276] on div at bounding box center [637, 275] width 25 height 24
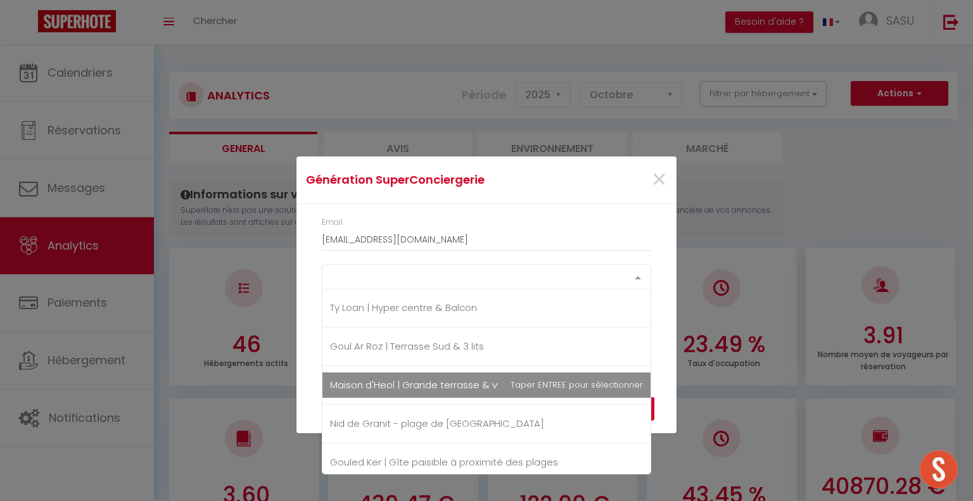
click at [507, 375] on span "Maison d'Heol | Grande terrasse & vue mer" at bounding box center [486, 384] width 328 height 25
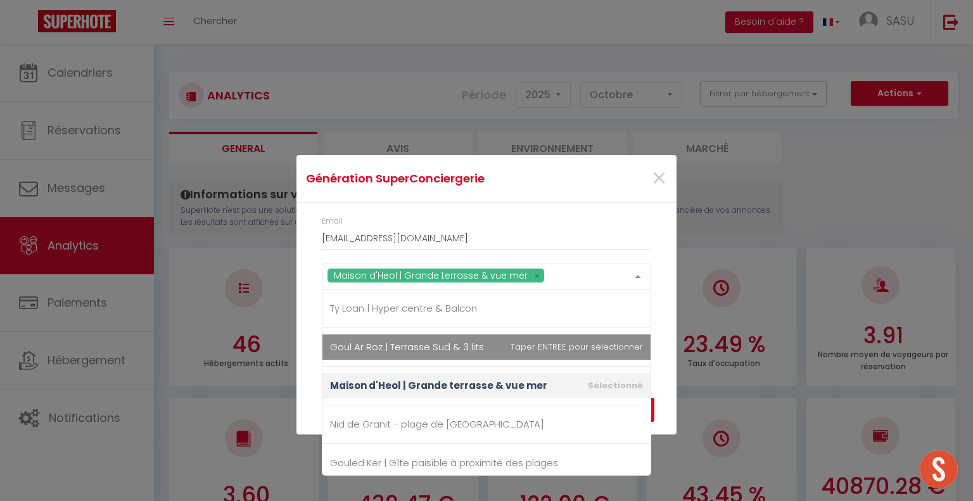
click at [656, 325] on div "Année 2015 2016 2017 2018 2019 2020 2021 2022 2023 2024 2025 2026 2027 2028" at bounding box center [486, 327] width 346 height 49
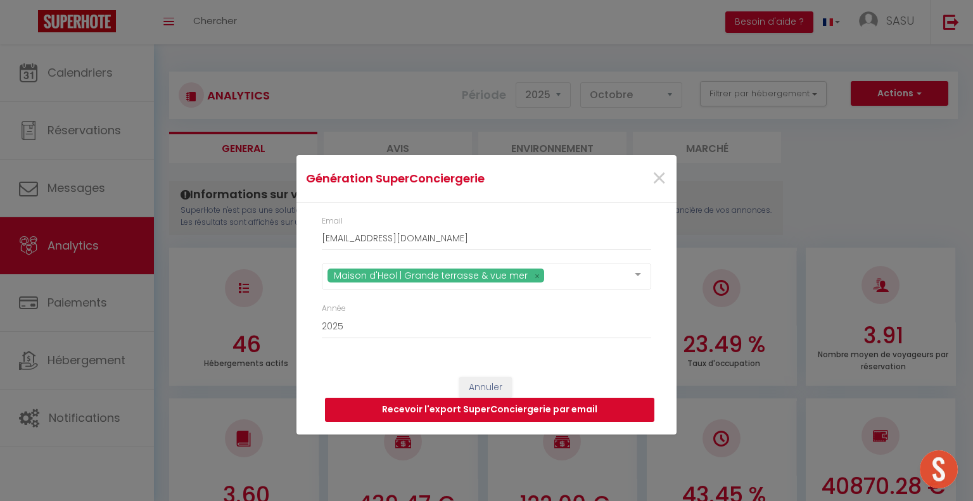
click at [630, 409] on button "Recevoir l'export SuperConciergerie par email" at bounding box center [489, 410] width 329 height 24
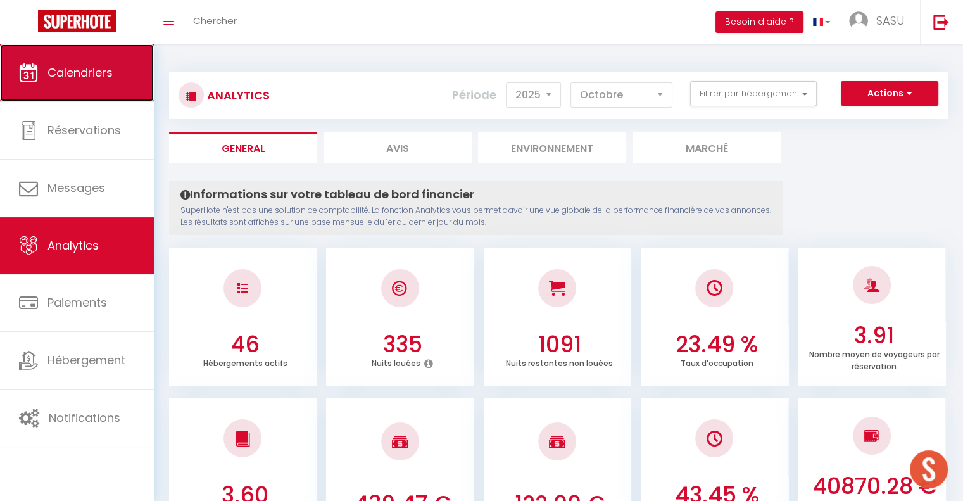
click at [82, 80] on span "Calendriers" at bounding box center [79, 73] width 65 height 16
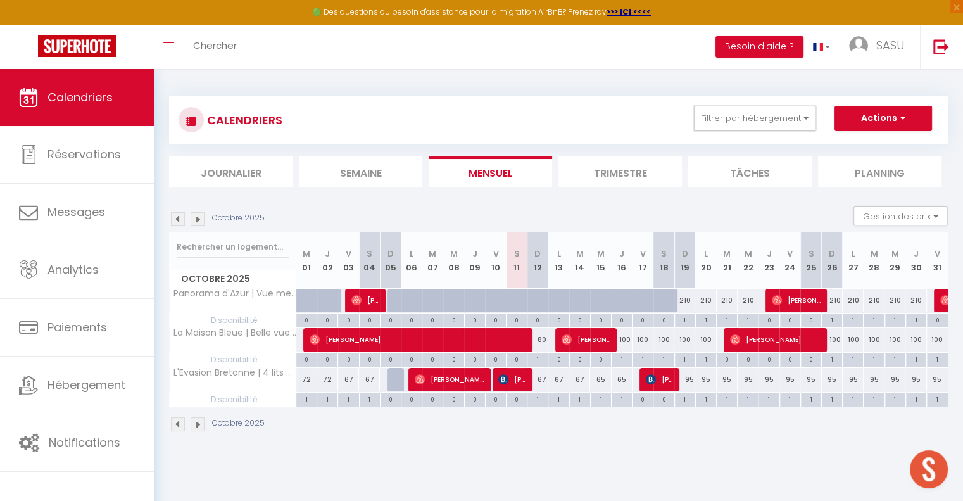
drag, startPoint x: 768, startPoint y: 111, endPoint x: 820, endPoint y: 148, distance: 63.6
click at [768, 111] on button "Filtrer par hébergement" at bounding box center [755, 118] width 122 height 25
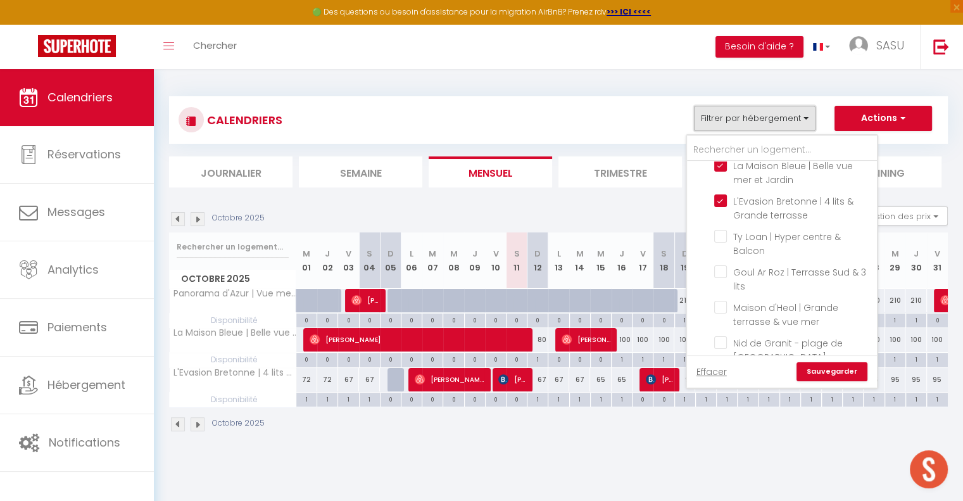
scroll to position [977, 0]
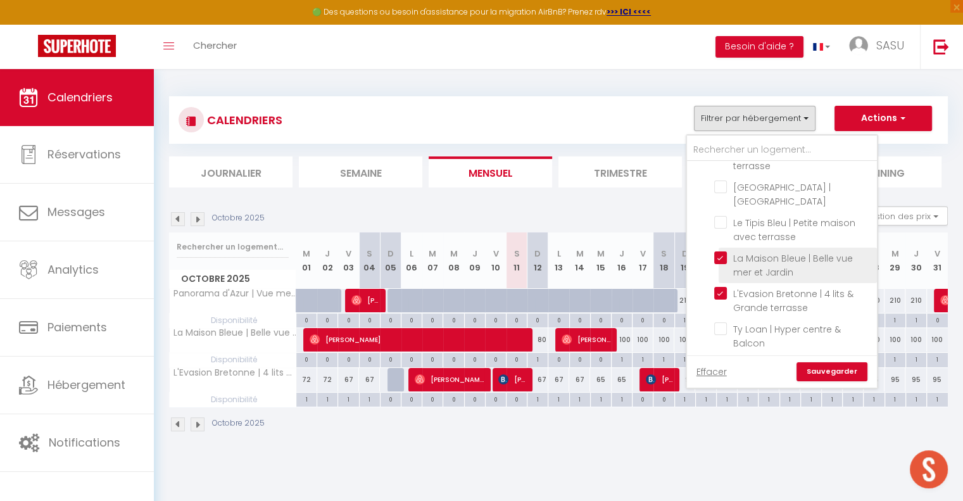
click at [722, 251] on input "La Maison Bleue | Belle vue mer et Jardin" at bounding box center [793, 257] width 158 height 13
checkbox input "false"
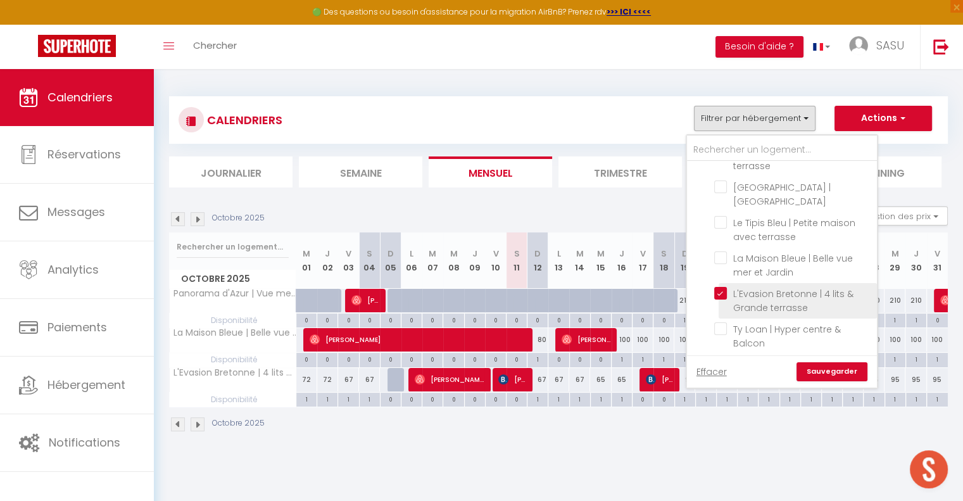
click at [719, 287] on input "L'Evasion Bretonne | 4 lits & Grande terrasse" at bounding box center [793, 293] width 158 height 13
checkbox input "false"
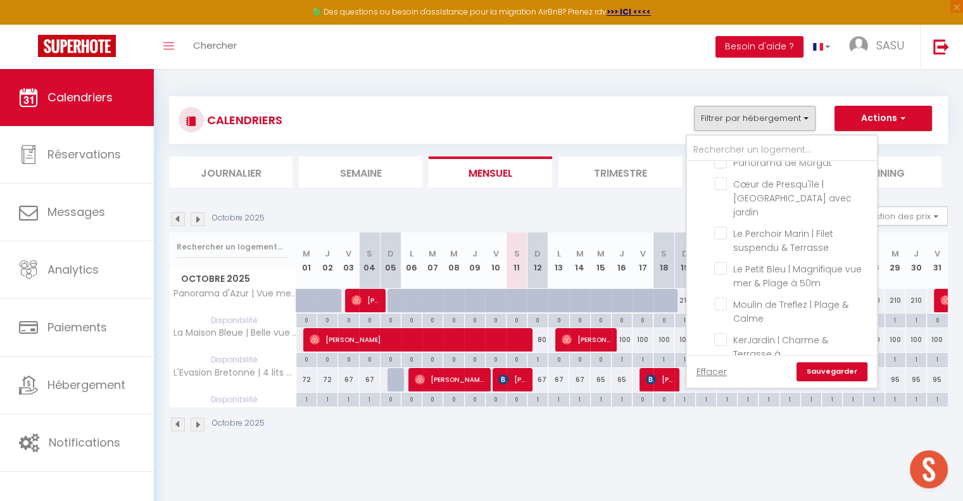
scroll to position [1346, 0]
